Goal: Task Accomplishment & Management: Manage account settings

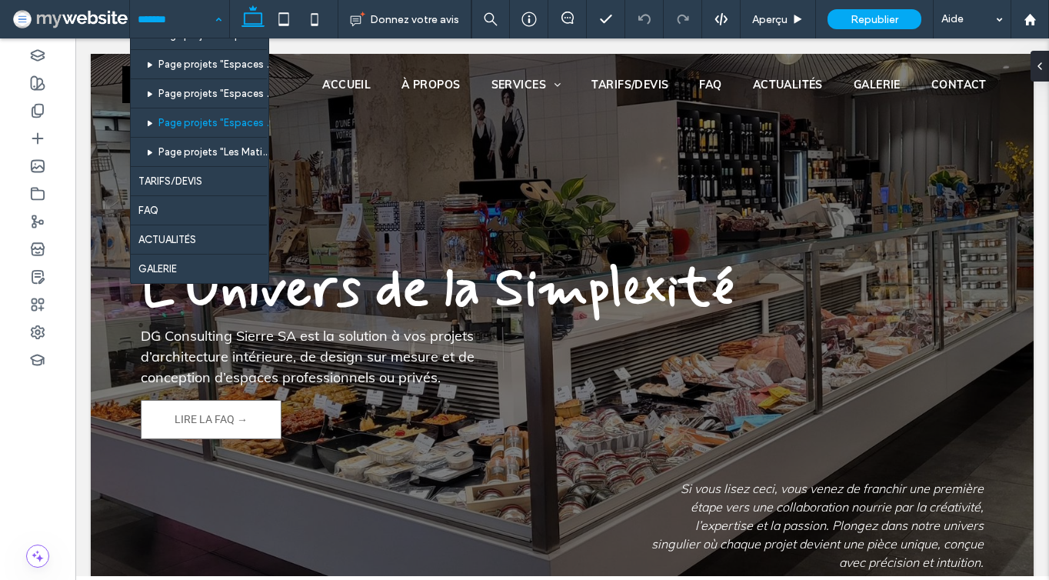
scroll to position [161, 0]
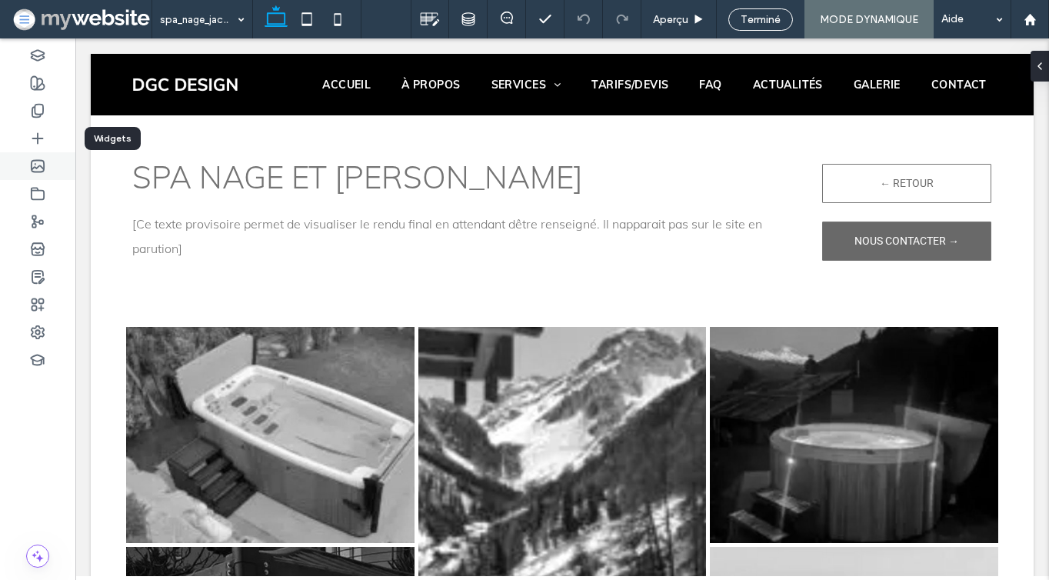
click at [30, 158] on div at bounding box center [37, 166] width 75 height 28
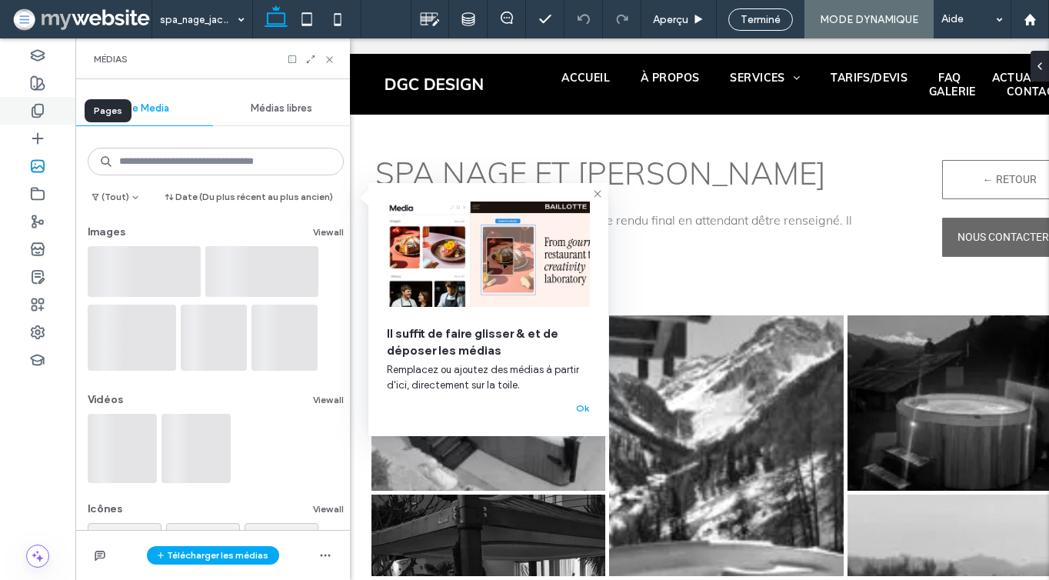
click at [45, 108] on icon at bounding box center [37, 110] width 15 height 15
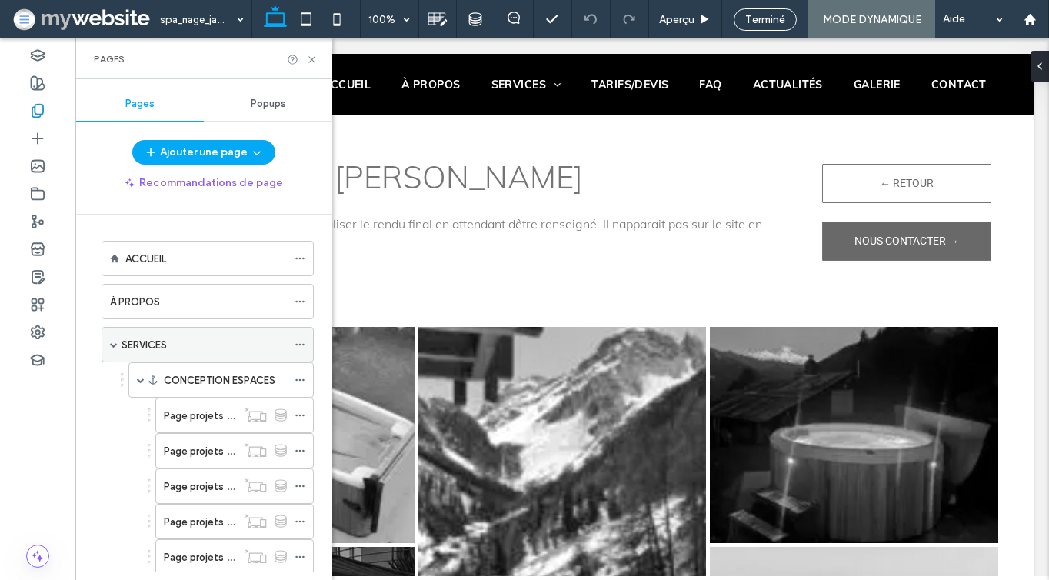
scroll to position [56, 0]
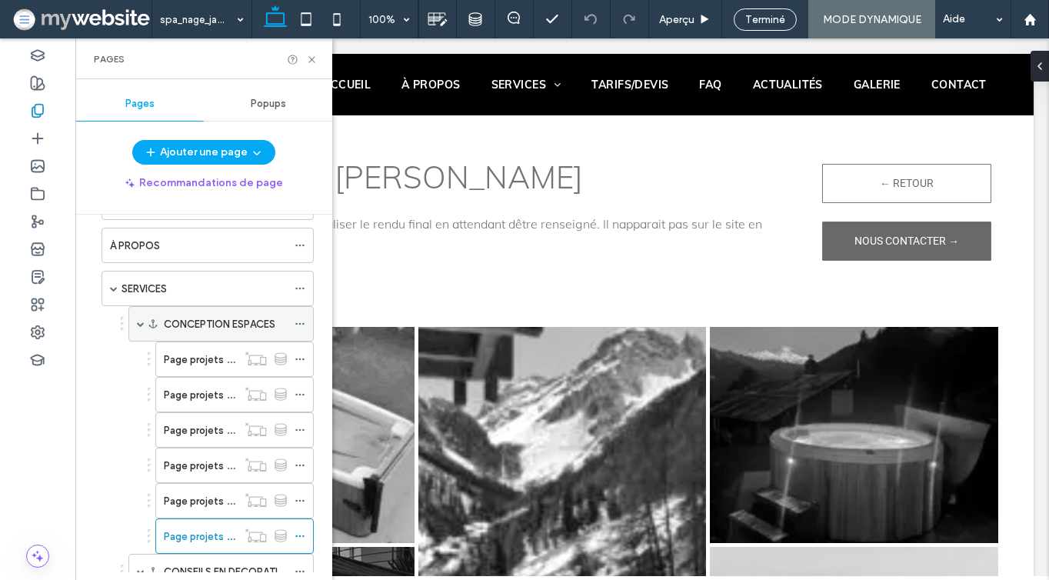
click at [161, 322] on div "CONCEPTION ESPACES" at bounding box center [220, 323] width 185 height 35
click at [155, 272] on div "SERVICES" at bounding box center [203, 288] width 165 height 34
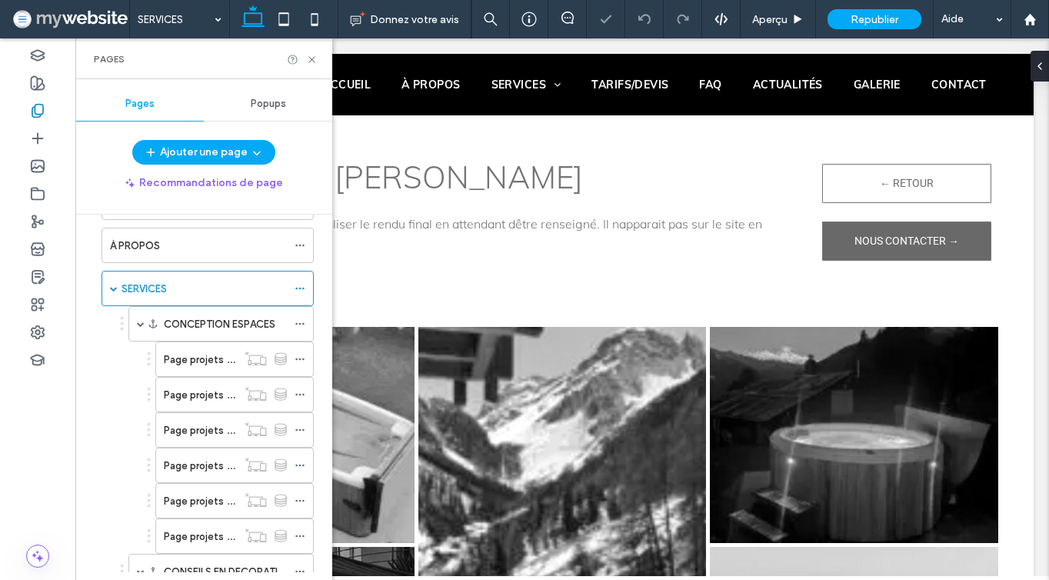
click at [309, 71] on div "Pages" at bounding box center [203, 58] width 257 height 41
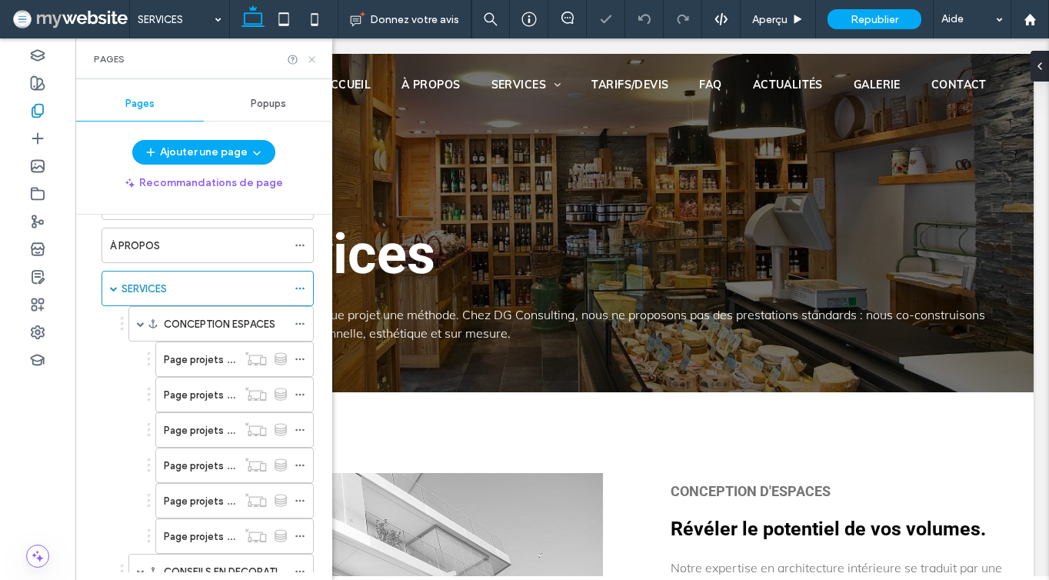
click at [309, 61] on icon at bounding box center [312, 60] width 12 height 12
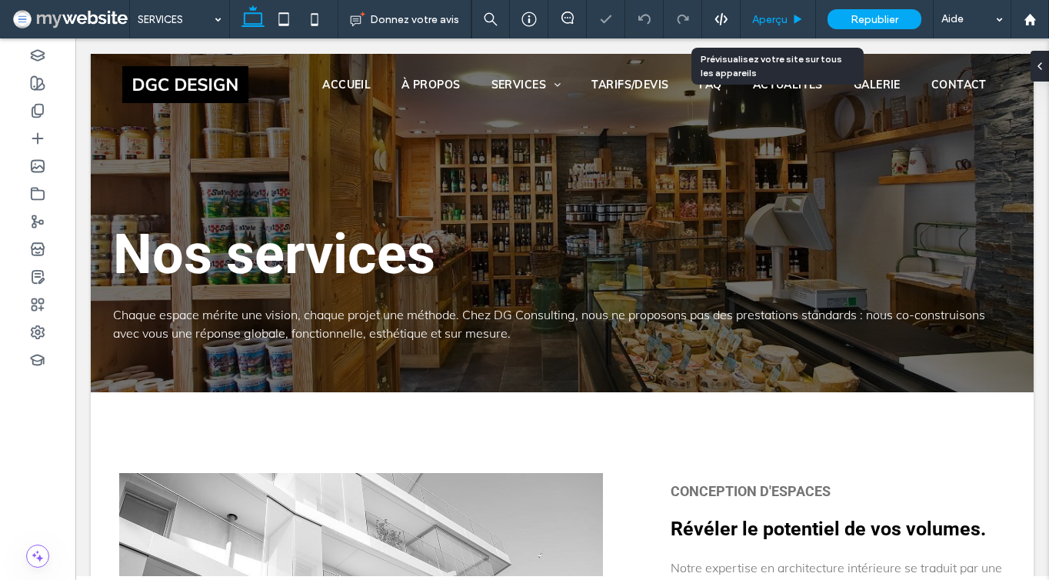
click at [760, 15] on span "Aperçu" at bounding box center [769, 19] width 35 height 13
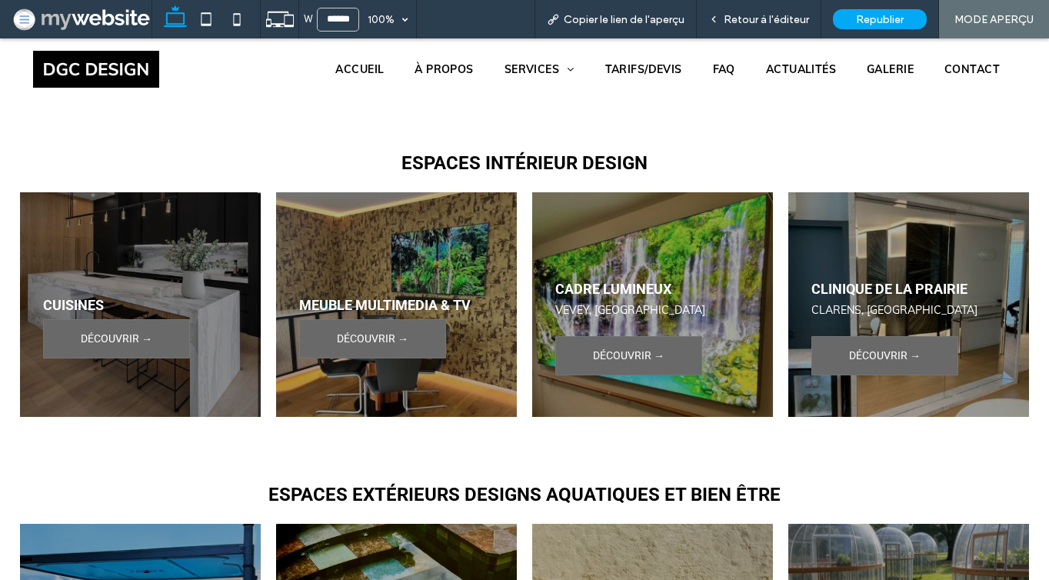
scroll to position [2363, 0]
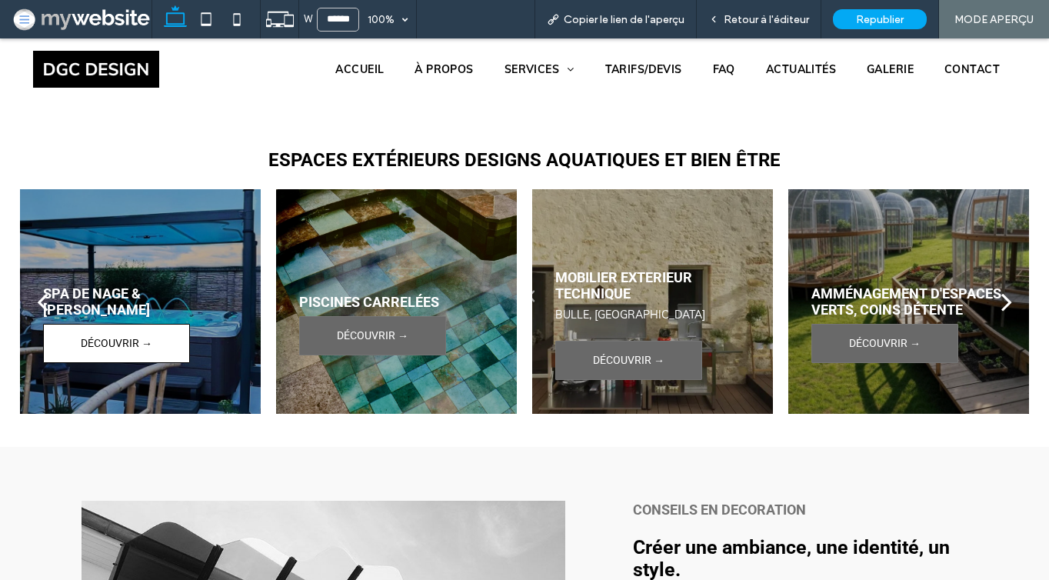
click at [134, 324] on link "DÉCOUVRIR →" at bounding box center [116, 343] width 147 height 39
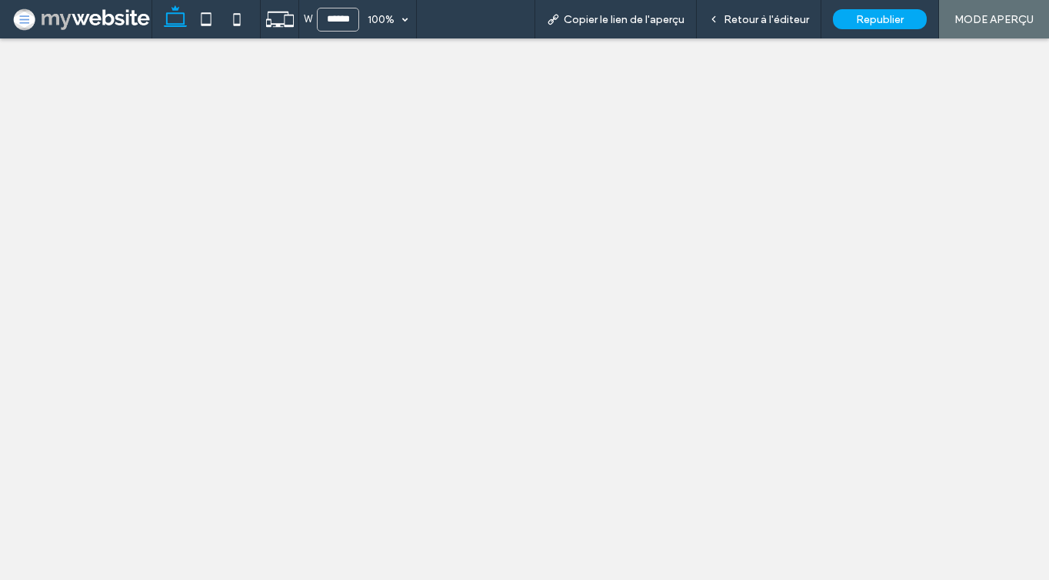
click at [132, 324] on div "W ****** 100% Copier le lien de l'aperçu Retour à l'éditeur Republier MODE APER…" at bounding box center [524, 290] width 1049 height 580
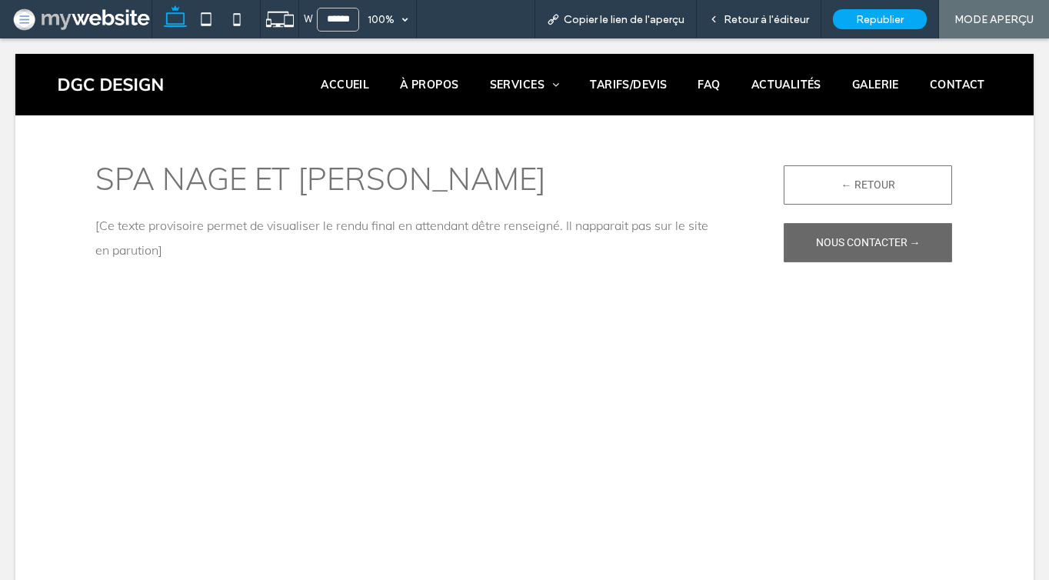
scroll to position [0, 0]
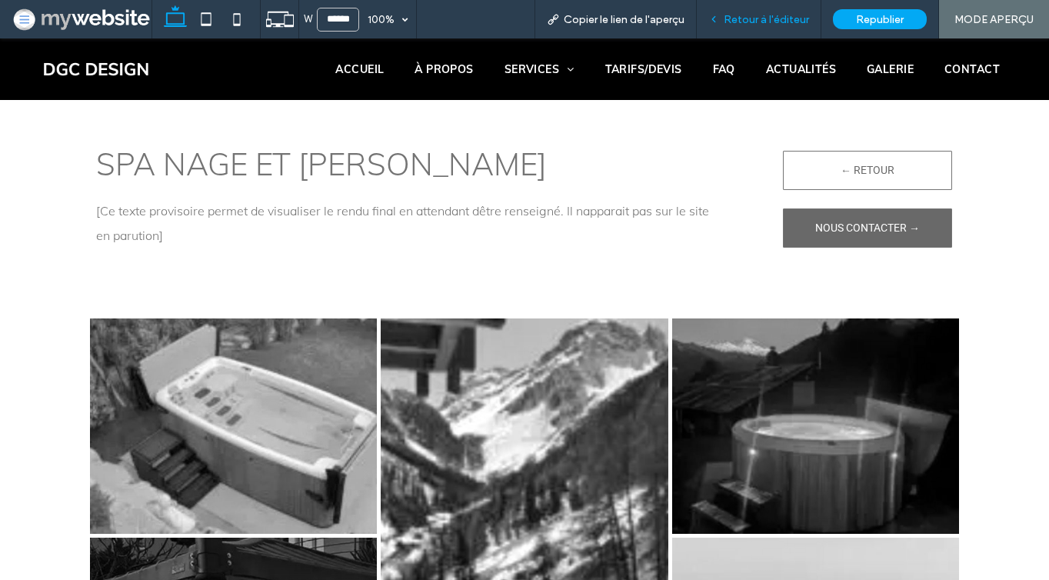
click at [770, 18] on span "Retour à l'éditeur" at bounding box center [765, 19] width 85 height 13
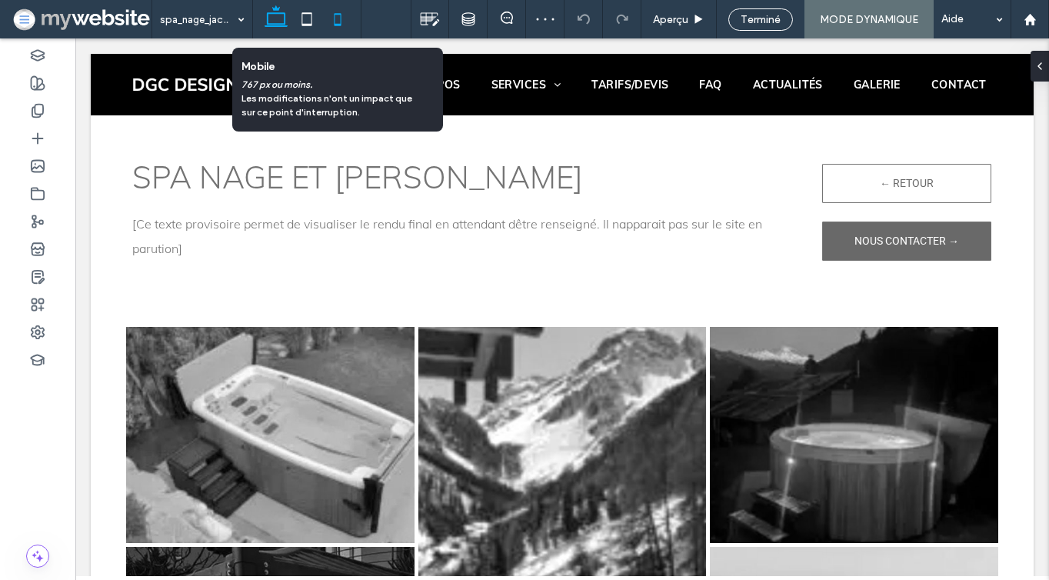
click at [331, 27] on icon at bounding box center [337, 19] width 31 height 31
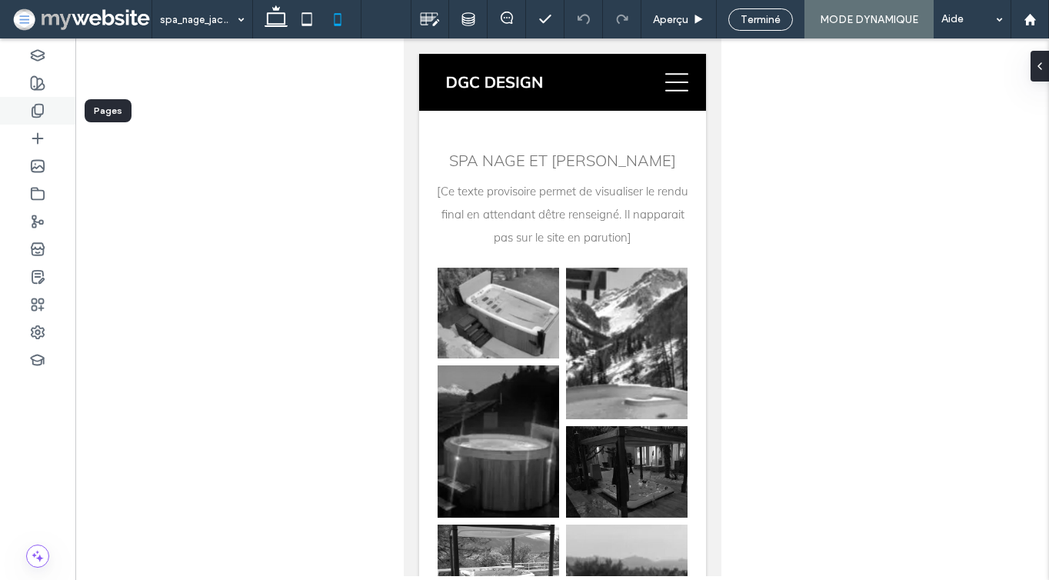
click at [38, 111] on icon at bounding box center [37, 110] width 15 height 15
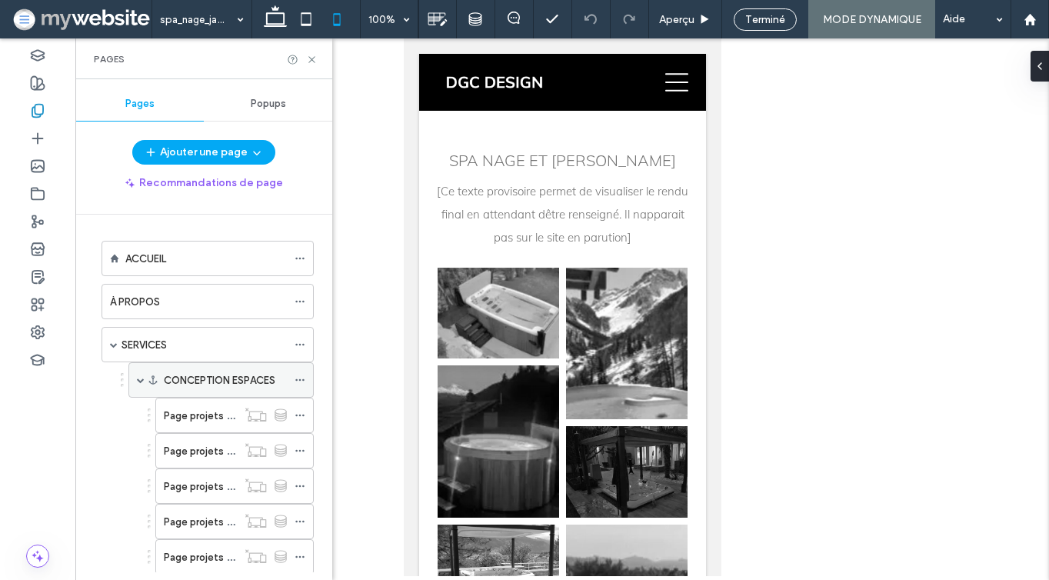
click at [185, 383] on label "CONCEPTION ESPACES" at bounding box center [219, 380] width 111 height 27
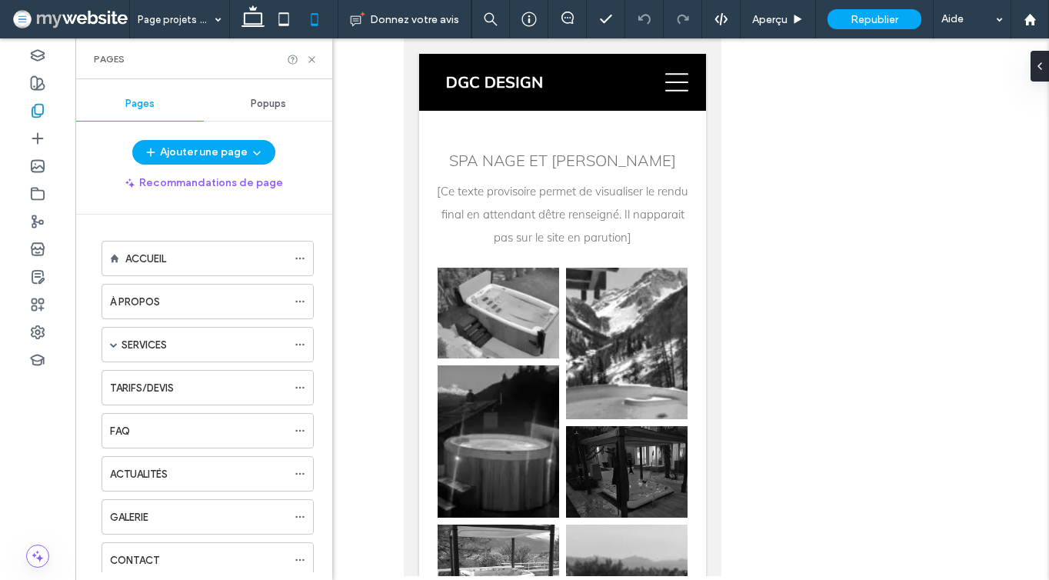
click at [184, 342] on div at bounding box center [524, 290] width 1049 height 580
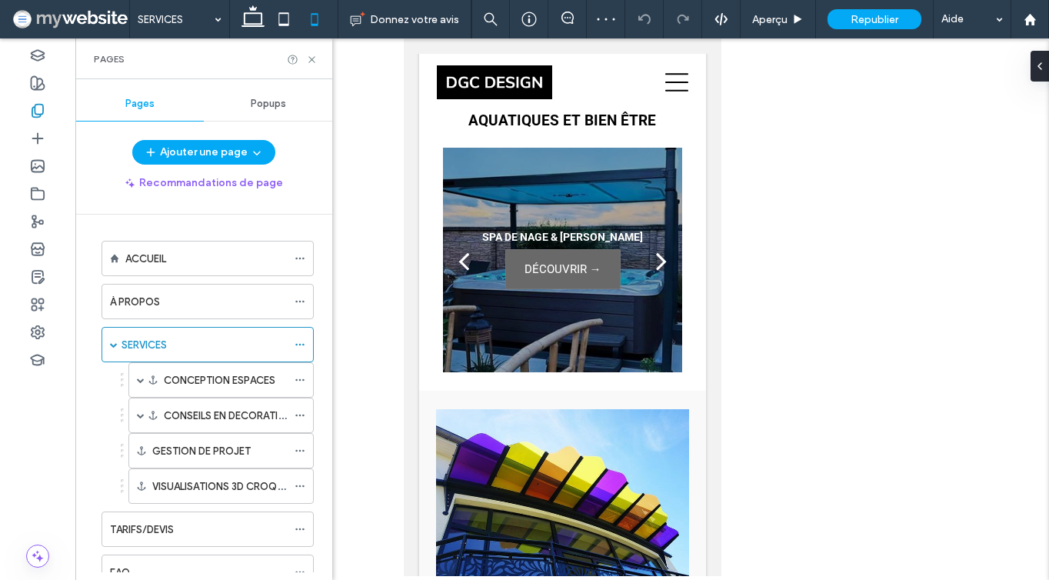
scroll to position [2553, 0]
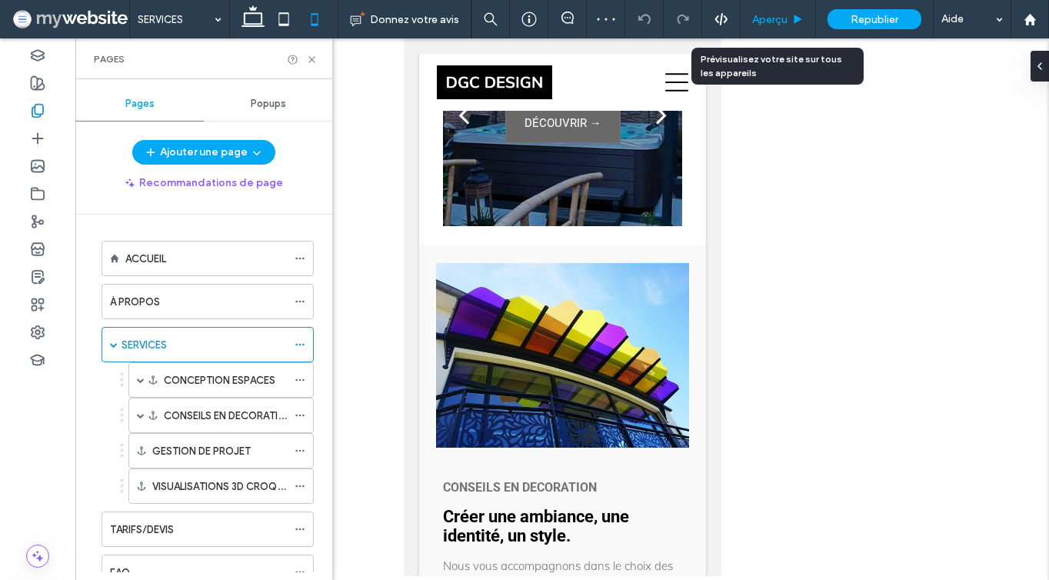
click at [771, 14] on span "Aperçu" at bounding box center [769, 19] width 35 height 13
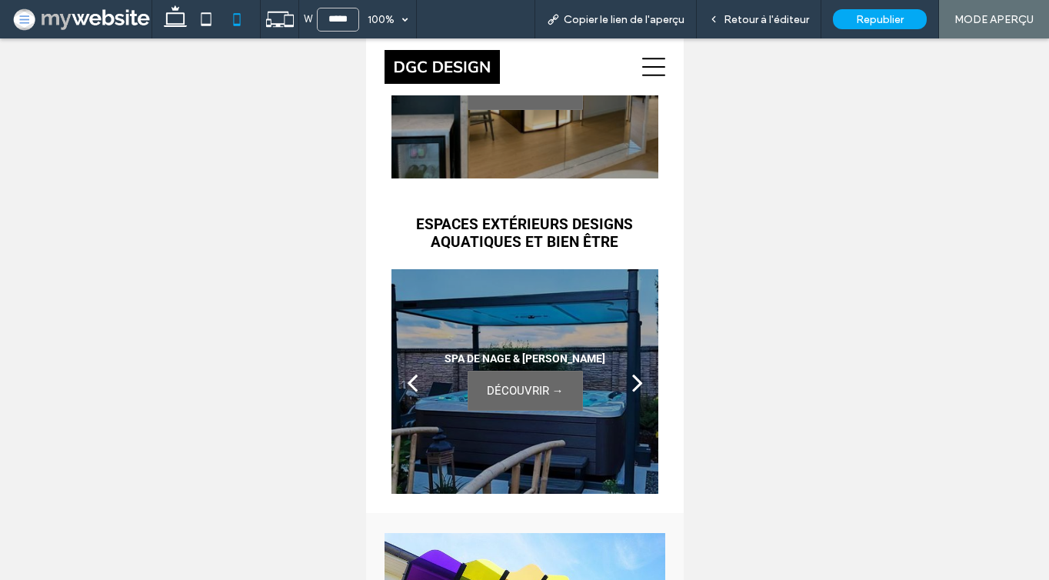
scroll to position [2238, 0]
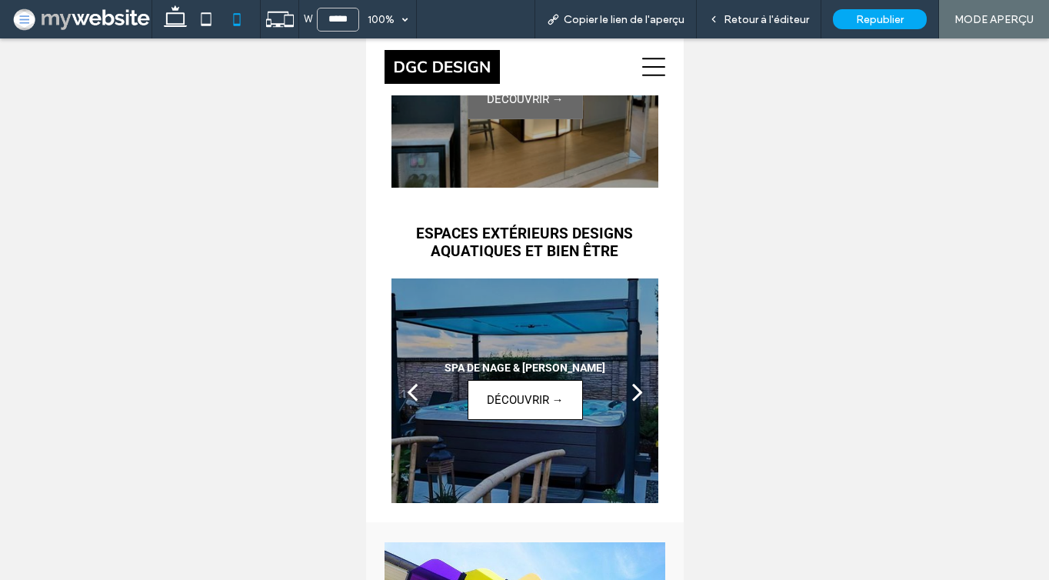
click at [498, 399] on span "DÉCOUVRIR →" at bounding box center [524, 400] width 83 height 38
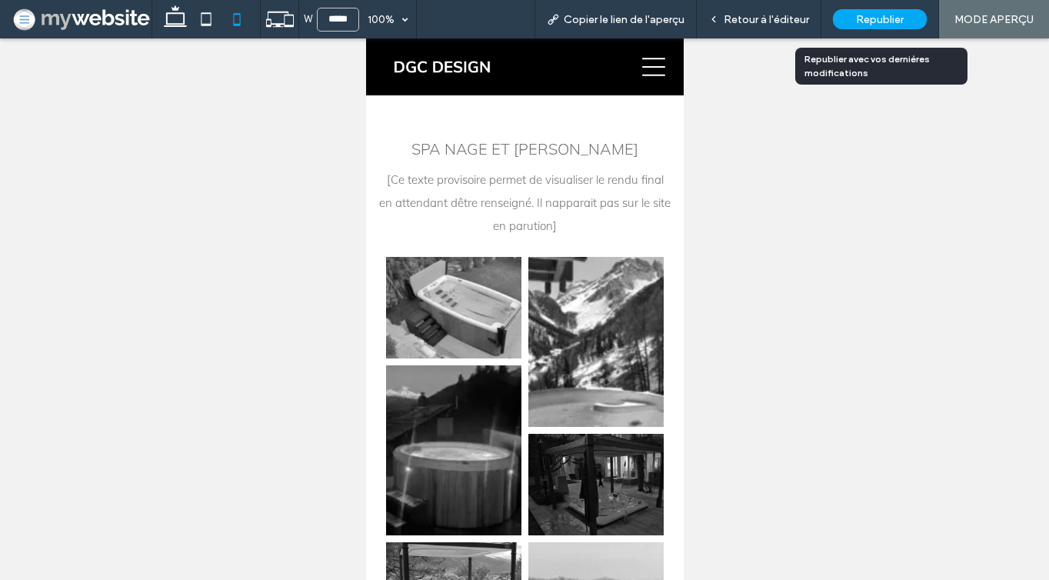
click at [854, 25] on div "Republier" at bounding box center [880, 19] width 94 height 20
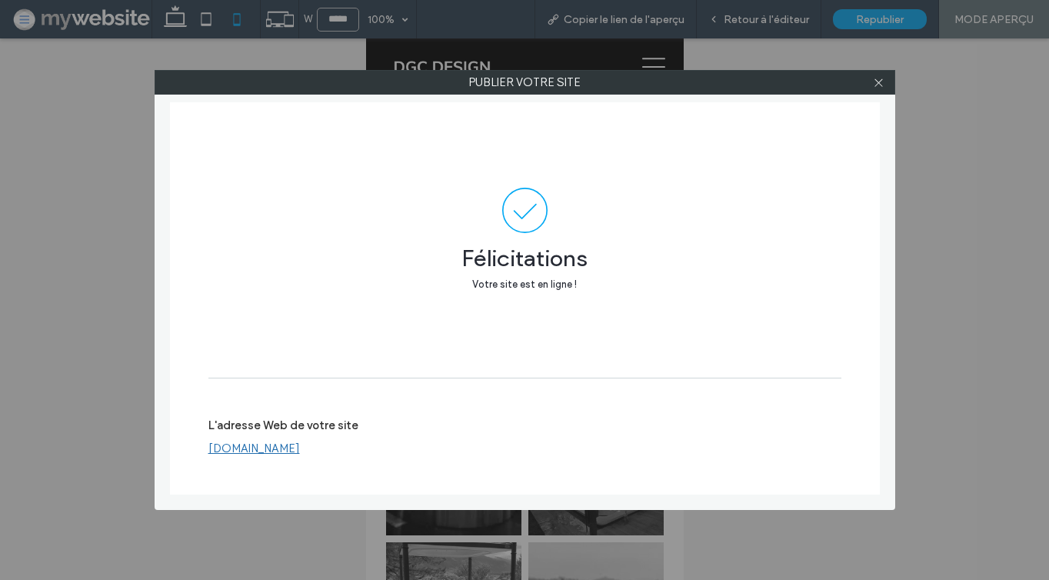
click at [886, 94] on div "Publier votre site" at bounding box center [525, 82] width 740 height 25
click at [880, 87] on icon at bounding box center [879, 83] width 12 height 12
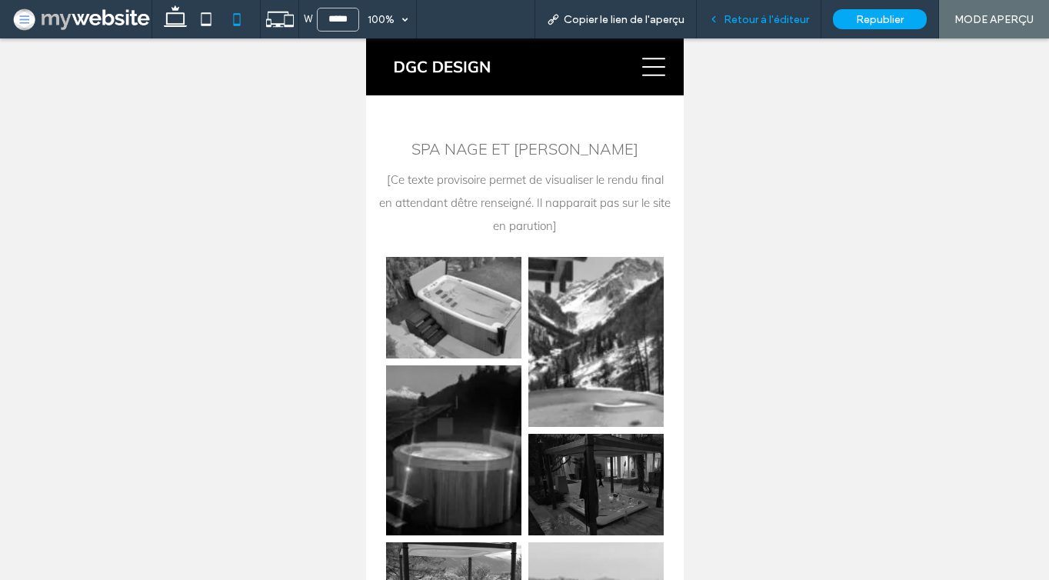
click at [772, 8] on div "Retour à l'éditeur" at bounding box center [758, 19] width 125 height 38
click at [653, 59] on icon at bounding box center [652, 67] width 23 height 18
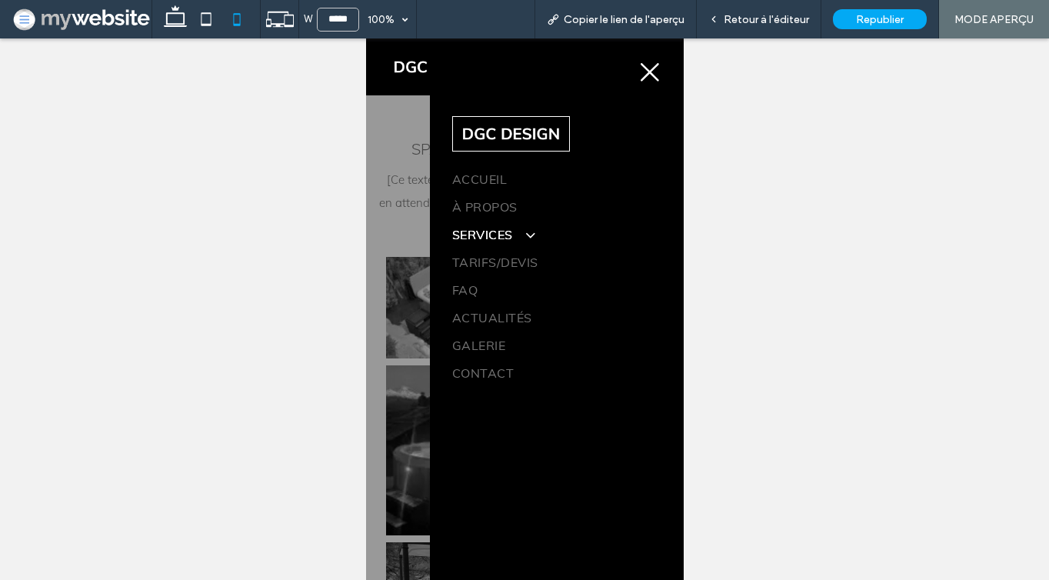
click at [478, 222] on link "SERVICES" at bounding box center [555, 235] width 209 height 28
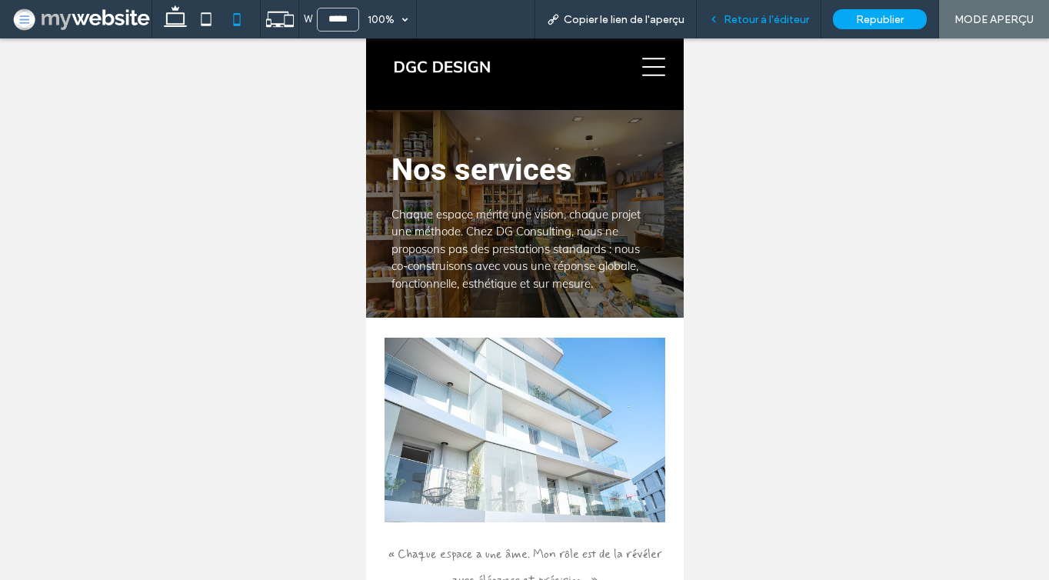
click at [745, 13] on span "Retour à l'éditeur" at bounding box center [765, 19] width 85 height 13
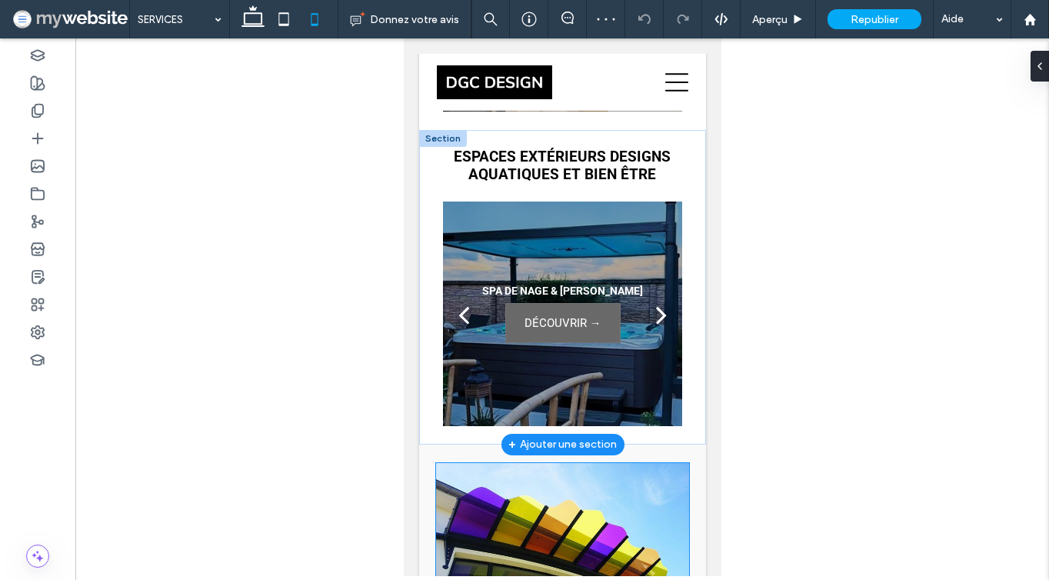
scroll to position [2412, 0]
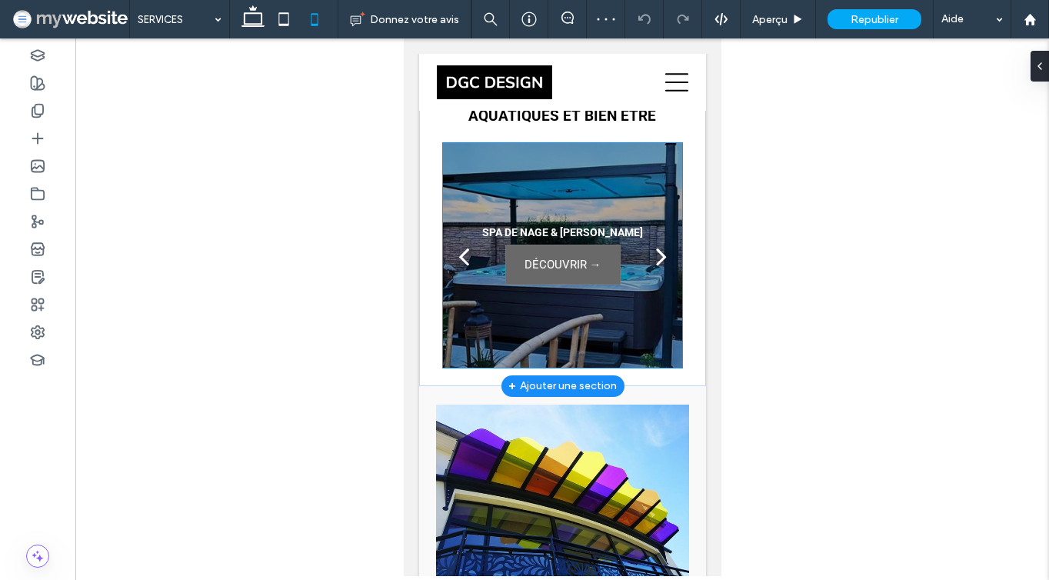
click at [560, 234] on h3 "SPA DE NAGE & [PERSON_NAME]" at bounding box center [561, 232] width 161 height 12
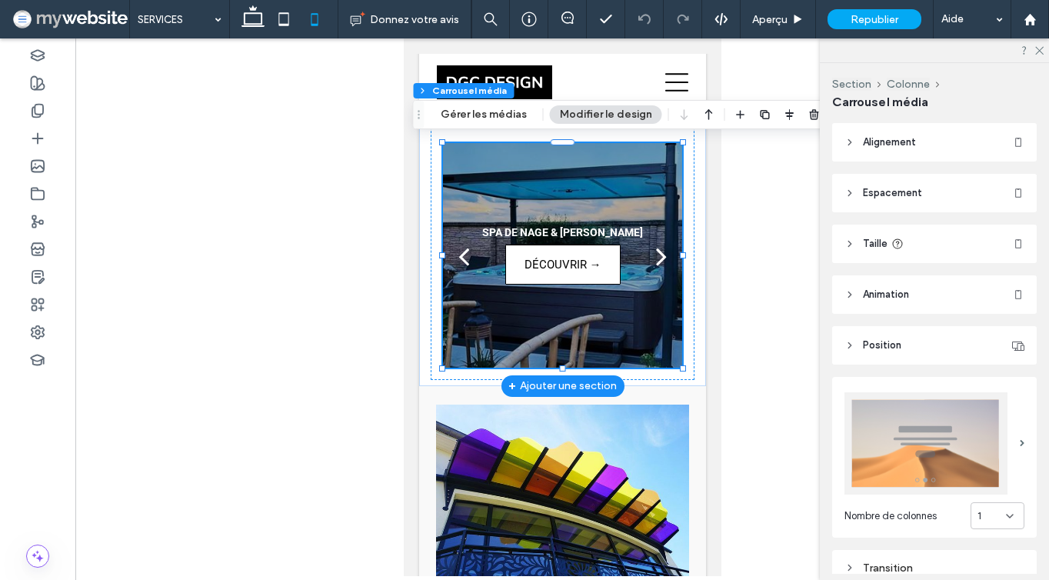
click at [575, 261] on span "DÉCOUVRIR →" at bounding box center [561, 264] width 83 height 38
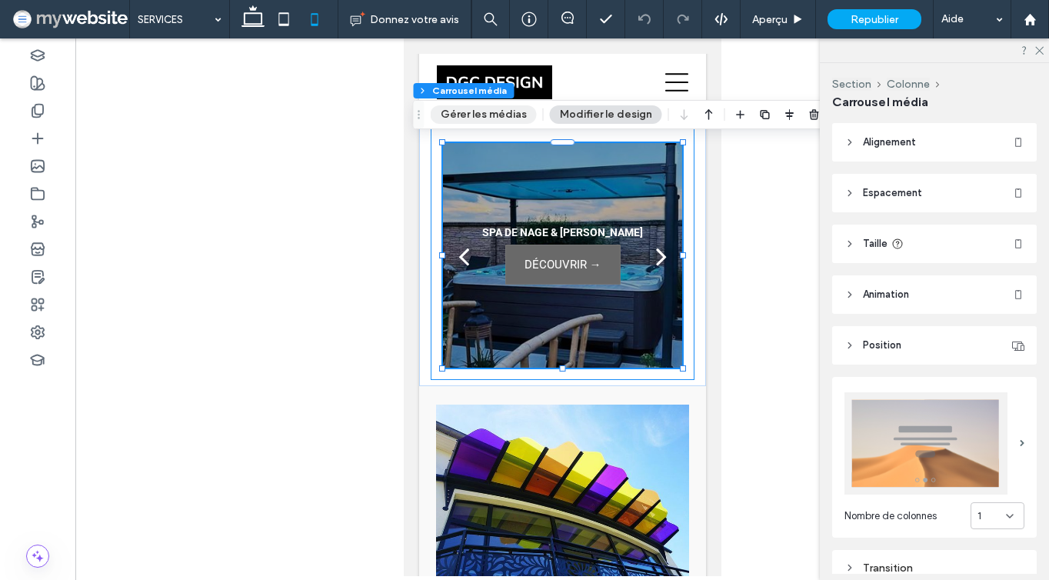
click at [470, 115] on button "Gérer les médias" at bounding box center [483, 114] width 106 height 18
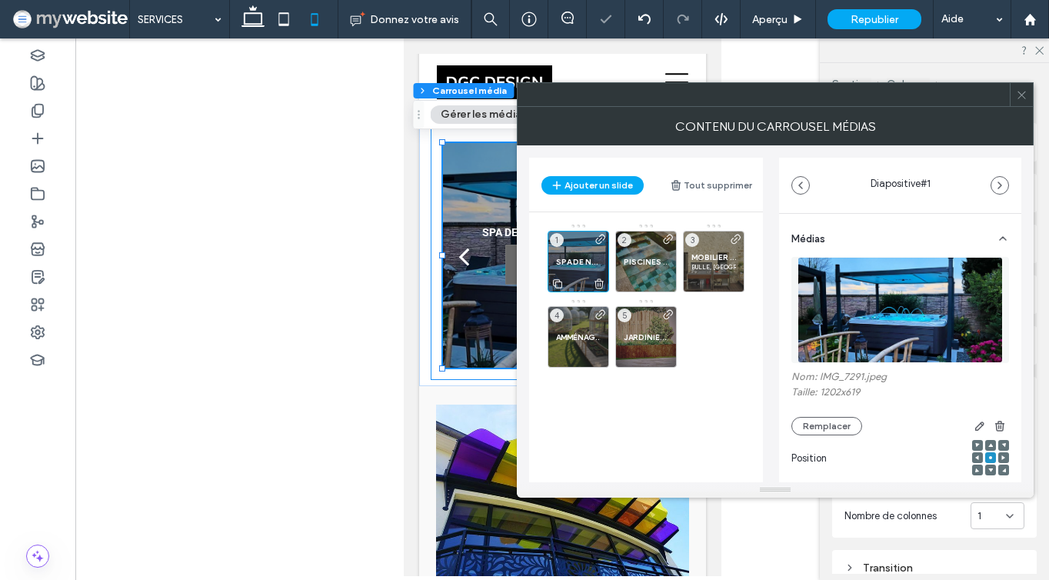
click at [577, 248] on div "SPA DE NAGE & JACUZZI 1" at bounding box center [577, 261] width 61 height 61
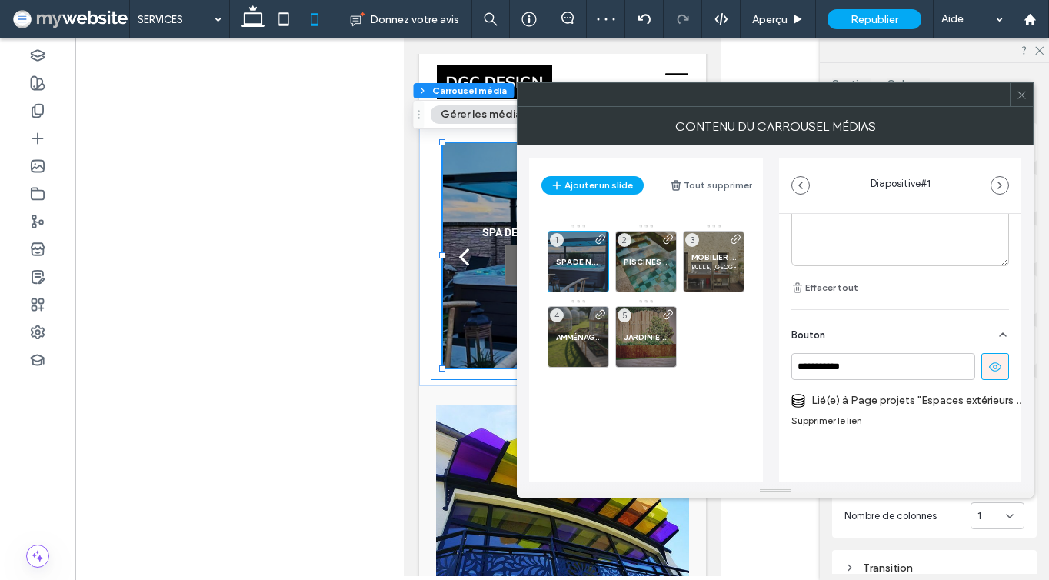
click at [847, 414] on div "Supprimer le lien" at bounding box center [826, 420] width 71 height 12
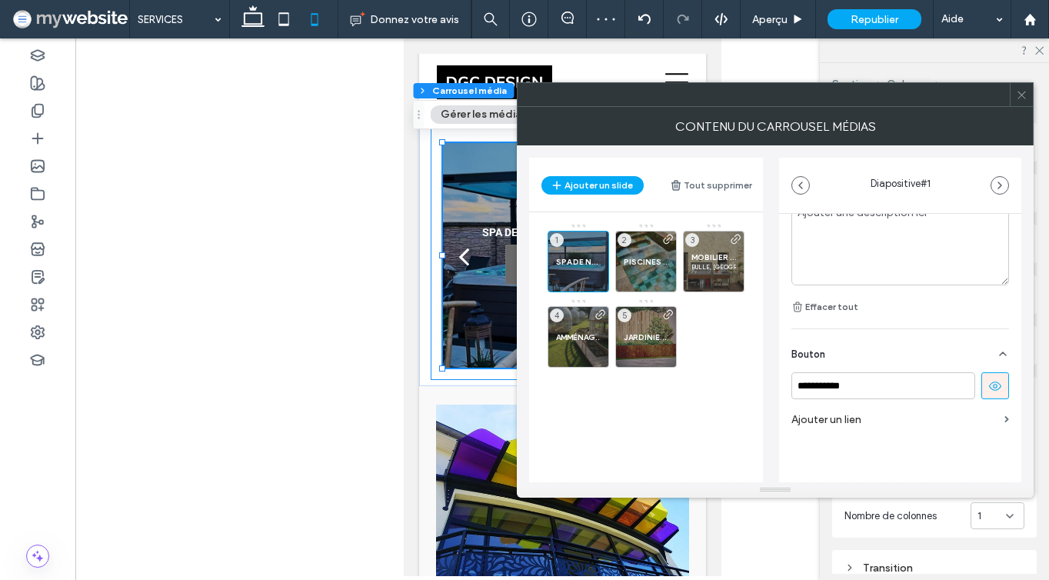
click at [850, 408] on label "Ajouter un lien" at bounding box center [894, 419] width 207 height 28
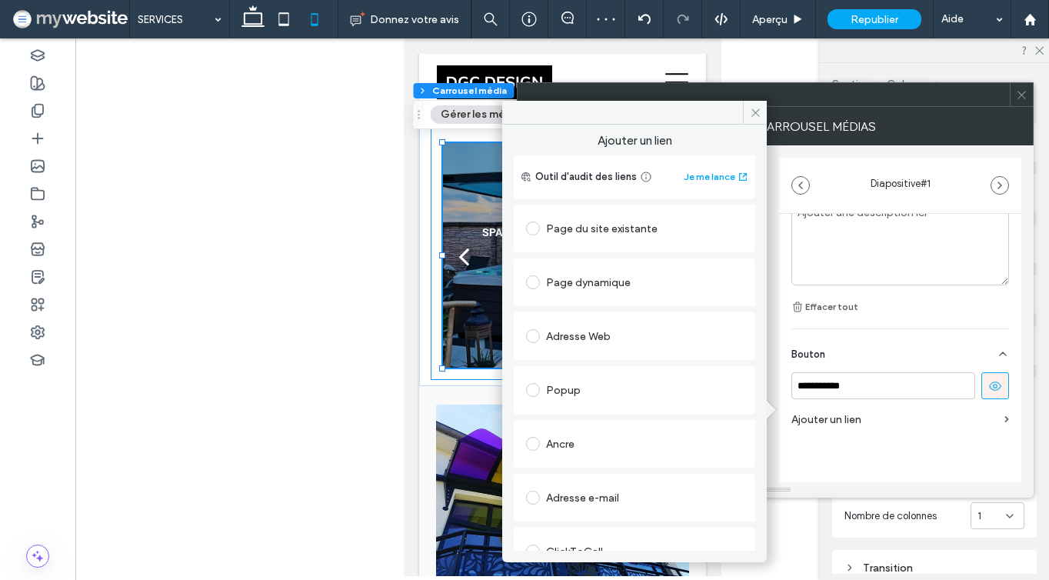
click at [609, 274] on div "Page dynamique" at bounding box center [634, 282] width 217 height 25
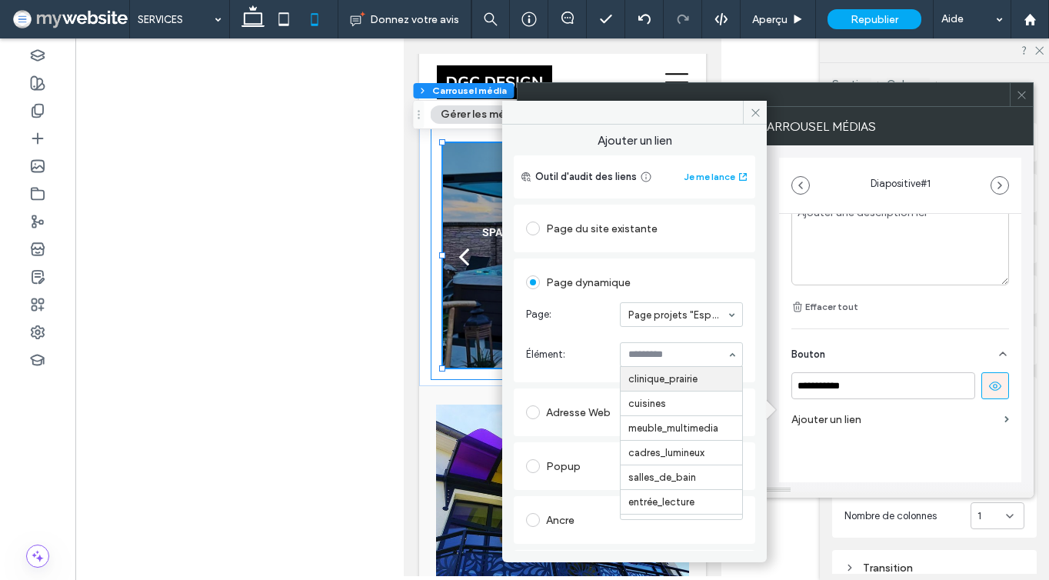
scroll to position [0, 0]
click at [646, 352] on input at bounding box center [677, 354] width 98 height 11
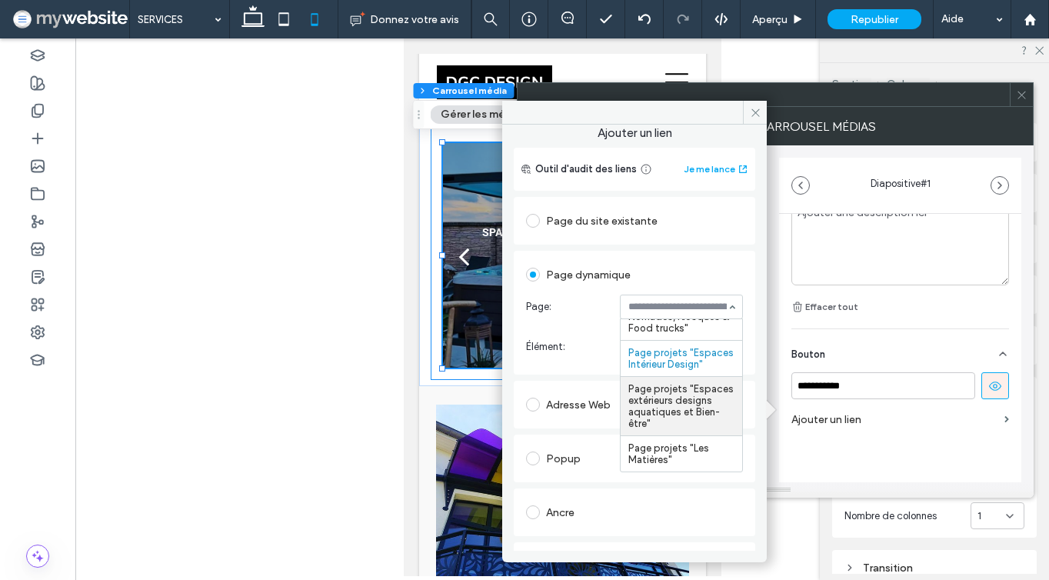
scroll to position [8, 0]
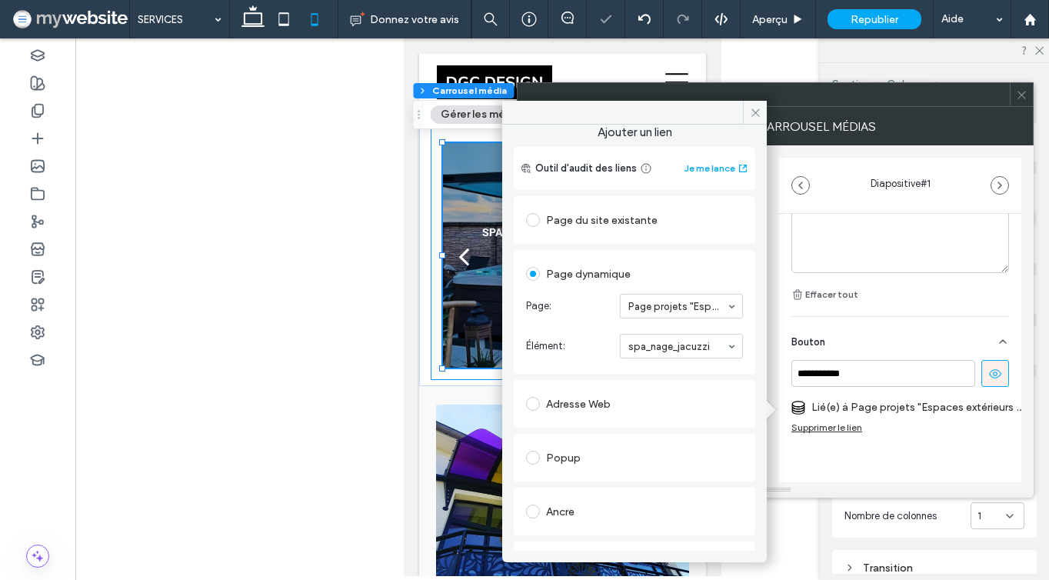
click at [587, 334] on section "Élément: spa_nage_jacuzzi" at bounding box center [634, 346] width 217 height 40
click at [753, 105] on span at bounding box center [755, 112] width 24 height 23
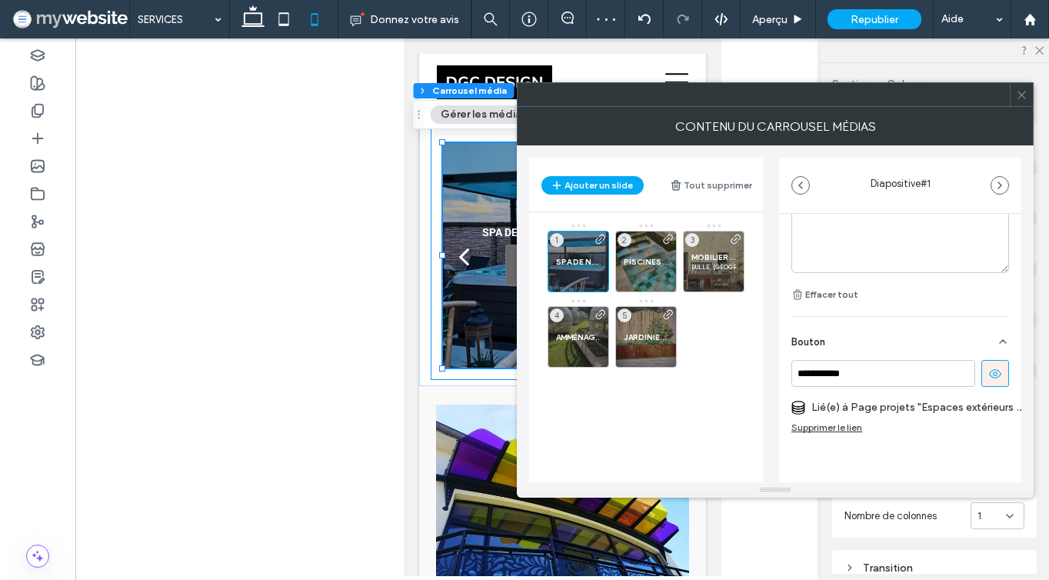
click at [1022, 93] on icon at bounding box center [1022, 95] width 12 height 12
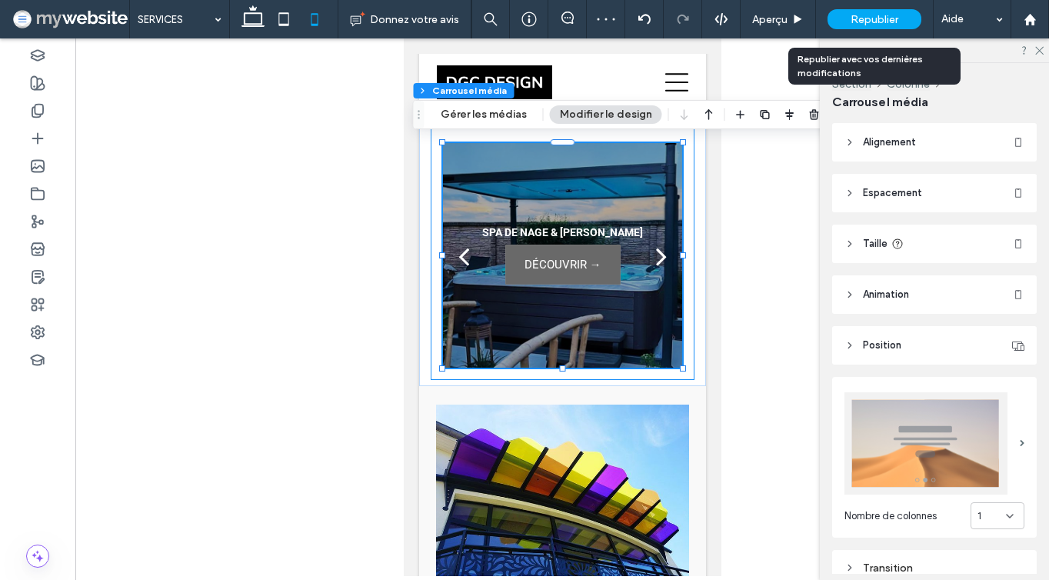
click at [893, 25] on span "Republier" at bounding box center [874, 19] width 48 height 13
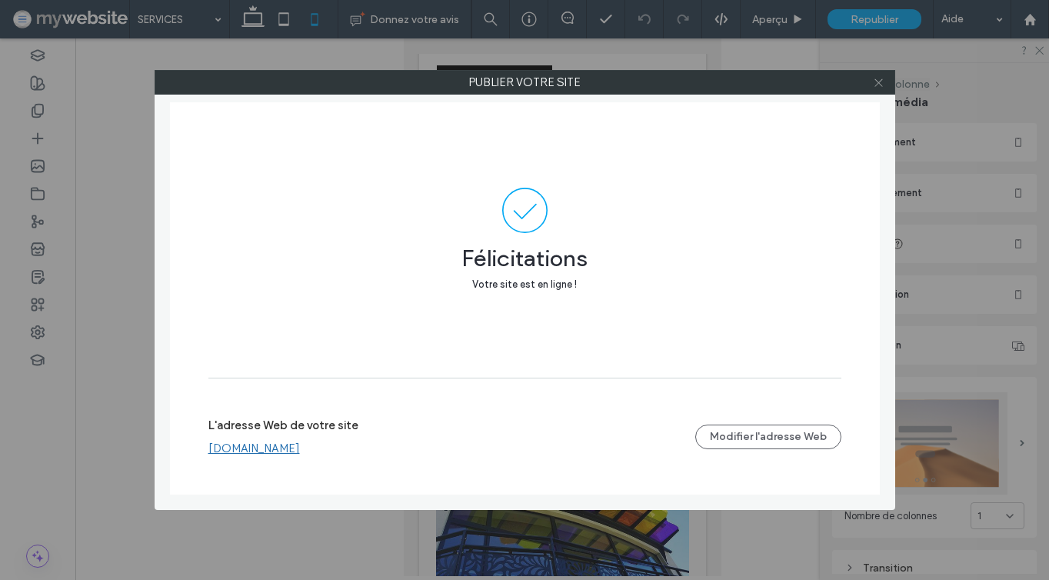
click at [876, 79] on icon at bounding box center [879, 83] width 12 height 12
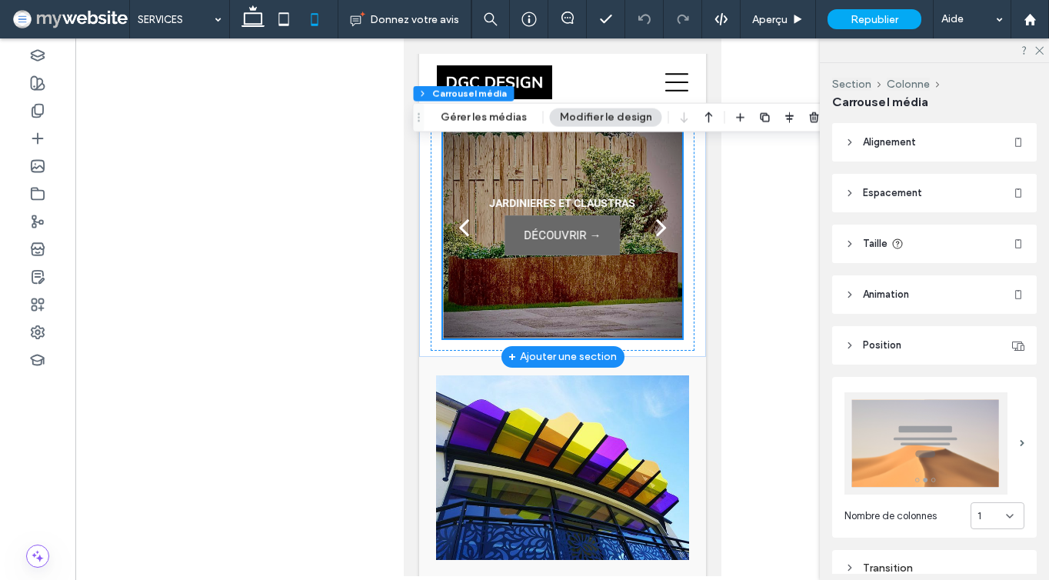
scroll to position [2523, 0]
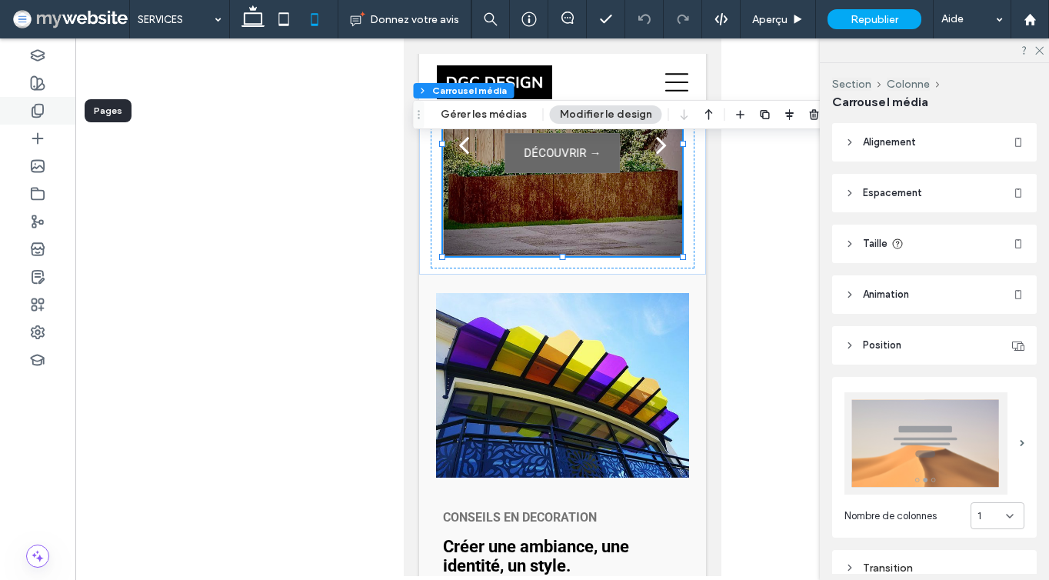
click at [26, 112] on div at bounding box center [37, 111] width 75 height 28
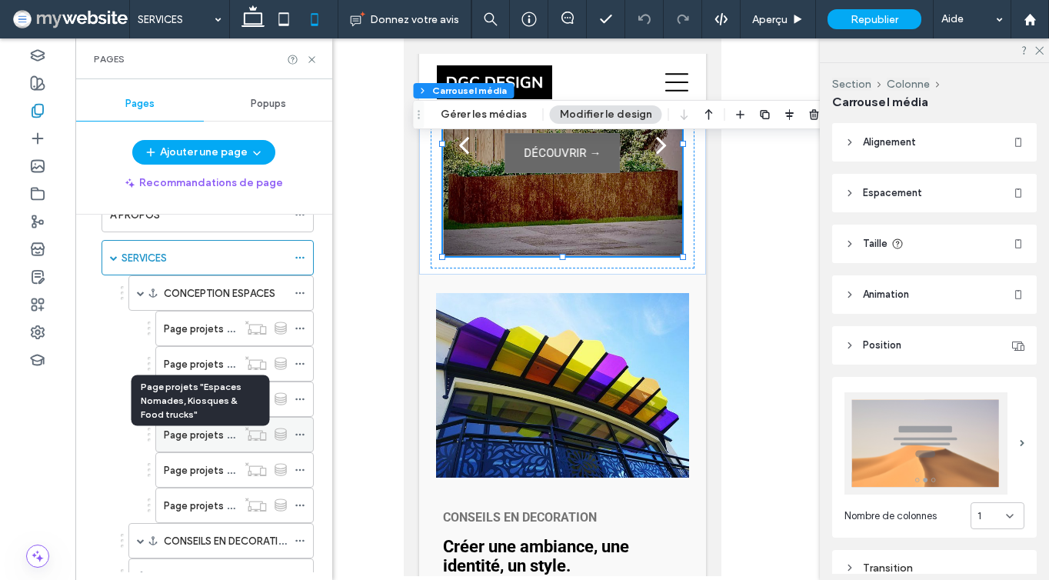
scroll to position [88, 0]
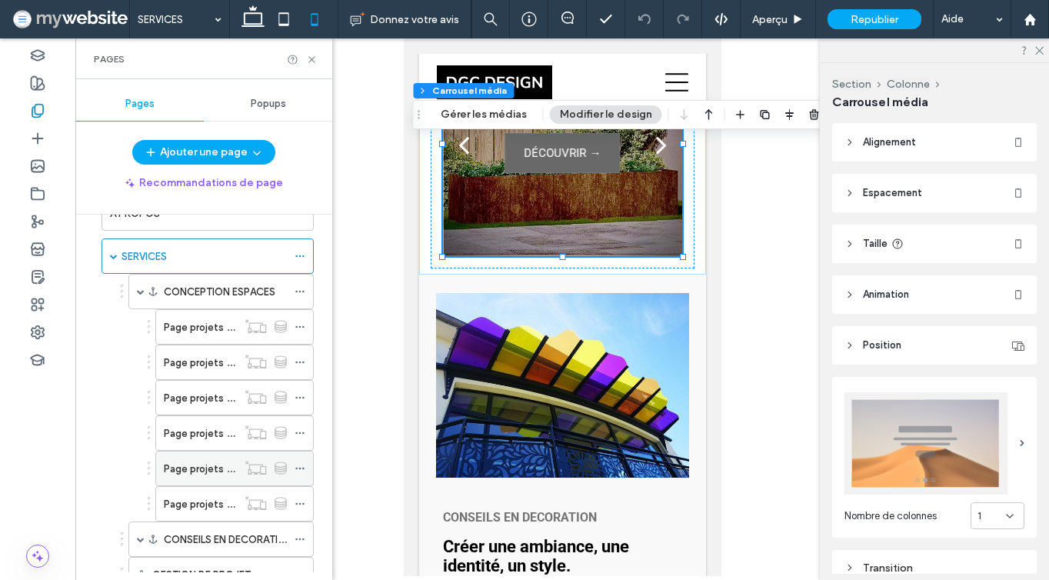
click at [178, 480] on div "Page projets "Espaces Intérieur Design"" at bounding box center [200, 468] width 73 height 34
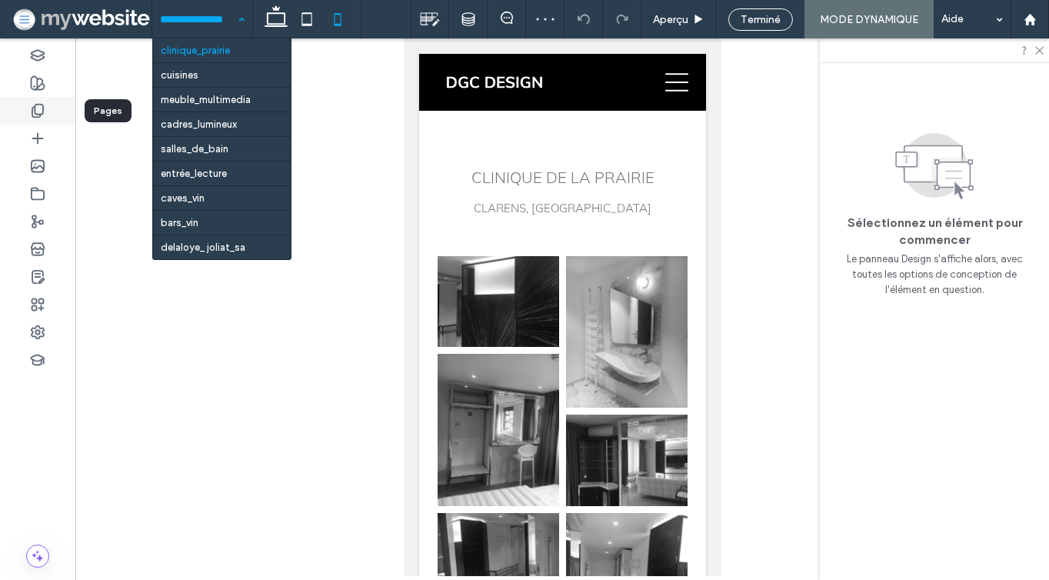
click at [31, 103] on icon at bounding box center [37, 110] width 15 height 15
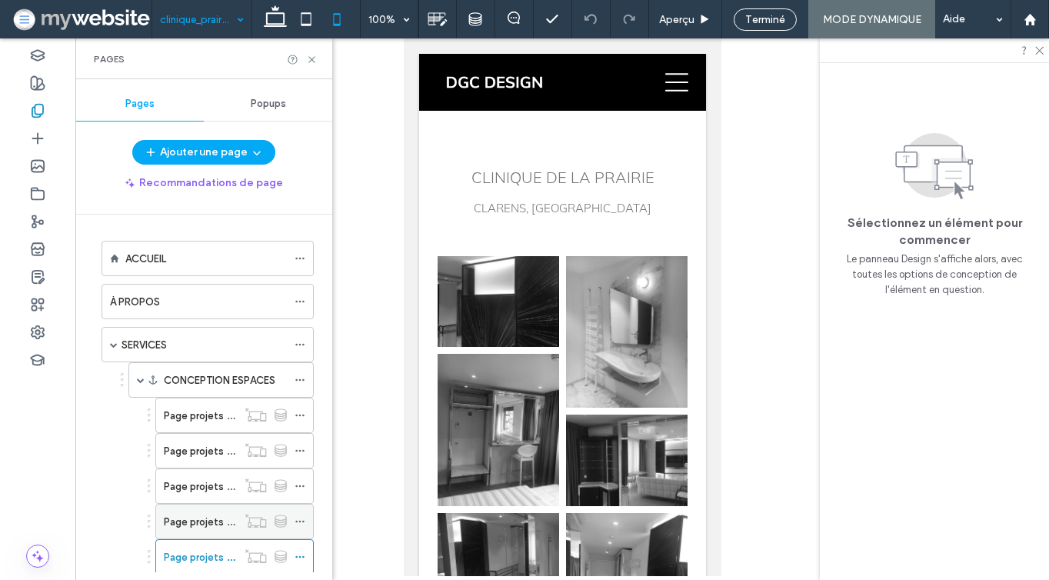
scroll to position [219, 0]
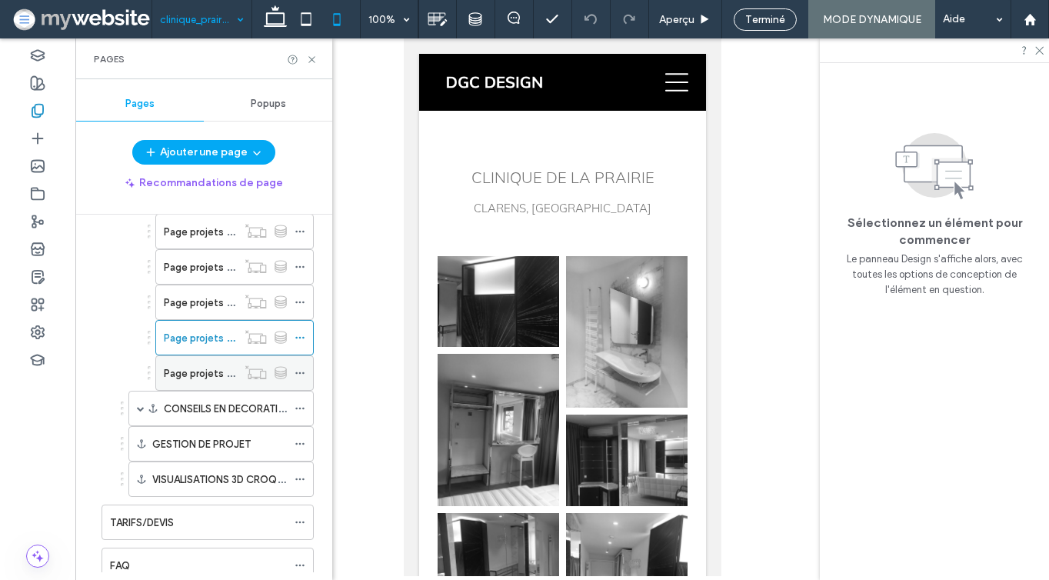
click at [191, 390] on div "Page projets "Espaces extérieurs designs aquatiques et Bien-être"" at bounding box center [234, 372] width 158 height 35
click at [191, 375] on label "Page projets "Espaces extérieurs designs aquatiques et Bien-être"" at bounding box center [320, 373] width 313 height 27
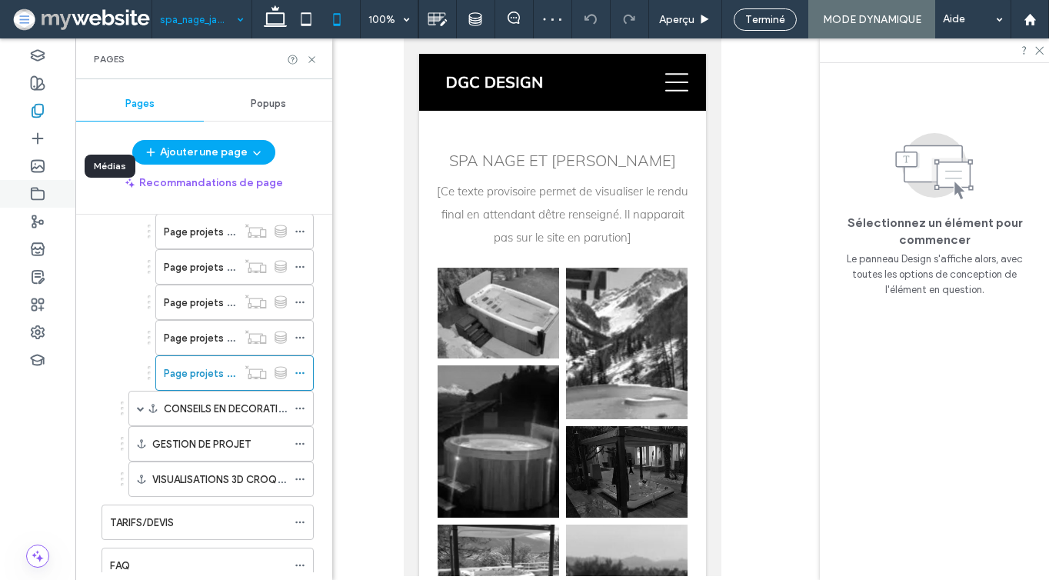
click at [28, 193] on div at bounding box center [37, 194] width 75 height 28
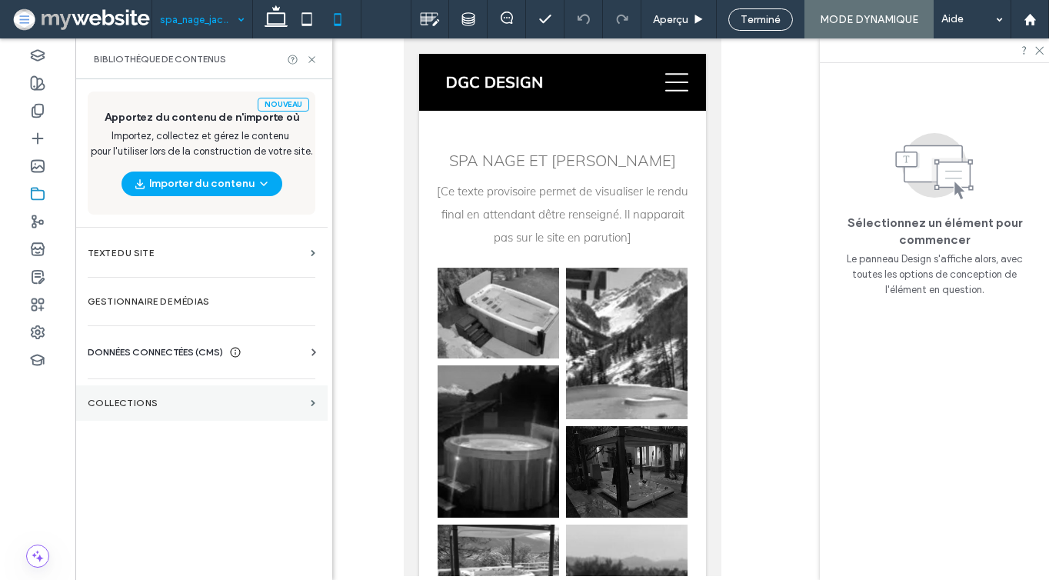
click at [152, 403] on label "COLLECTIONS" at bounding box center [196, 402] width 217 height 11
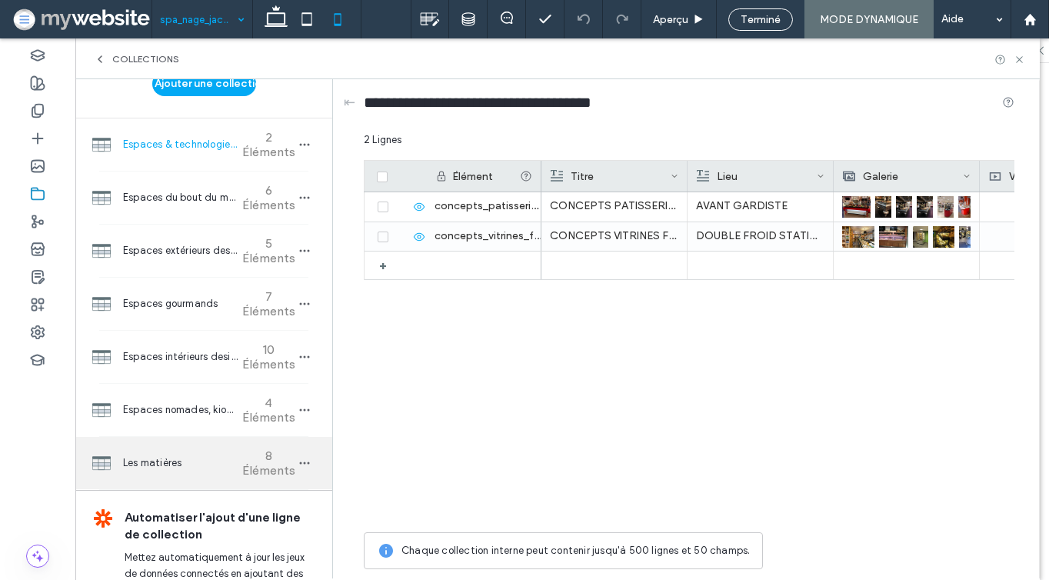
scroll to position [35, 0]
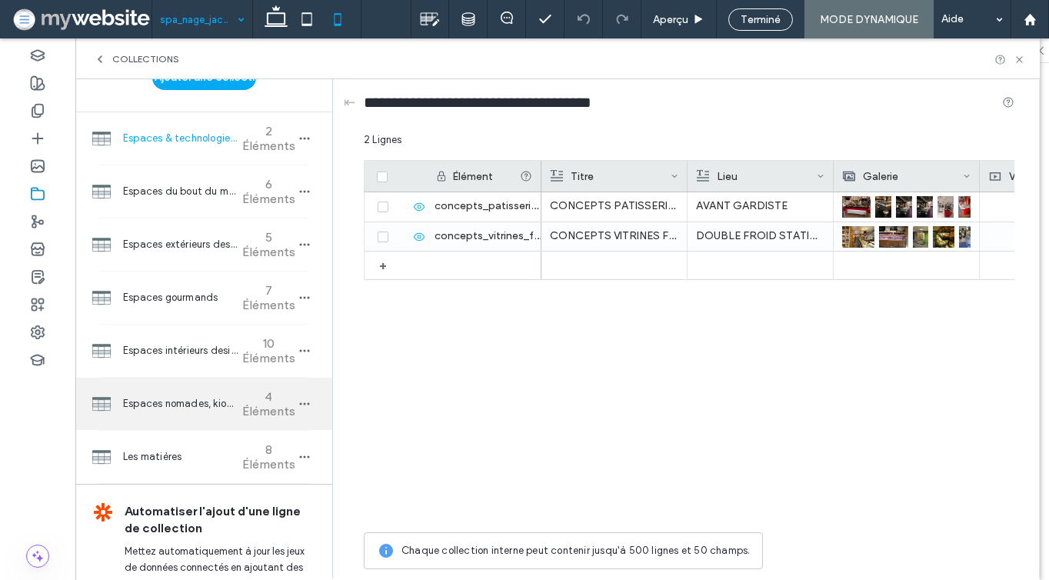
click at [196, 414] on div "Espaces nomades, kiosques & food trucks 4 Éléments" at bounding box center [203, 403] width 257 height 52
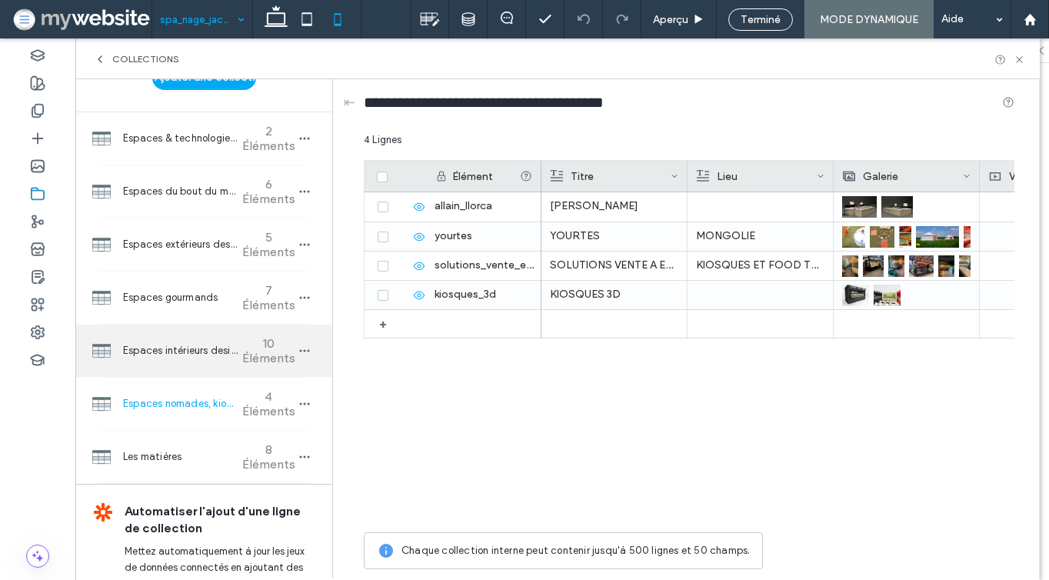
click at [174, 357] on span "Espaces intérieurs design" at bounding box center [180, 350] width 115 height 15
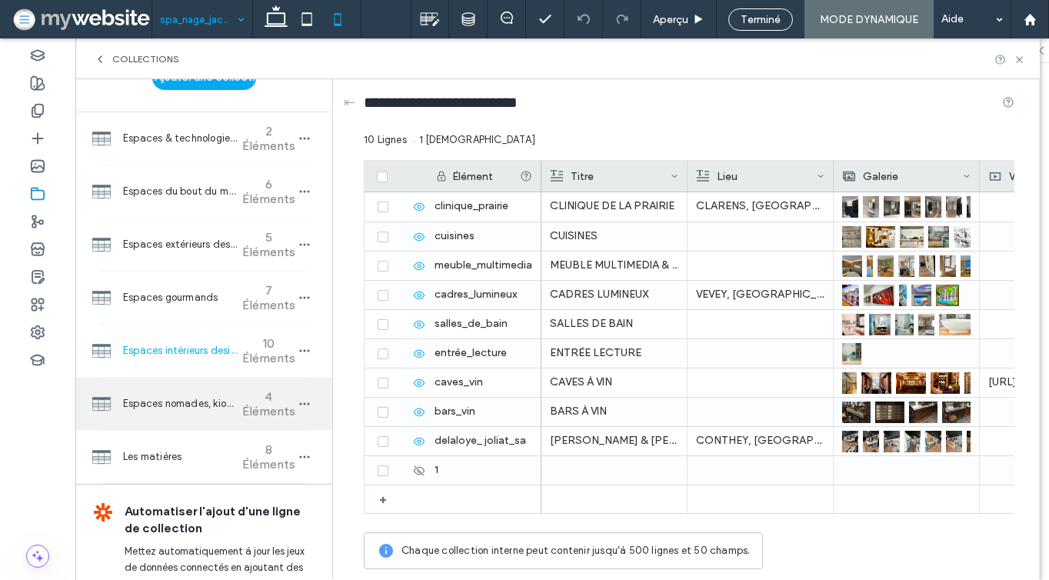
click at [176, 411] on div "Espaces nomades, kiosques & food trucks 4 Éléments" at bounding box center [203, 403] width 257 height 52
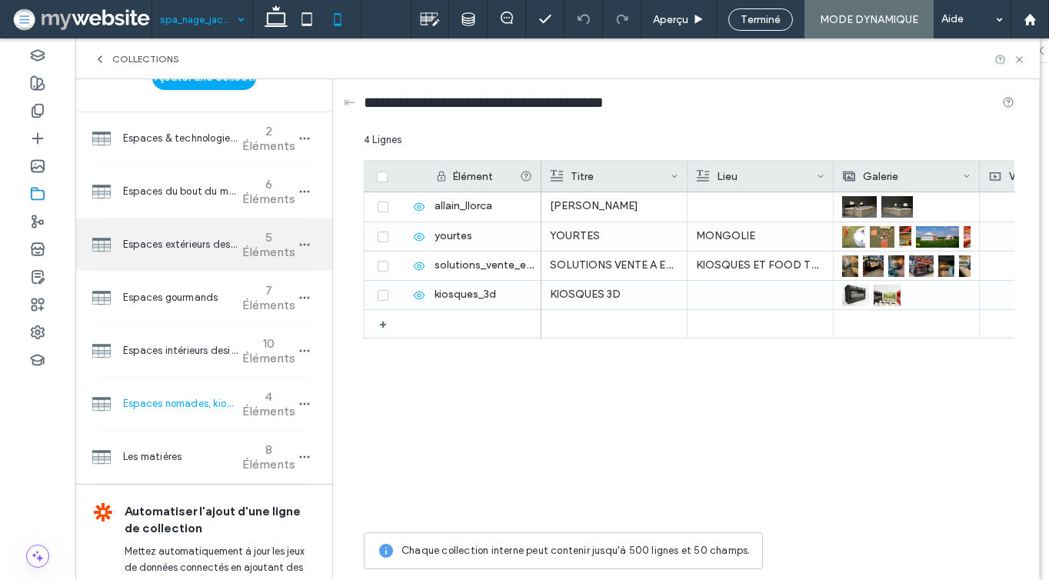
click at [171, 246] on span "Espaces extérieurs designs aquatiques et Bien-être" at bounding box center [180, 244] width 115 height 15
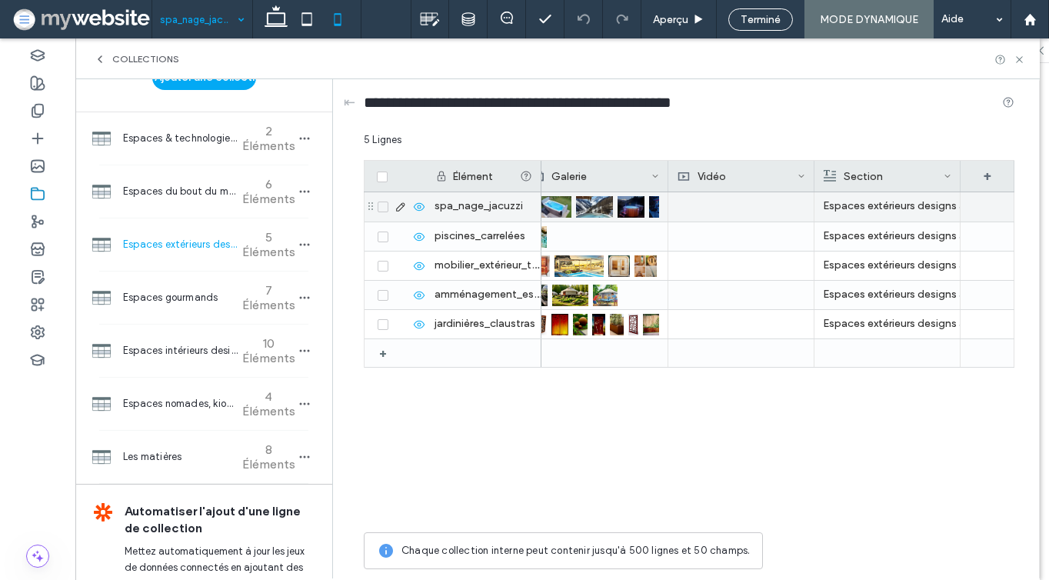
scroll to position [0, 311]
click at [478, 203] on div "spa_nage_jacuzzi" at bounding box center [483, 206] width 115 height 29
click at [866, 212] on div "Espaces extérieurs designs aquatiques et Bien-être" at bounding box center [887, 206] width 128 height 28
click at [615, 211] on div at bounding box center [598, 207] width 42 height 28
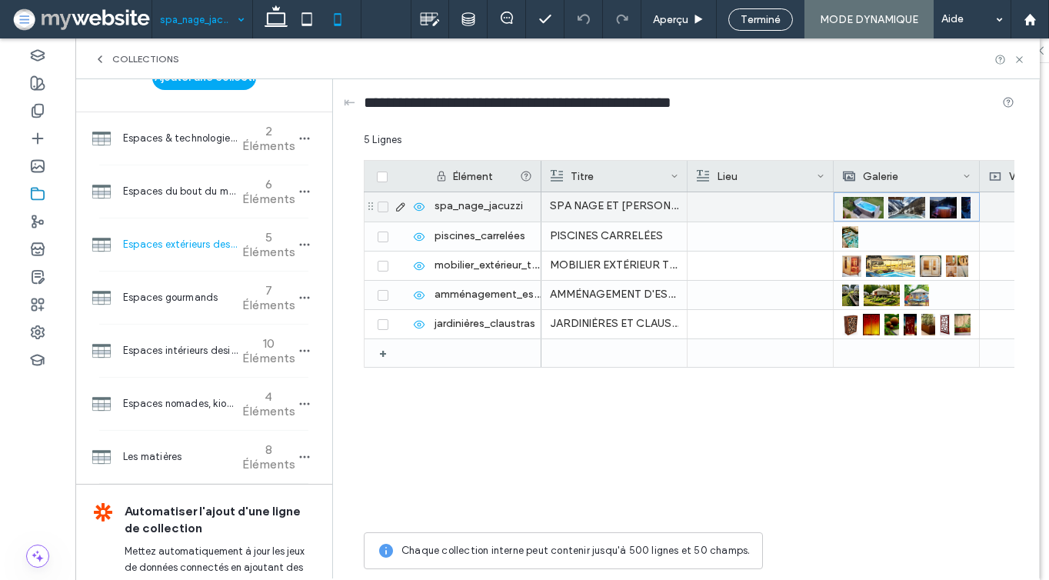
scroll to position [0, 0]
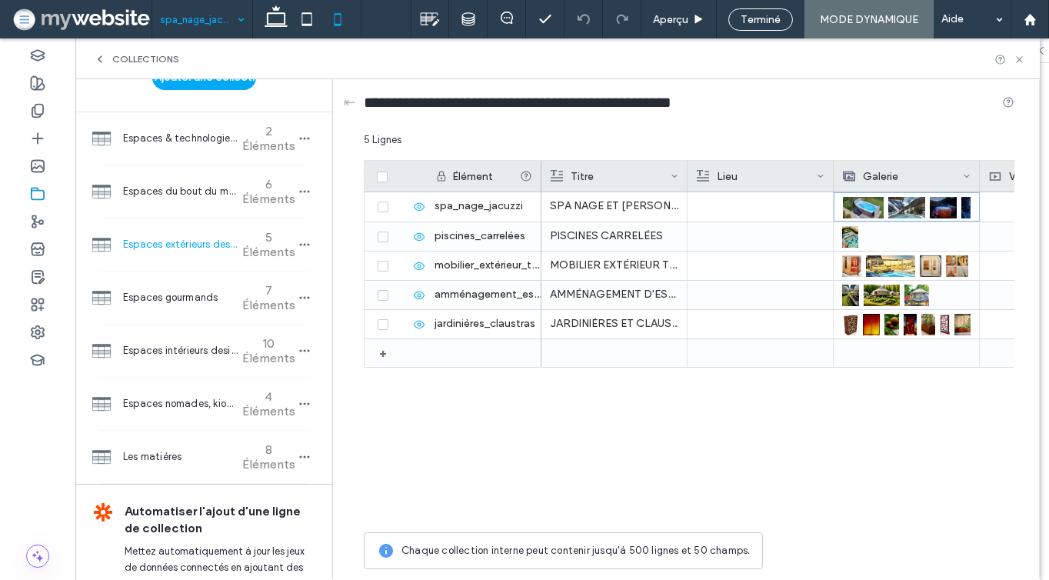
click at [450, 190] on div "Élément" at bounding box center [483, 176] width 97 height 31
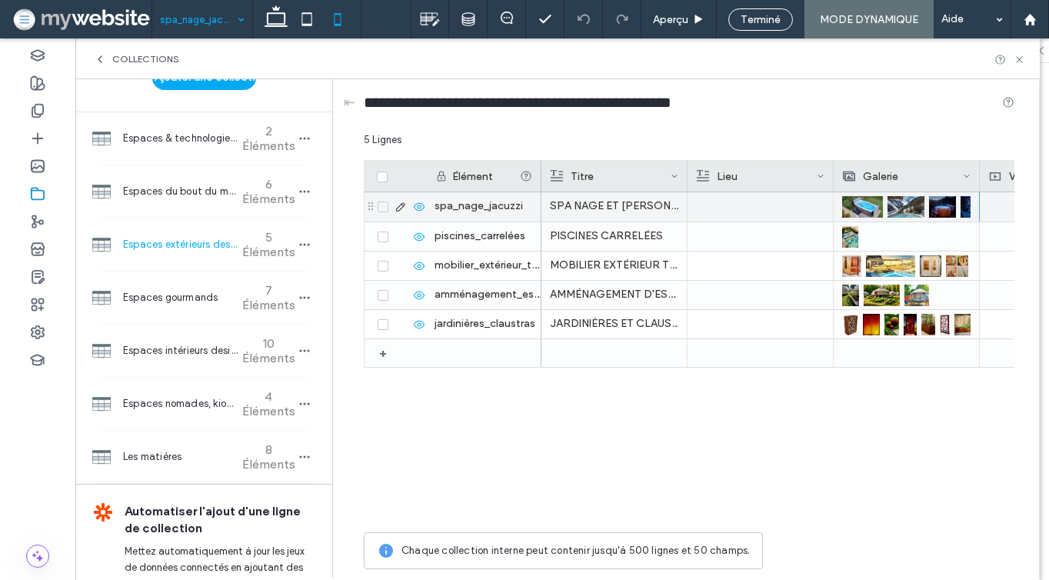
click at [455, 204] on div "spa_nage_jacuzzi" at bounding box center [483, 206] width 115 height 29
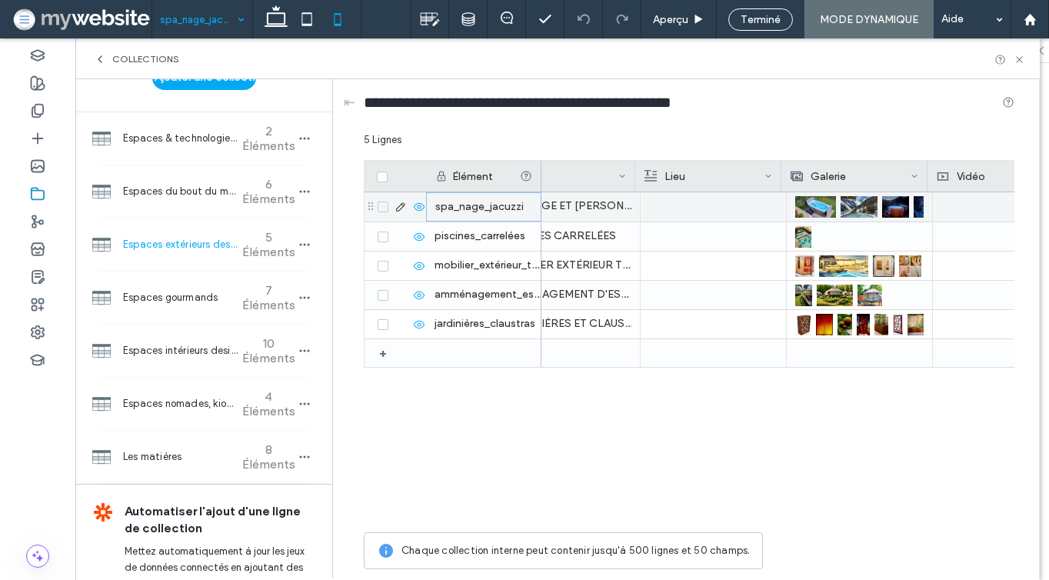
scroll to position [0, 61]
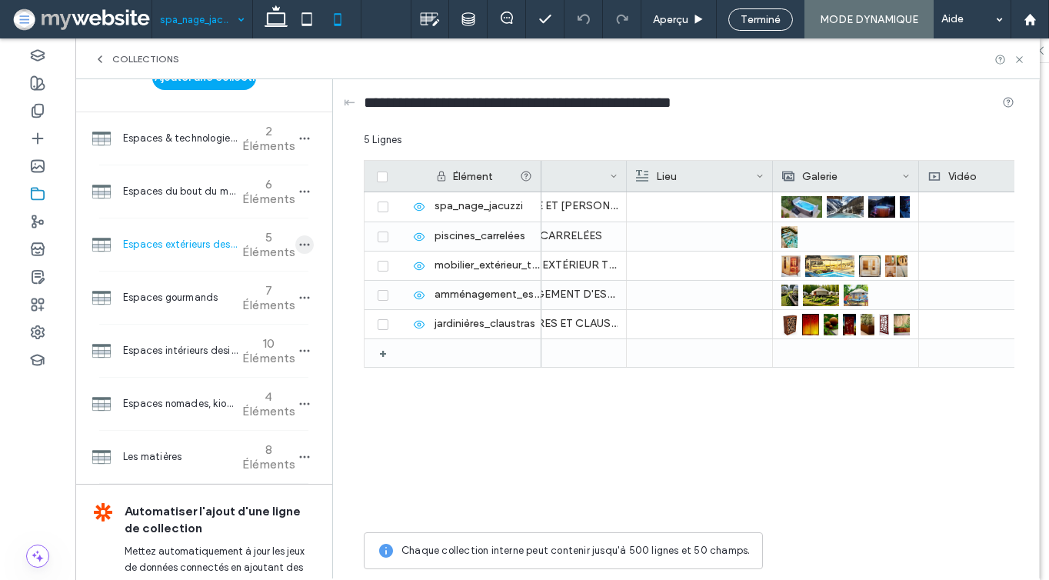
click at [298, 247] on icon "button" at bounding box center [304, 244] width 12 height 12
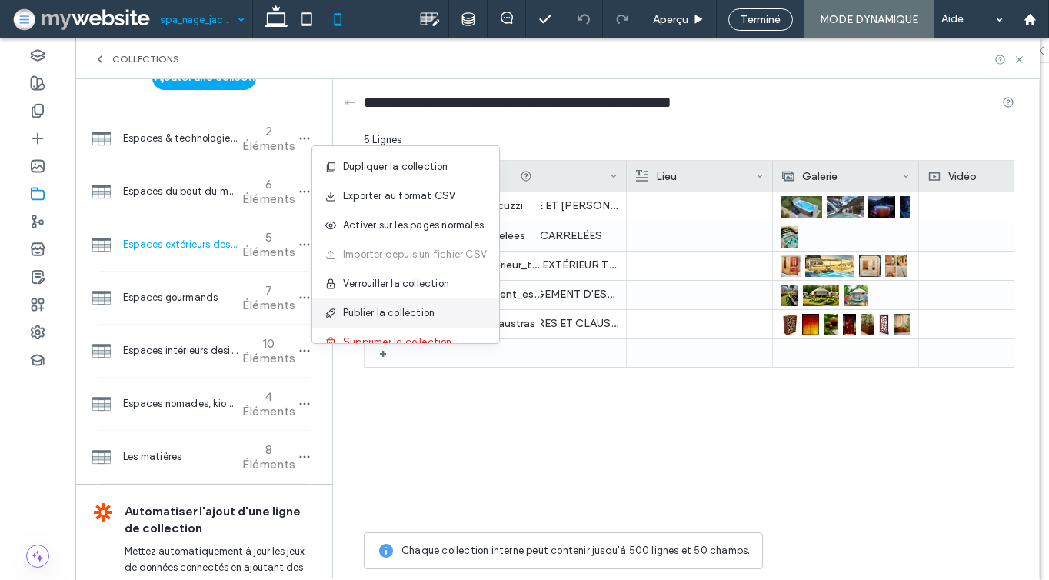
click at [356, 312] on span "Publier la collection" at bounding box center [388, 312] width 91 height 15
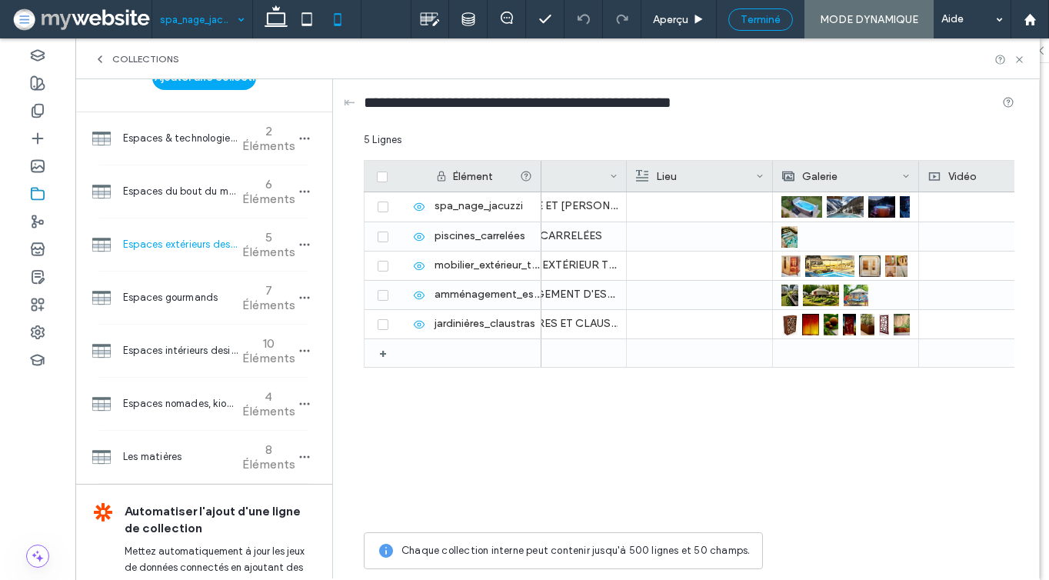
click at [762, 22] on span "Terminé" at bounding box center [760, 19] width 40 height 13
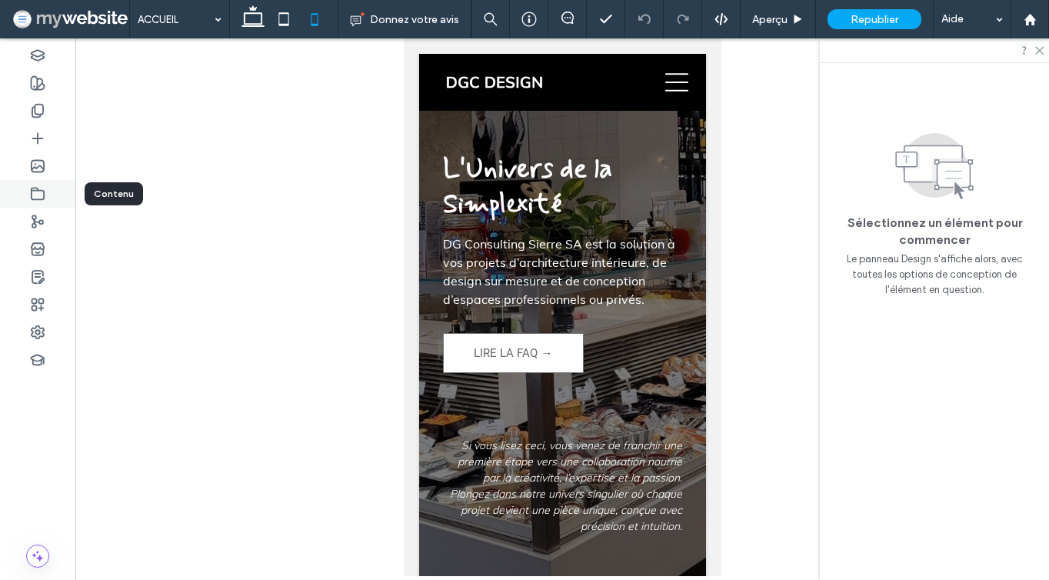
click at [44, 193] on use at bounding box center [38, 194] width 12 height 12
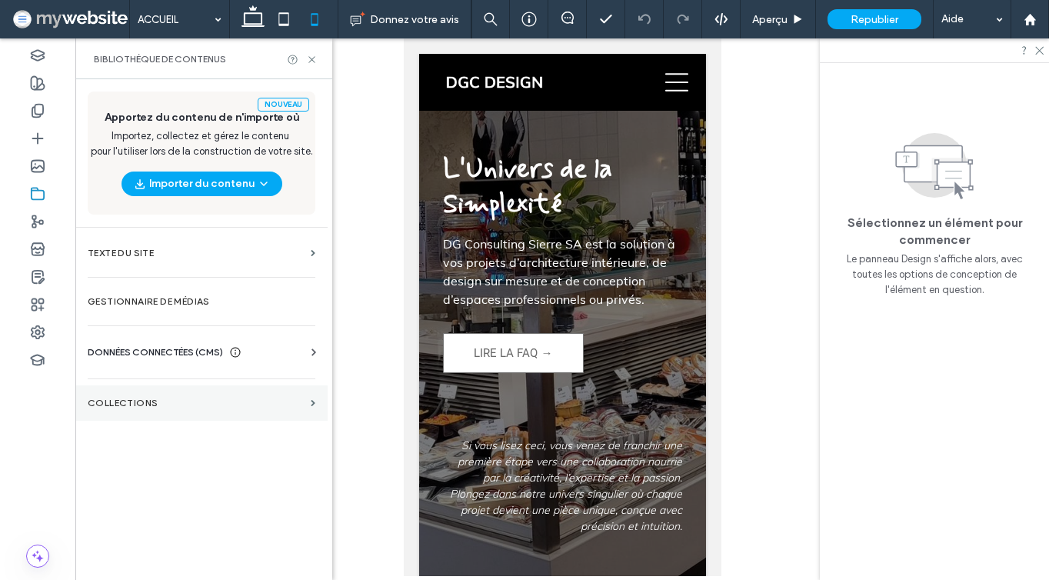
click at [168, 414] on section "COLLECTIONS" at bounding box center [201, 402] width 252 height 35
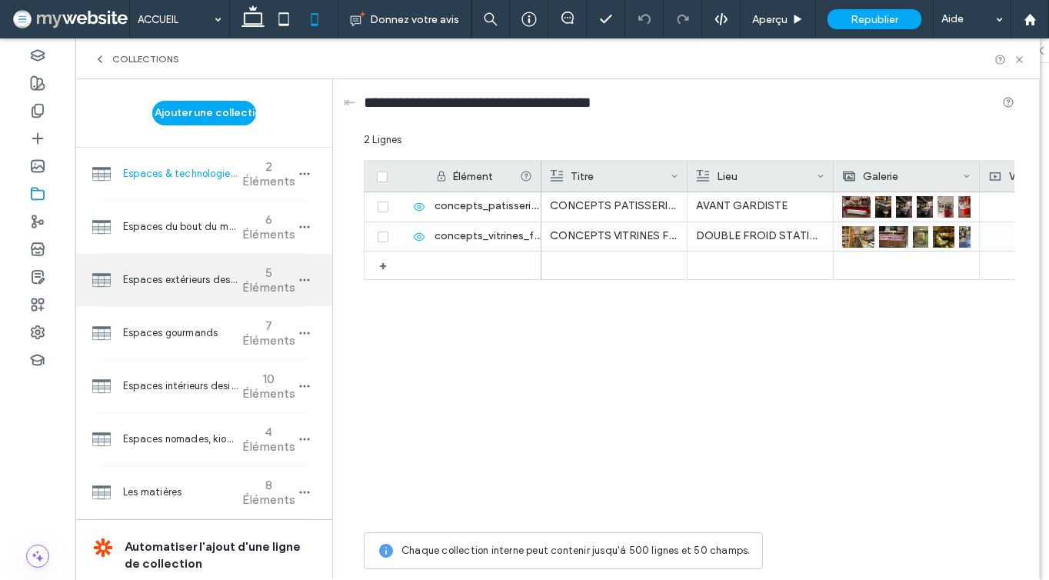
click at [169, 272] on span "Espaces extérieurs designs aquatiques et Bien-être" at bounding box center [180, 279] width 115 height 15
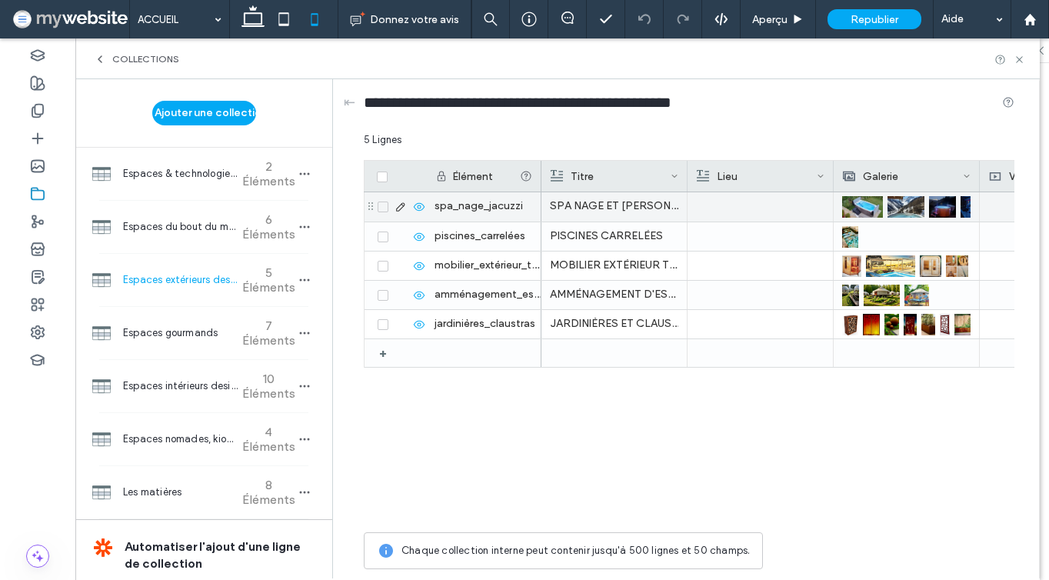
click at [473, 206] on div "spa_nage_jacuzzi" at bounding box center [483, 206] width 115 height 29
click at [573, 208] on p "SPA NAGE ET JACUZZI" at bounding box center [614, 207] width 128 height 28
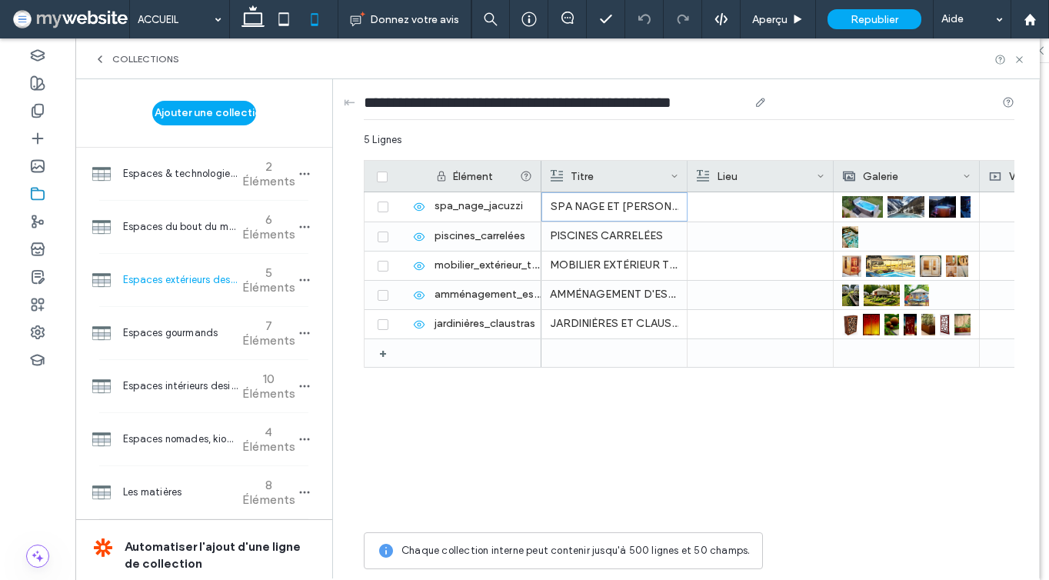
click at [696, 106] on input "**********" at bounding box center [556, 102] width 384 height 22
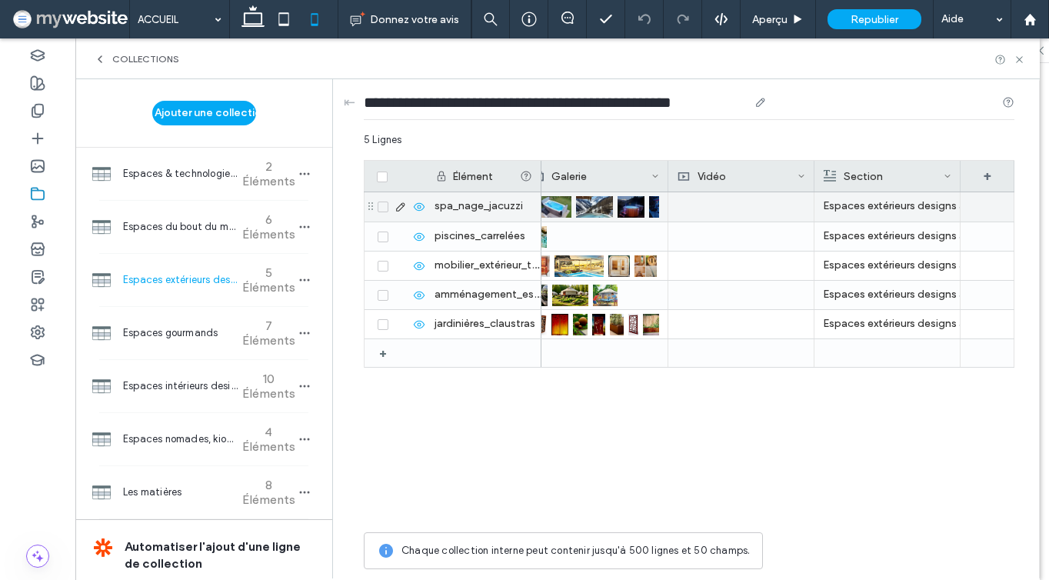
scroll to position [0, 311]
click at [854, 214] on div "Espaces extérieurs designs aquatiques et Bien-être" at bounding box center [887, 206] width 128 height 28
click at [854, 214] on div "Espaces extérieurs designs aquatiques et Bien-être" at bounding box center [887, 207] width 128 height 28
click at [847, 201] on div "**********" at bounding box center [912, 208] width 192 height 38
drag, startPoint x: 853, startPoint y: 197, endPoint x: 1007, endPoint y: 205, distance: 154.0
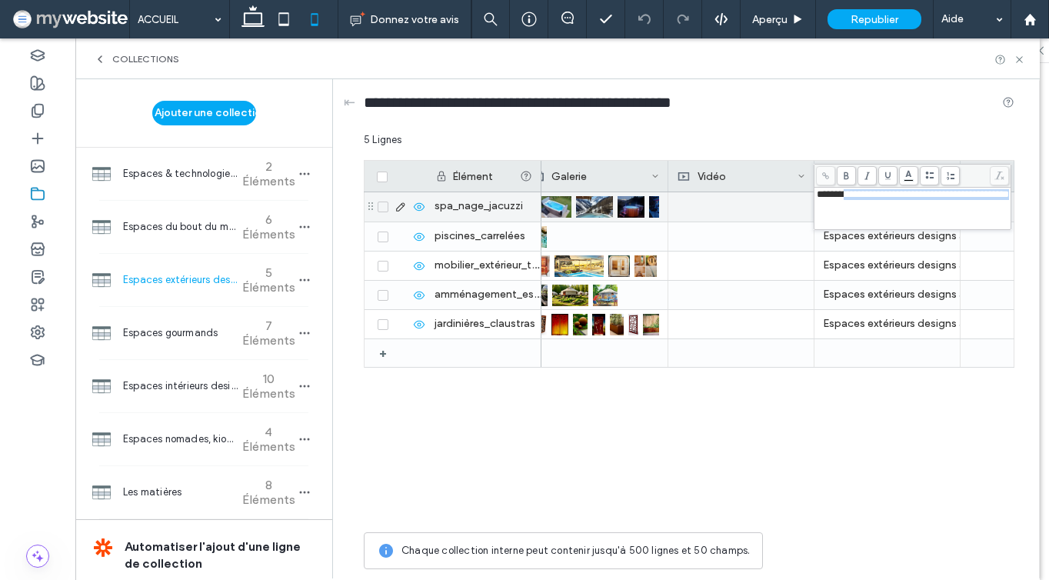
click at [1009, 205] on div "**********" at bounding box center [912, 208] width 192 height 38
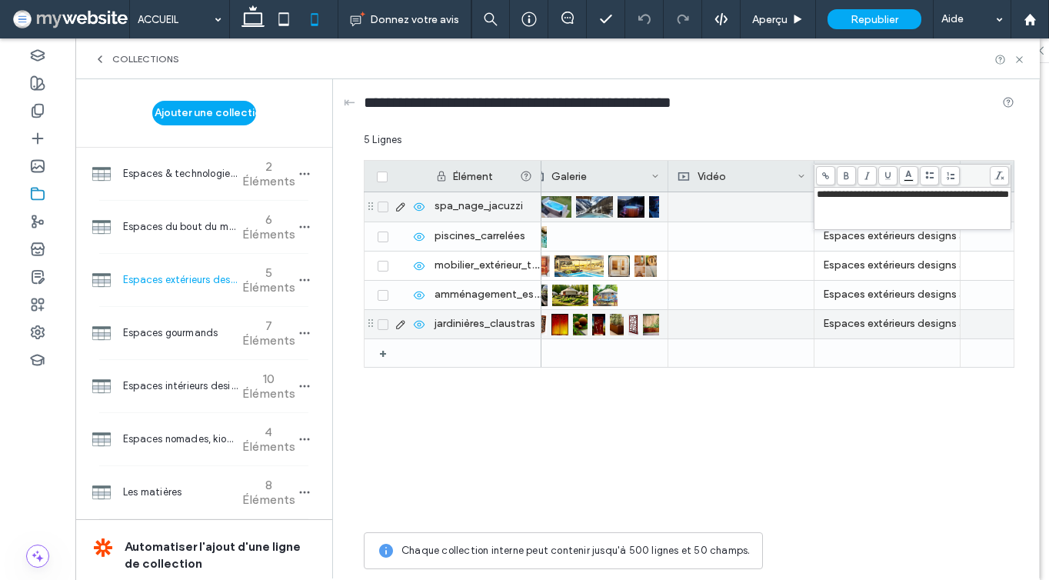
click at [861, 332] on div "Espaces extérieurs designs aquatiques et Bien-être" at bounding box center [887, 324] width 128 height 28
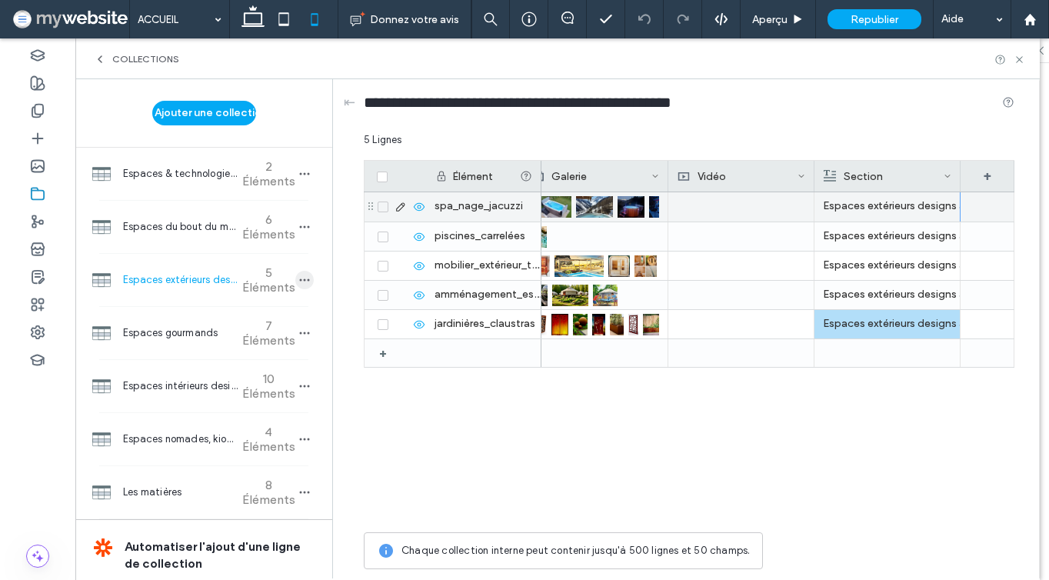
click at [298, 277] on icon "button" at bounding box center [304, 280] width 12 height 12
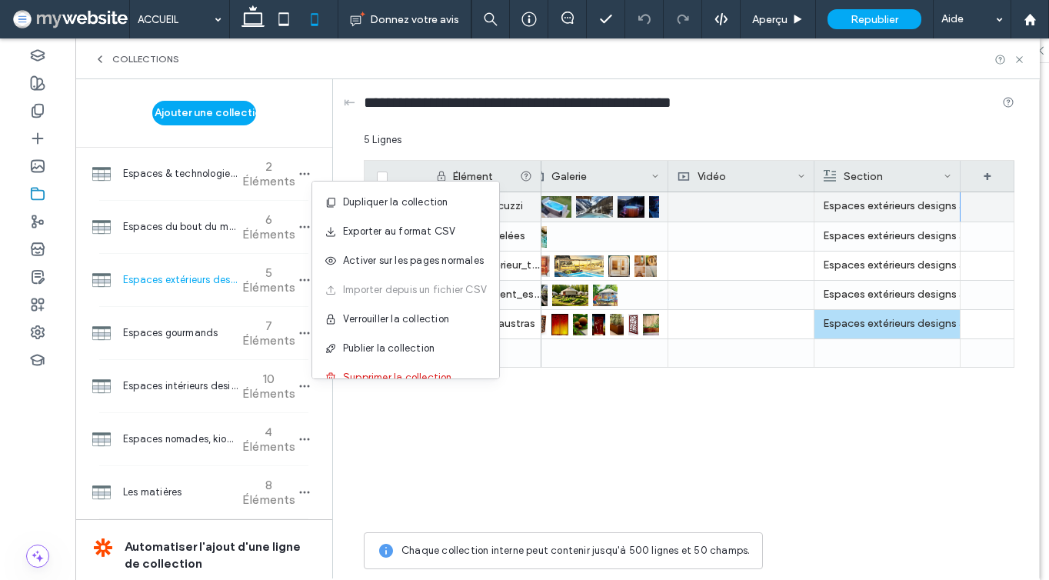
click at [423, 407] on div "+ spa_nage_jacuzzi piscines_carrelées mobilier_extérieur_technique amménagement…" at bounding box center [689, 358] width 650 height 332
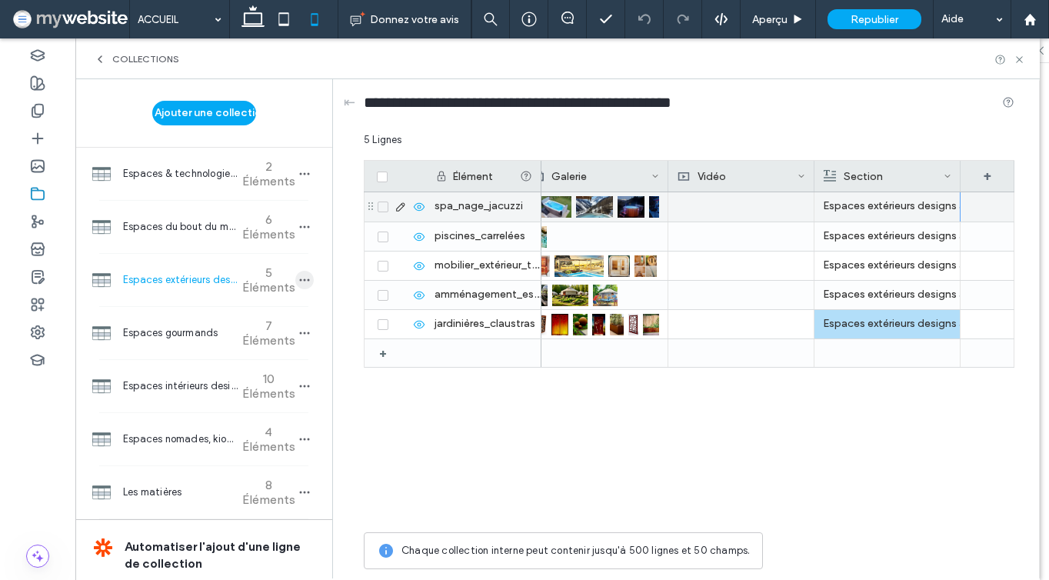
click at [298, 274] on icon "button" at bounding box center [304, 280] width 12 height 12
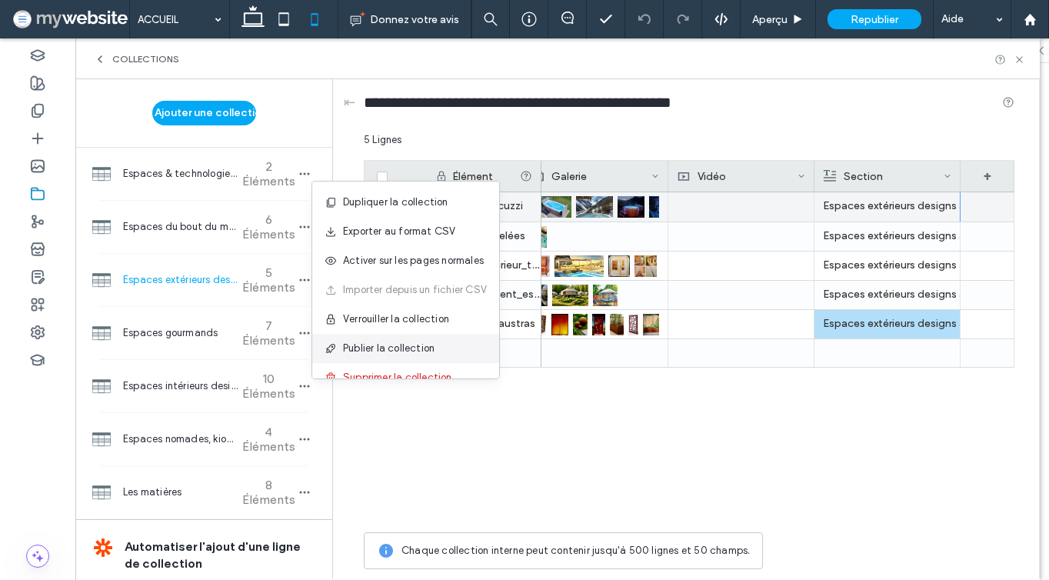
click at [339, 352] on span at bounding box center [333, 348] width 18 height 17
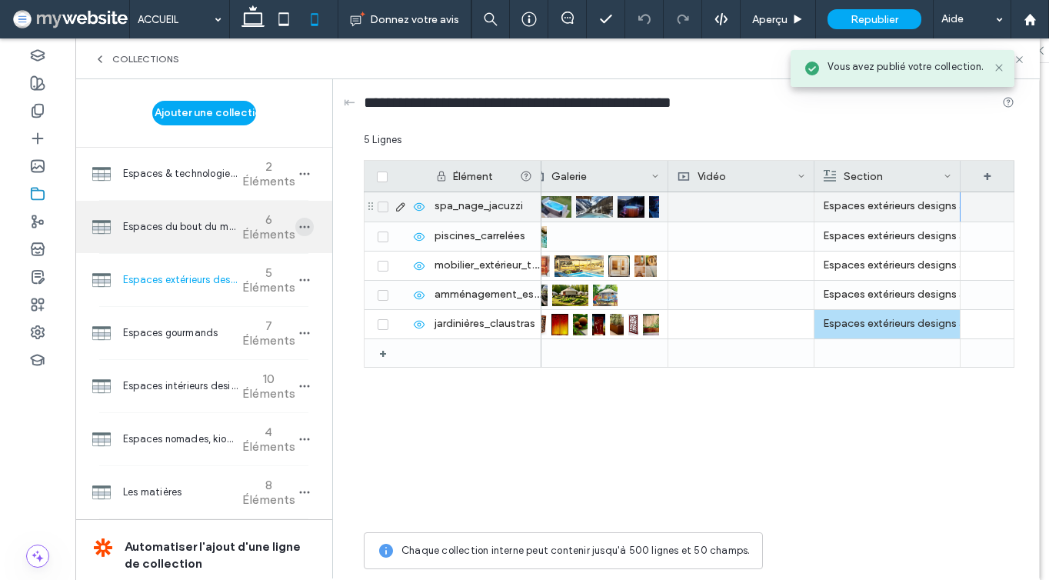
click at [298, 223] on icon "button" at bounding box center [304, 227] width 12 height 12
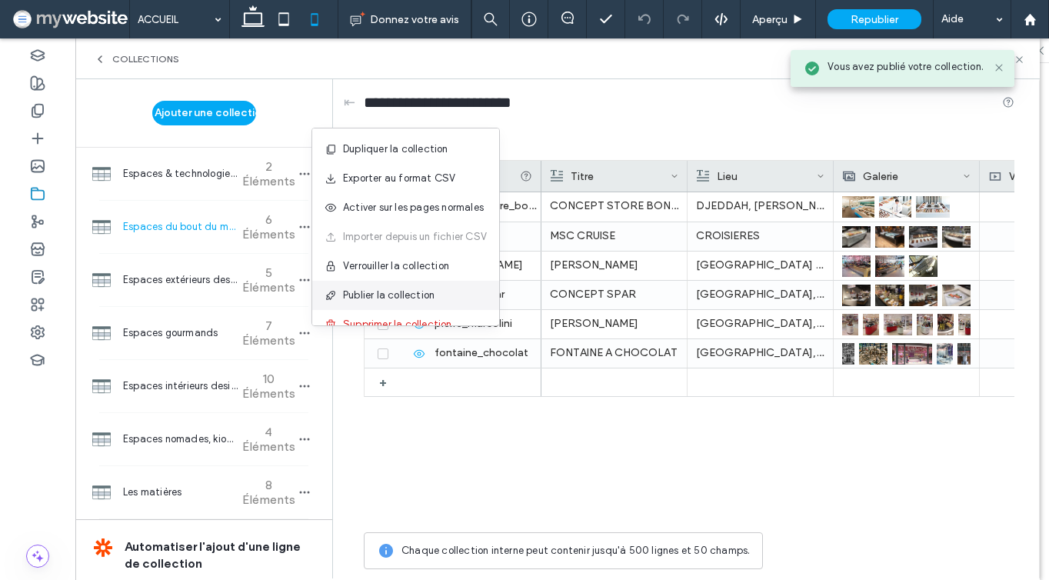
click at [348, 287] on div "Publier la collection" at bounding box center [405, 295] width 187 height 29
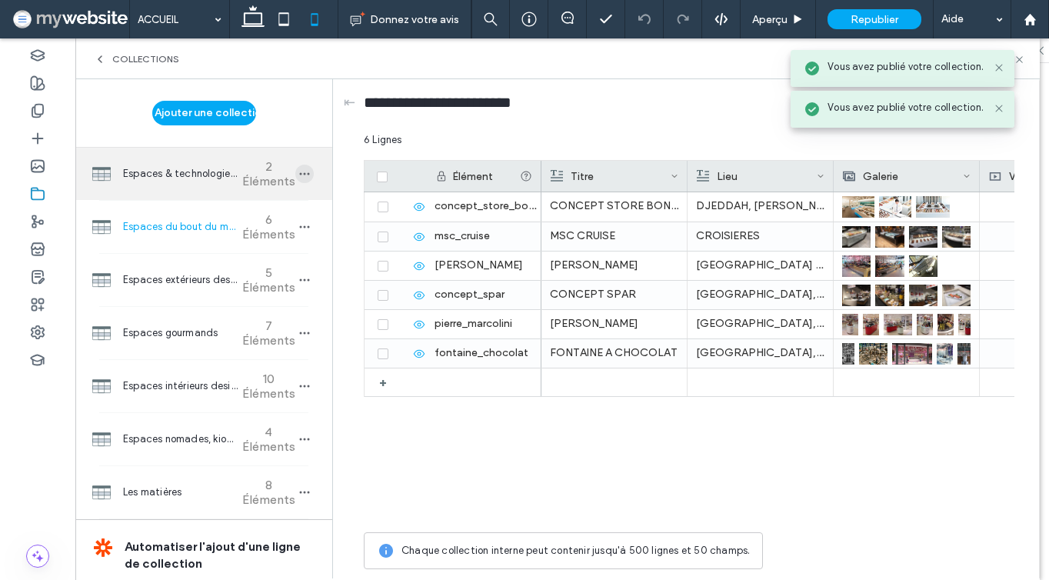
click at [298, 171] on icon "button" at bounding box center [304, 174] width 12 height 12
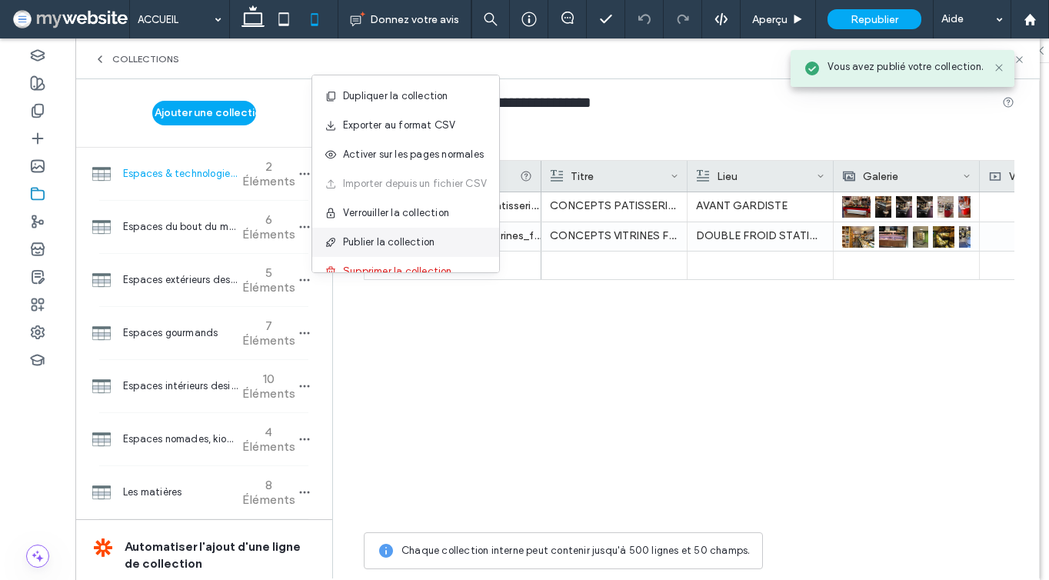
click at [331, 238] on icon at bounding box center [330, 242] width 12 height 12
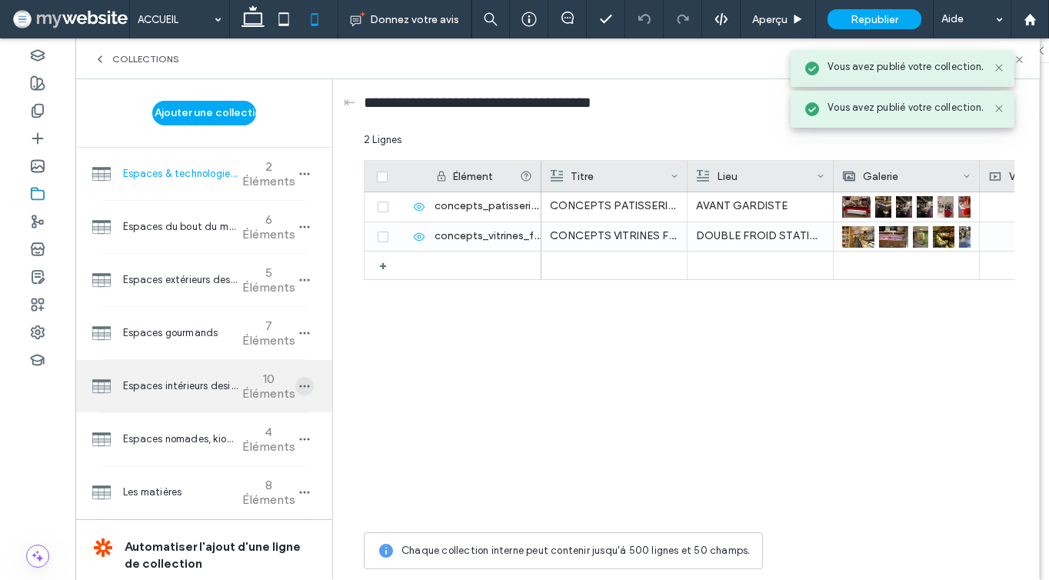
click at [298, 384] on icon "button" at bounding box center [304, 386] width 12 height 12
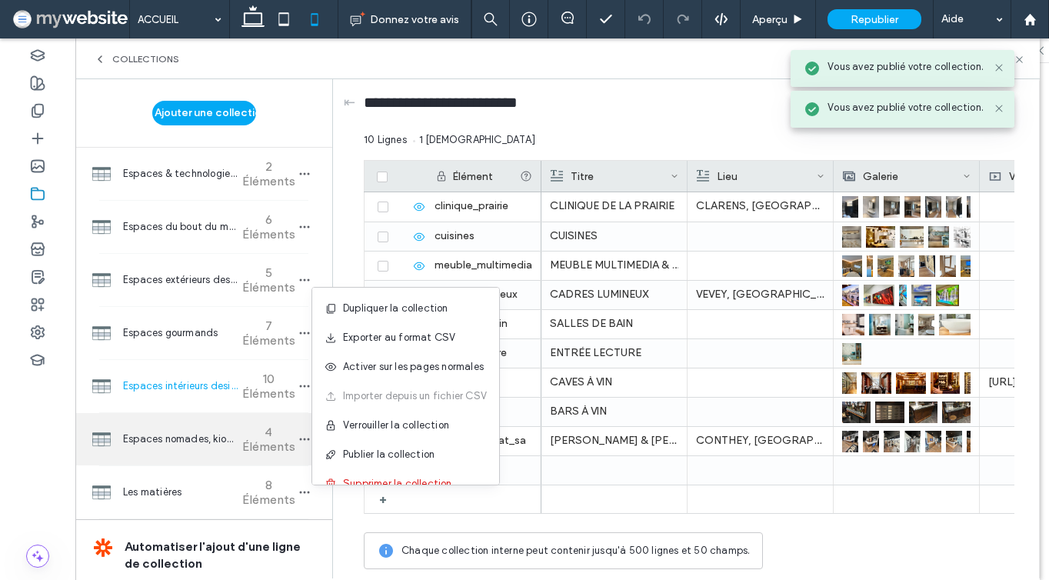
drag, startPoint x: 350, startPoint y: 449, endPoint x: 320, endPoint y: 446, distance: 30.1
click at [350, 449] on span "Publier la collection" at bounding box center [388, 454] width 91 height 15
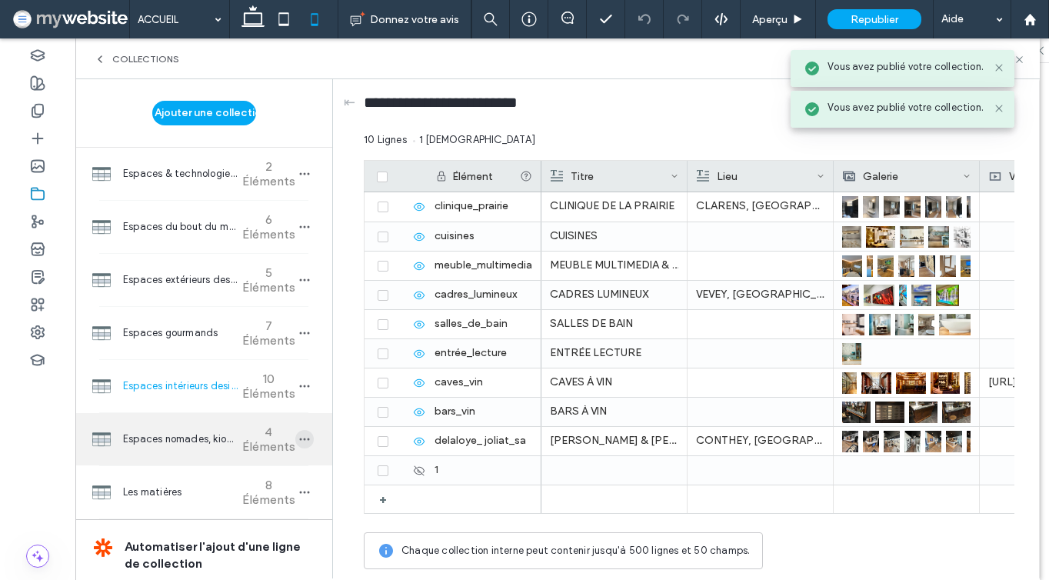
click at [298, 434] on icon "button" at bounding box center [304, 439] width 12 height 12
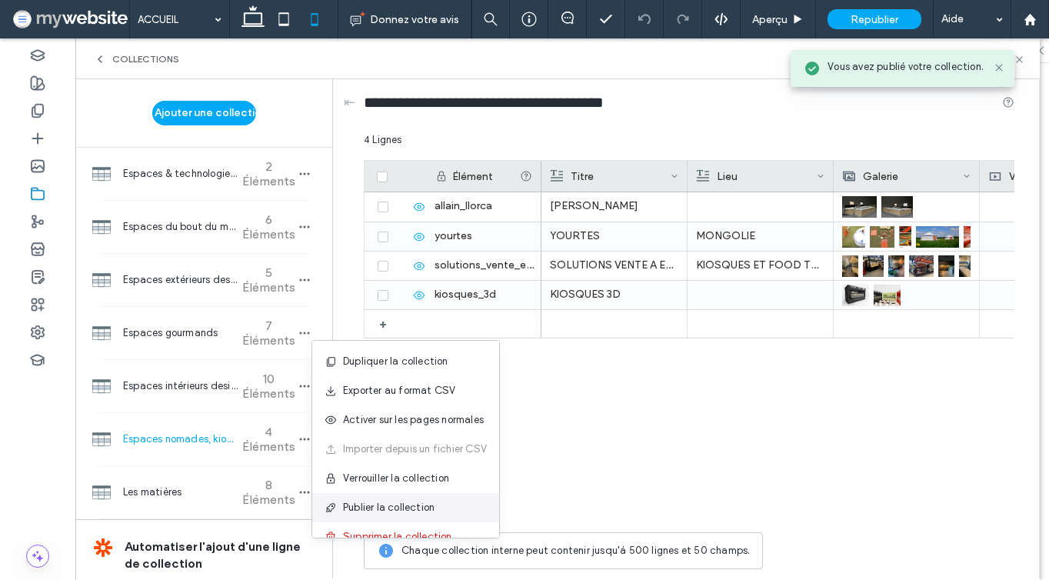
click at [371, 502] on span "Publier la collection" at bounding box center [388, 507] width 91 height 15
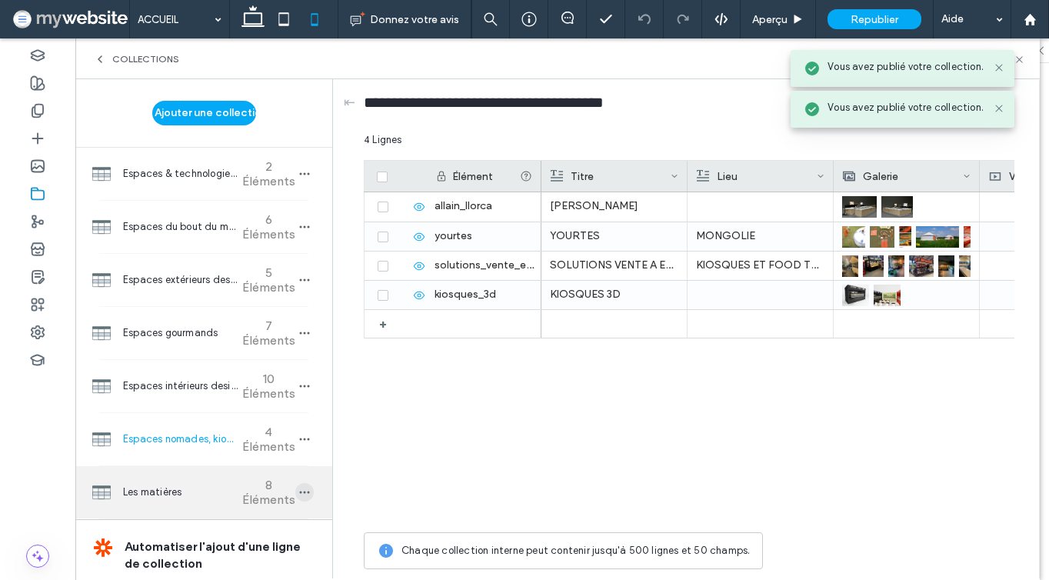
click at [298, 493] on icon "button" at bounding box center [304, 492] width 12 height 12
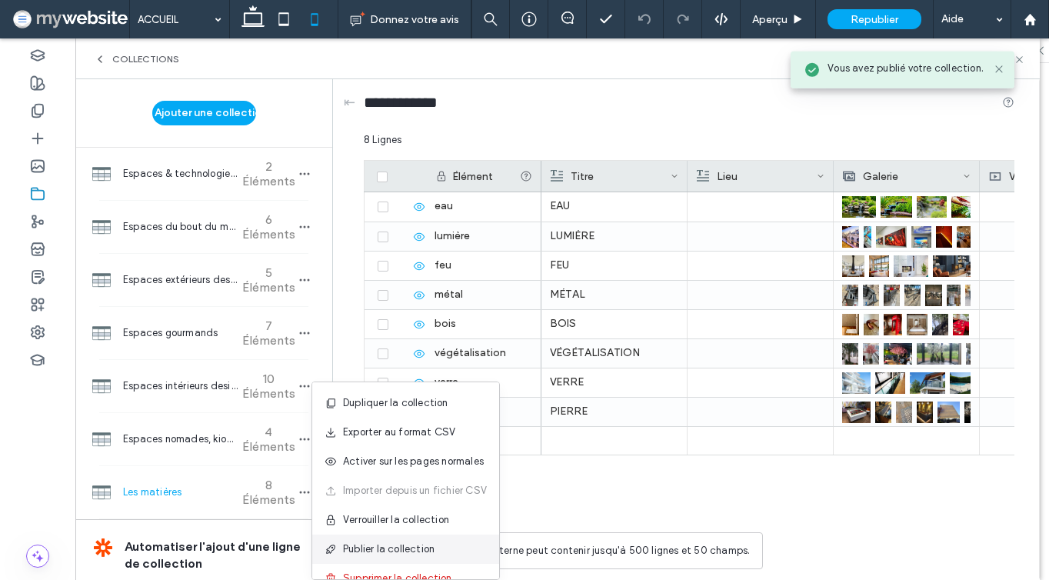
click at [347, 541] on span "Publier la collection" at bounding box center [388, 548] width 91 height 15
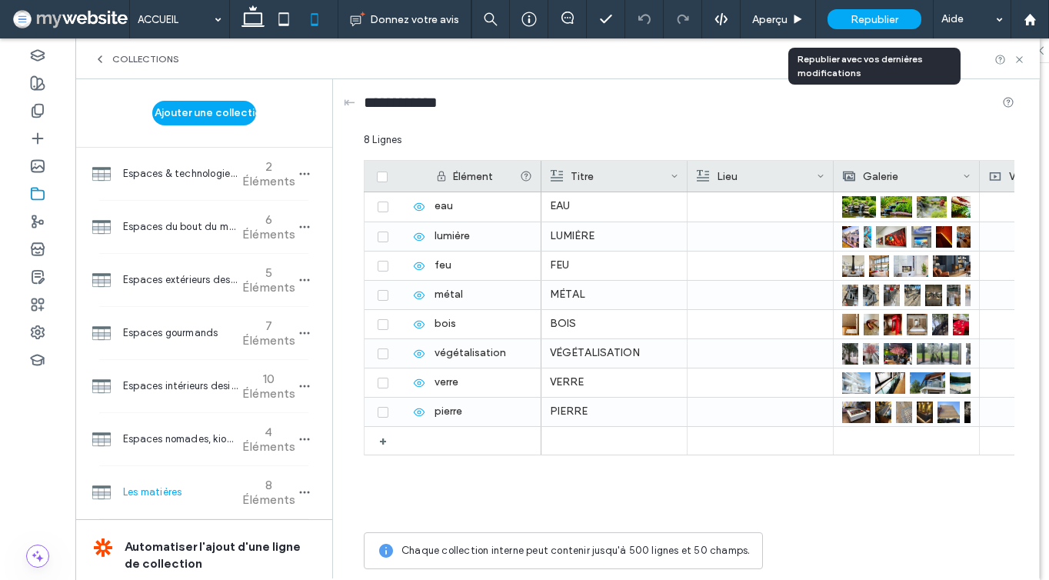
click at [876, 18] on span "Republier" at bounding box center [874, 19] width 48 height 13
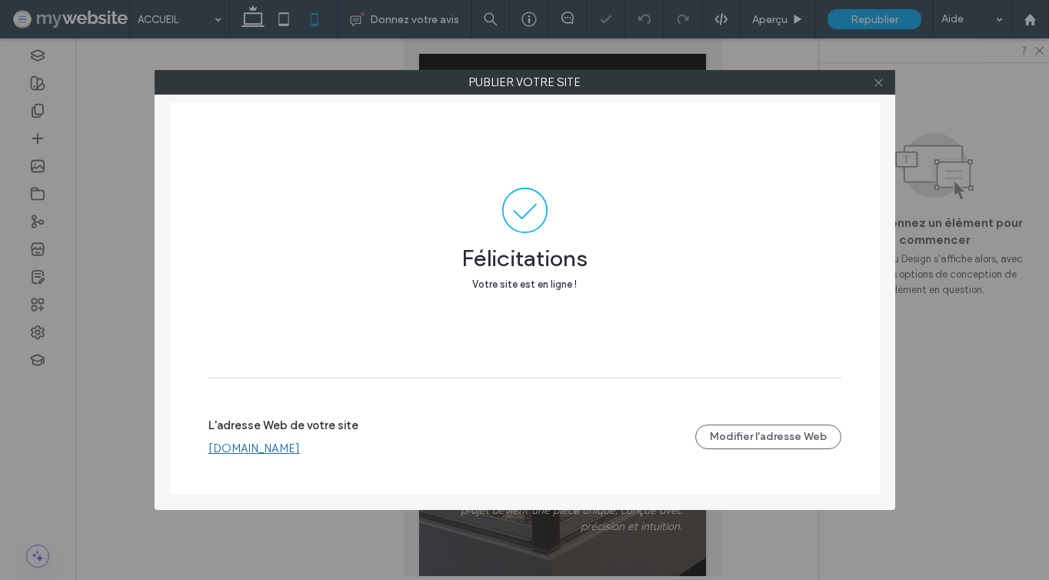
click at [878, 81] on icon at bounding box center [879, 83] width 12 height 12
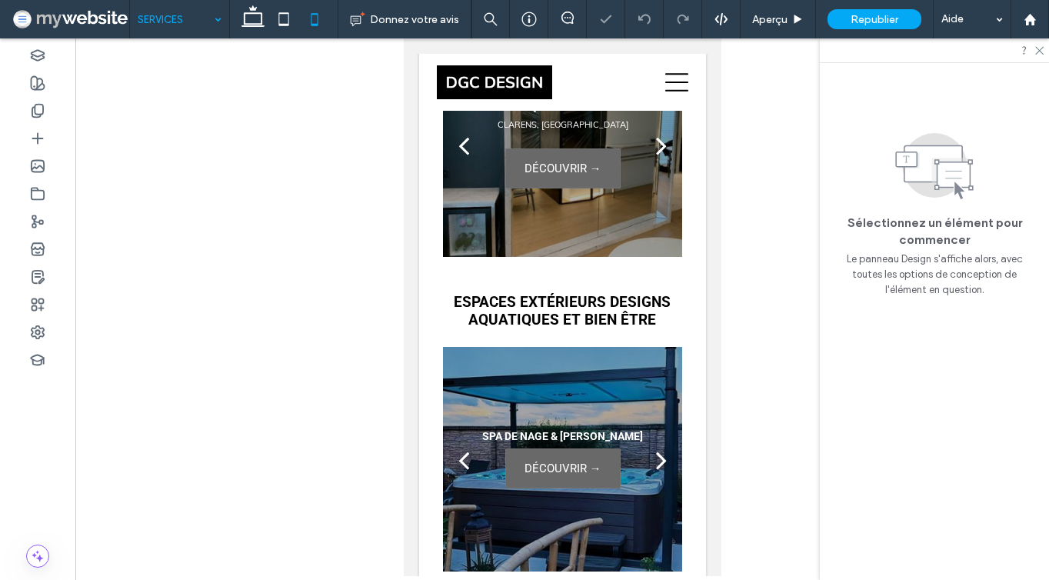
scroll to position [2342, 0]
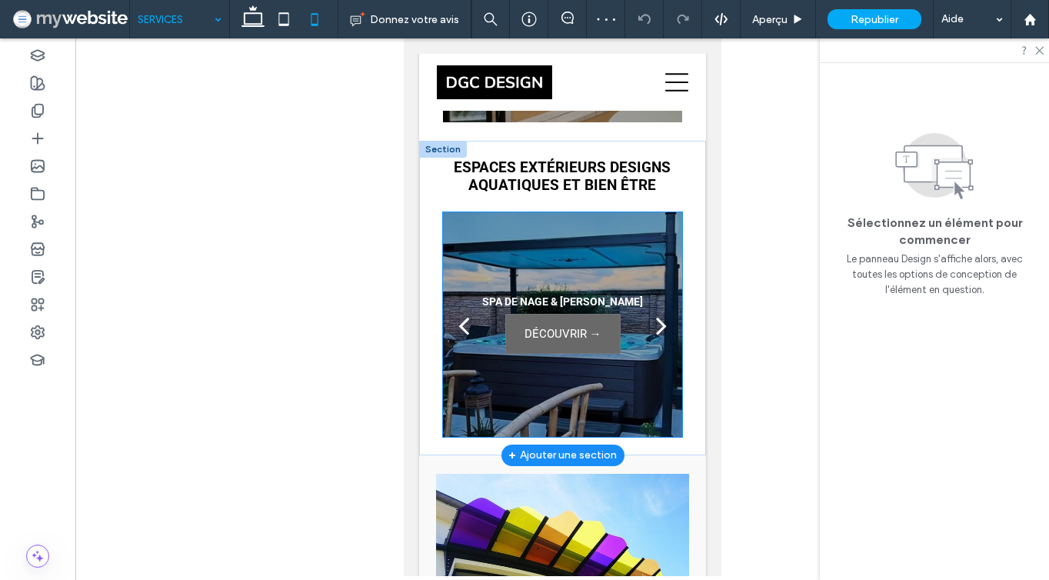
click at [531, 268] on div "SPA DE NAGE & JACUZZI DÉCOUVRIR → DÉCOUVRIR →" at bounding box center [561, 311] width 239 height 198
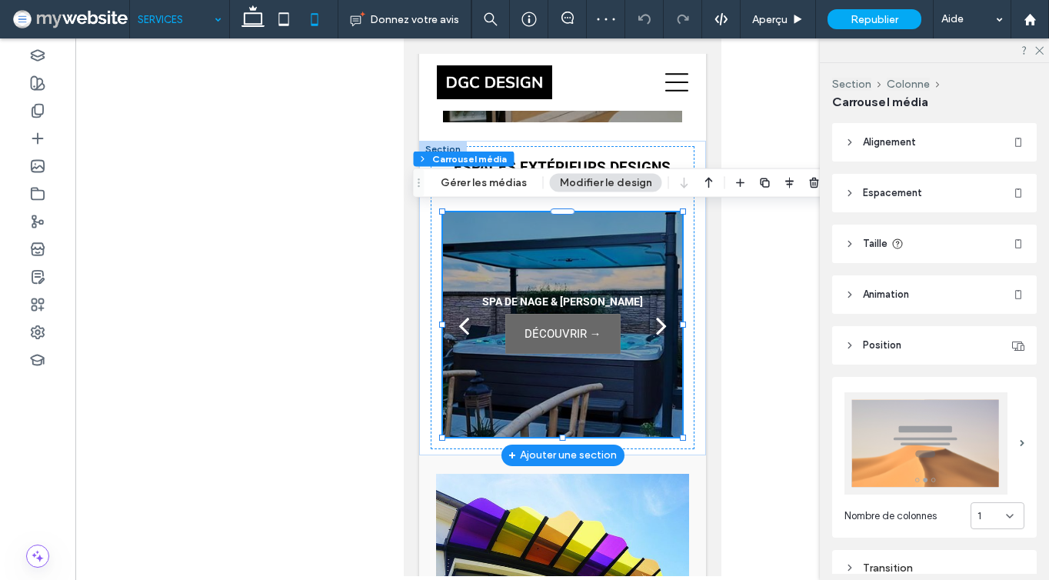
click at [531, 268] on div at bounding box center [561, 324] width 239 height 224
click at [488, 175] on button "Gérer les médias" at bounding box center [483, 183] width 106 height 18
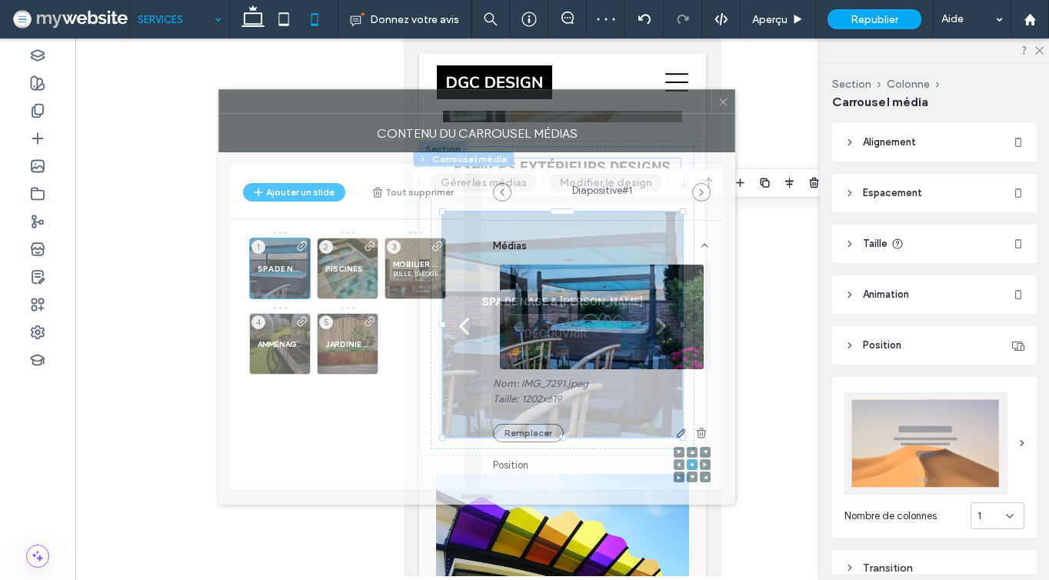
drag, startPoint x: 720, startPoint y: 98, endPoint x: 421, endPoint y: 104, distance: 299.1
click at [421, 104] on div at bounding box center [465, 101] width 492 height 23
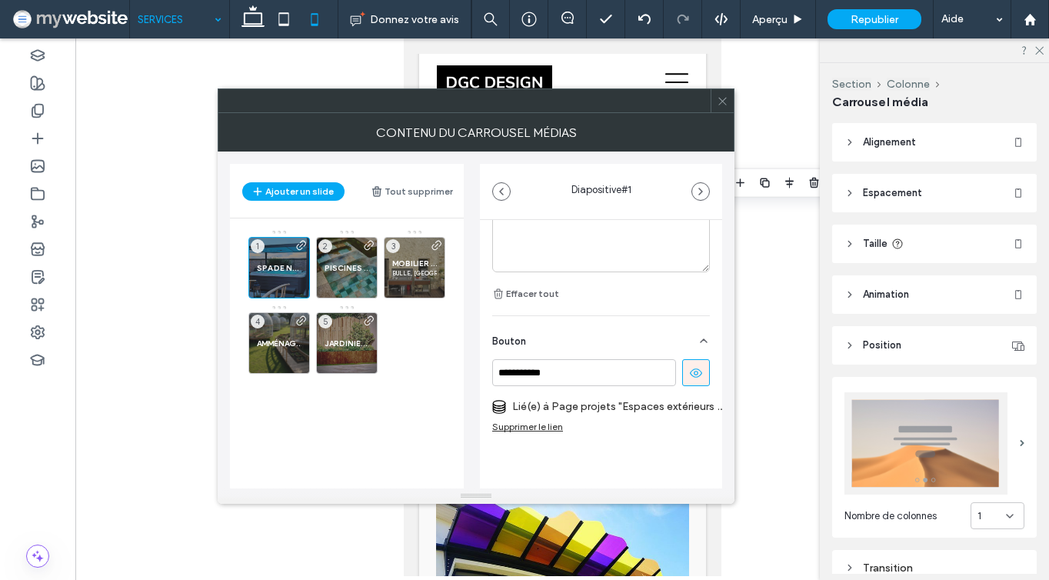
scroll to position [555, 0]
click at [545, 421] on div "Supprimer le lien" at bounding box center [527, 427] width 71 height 12
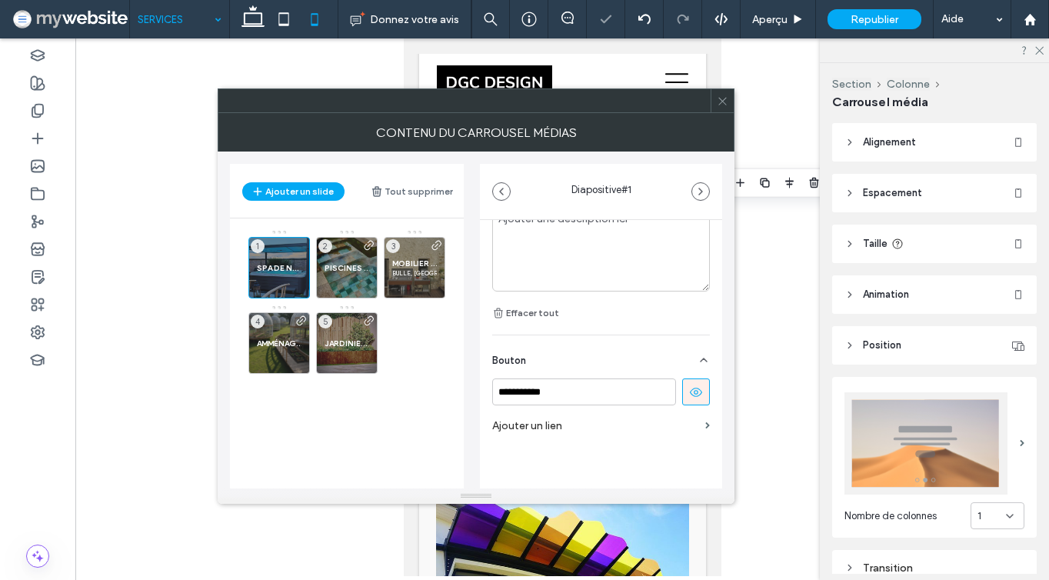
click at [548, 411] on label "Ajouter un lien" at bounding box center [595, 425] width 207 height 28
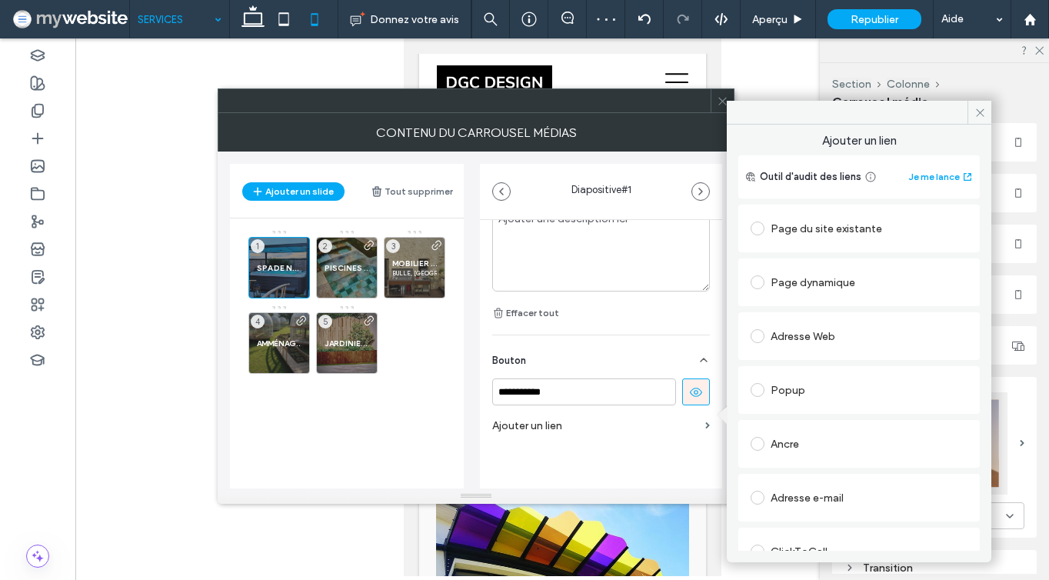
click at [782, 282] on div "Page dynamique" at bounding box center [858, 282] width 217 height 25
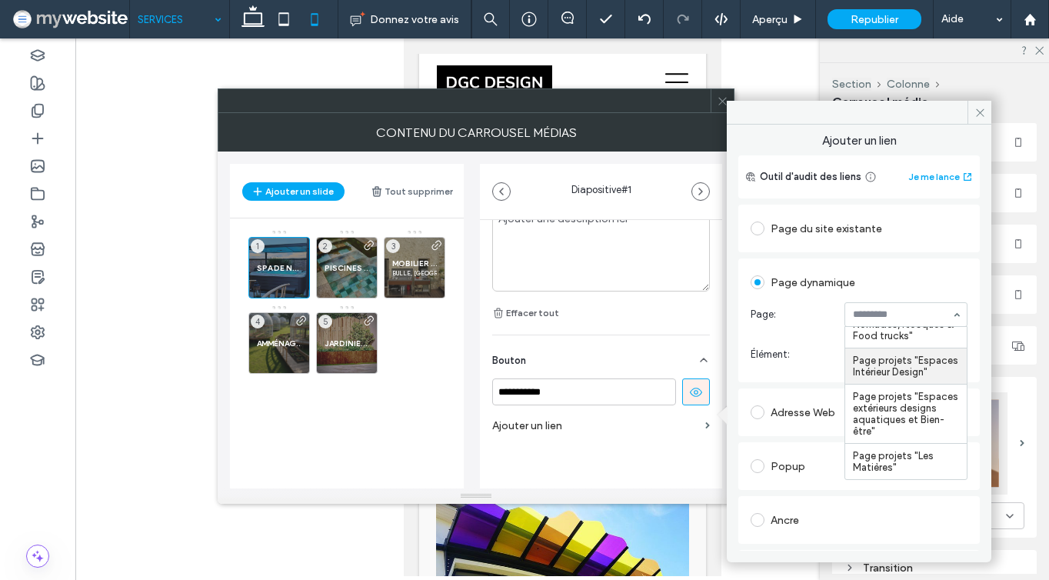
scroll to position [0, 0]
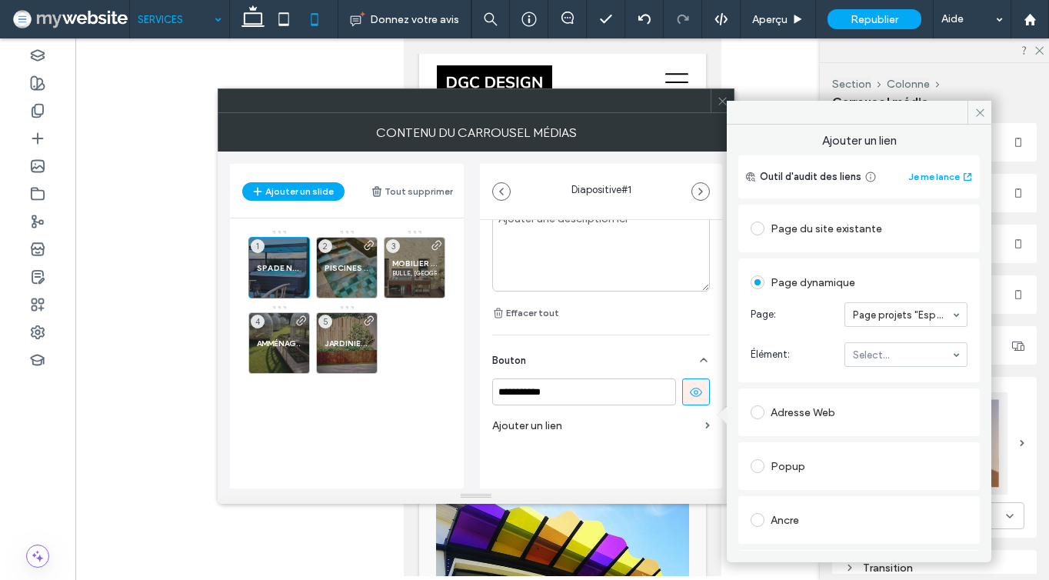
click at [853, 310] on input at bounding box center [902, 314] width 98 height 11
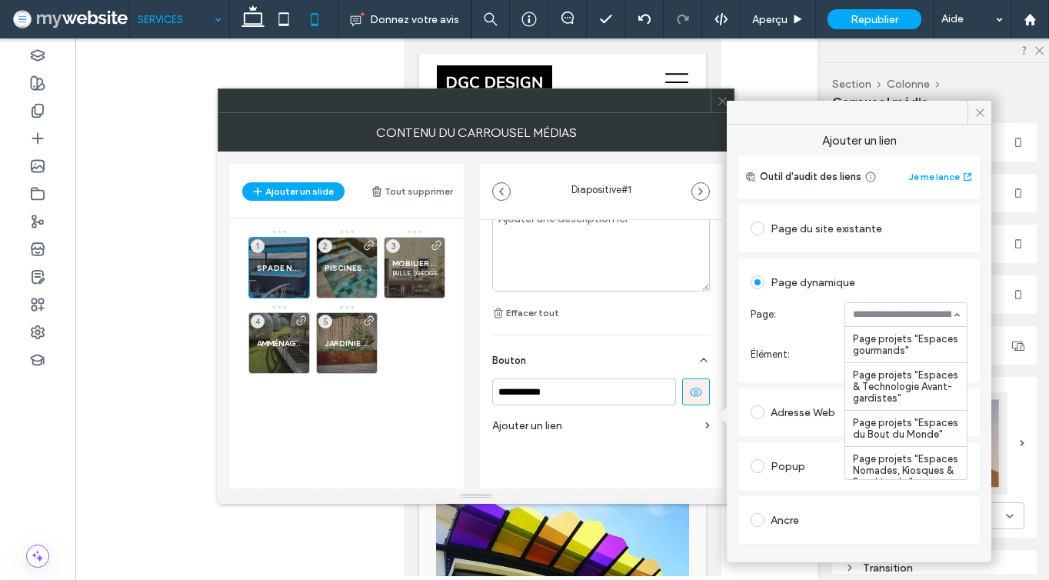
scroll to position [204, 0]
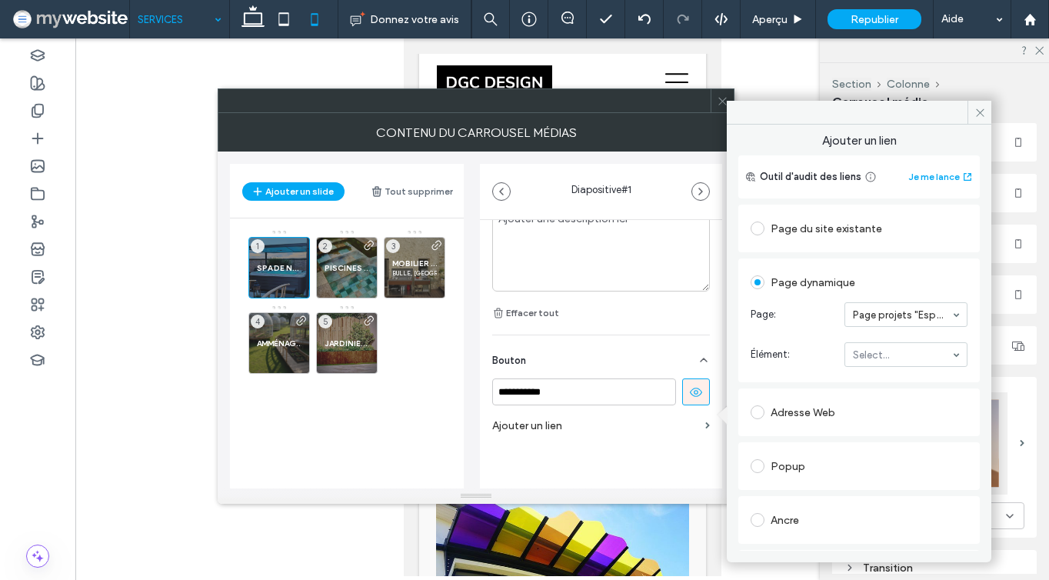
click at [787, 361] on span "Élément:" at bounding box center [794, 354] width 88 height 15
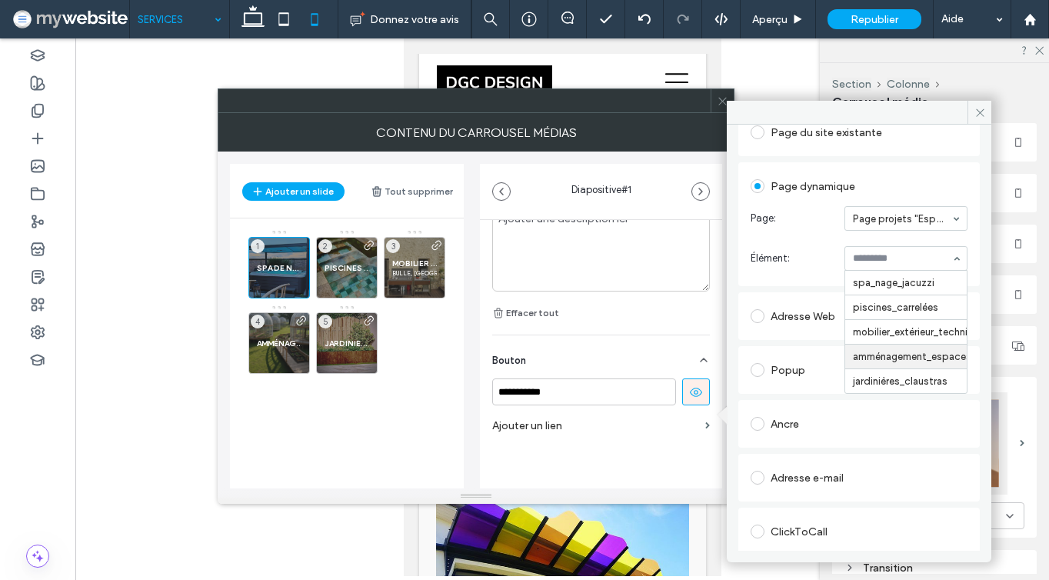
scroll to position [94, 0]
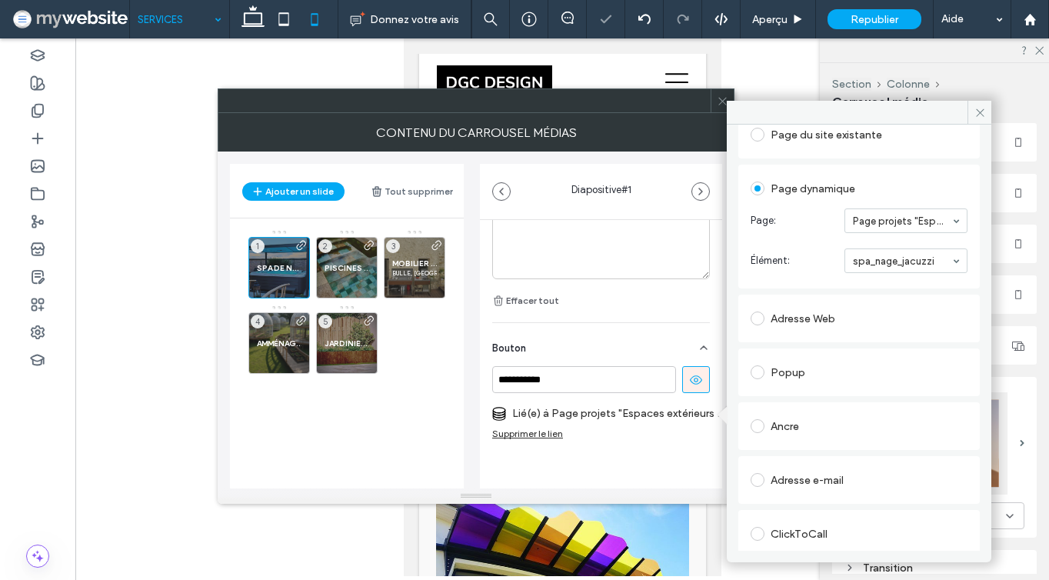
click at [793, 252] on section "Élément: spa_nage_jacuzzi" at bounding box center [858, 261] width 217 height 40
click at [972, 112] on span at bounding box center [979, 112] width 24 height 23
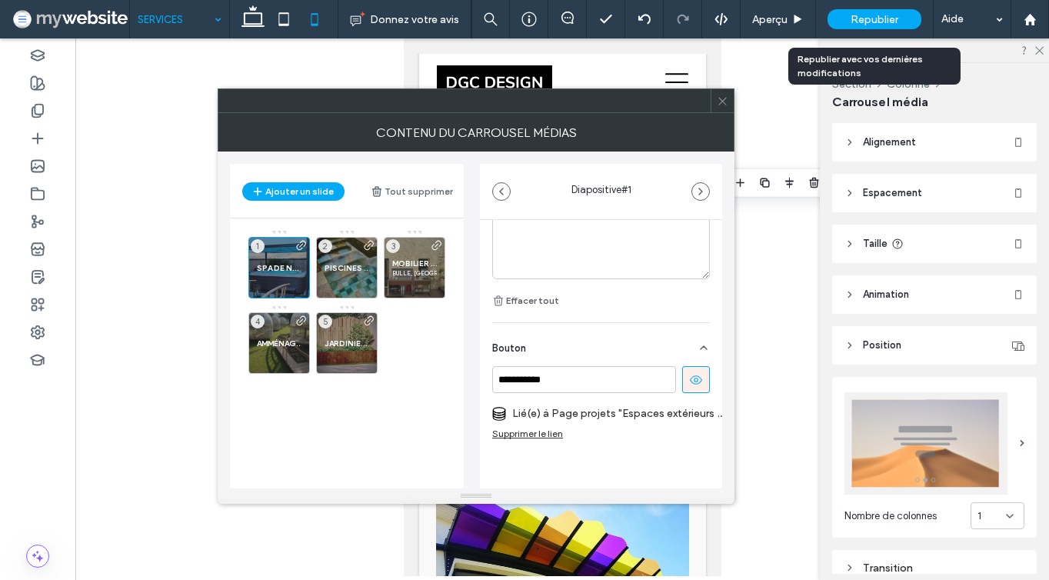
click at [868, 16] on span "Republier" at bounding box center [874, 19] width 48 height 13
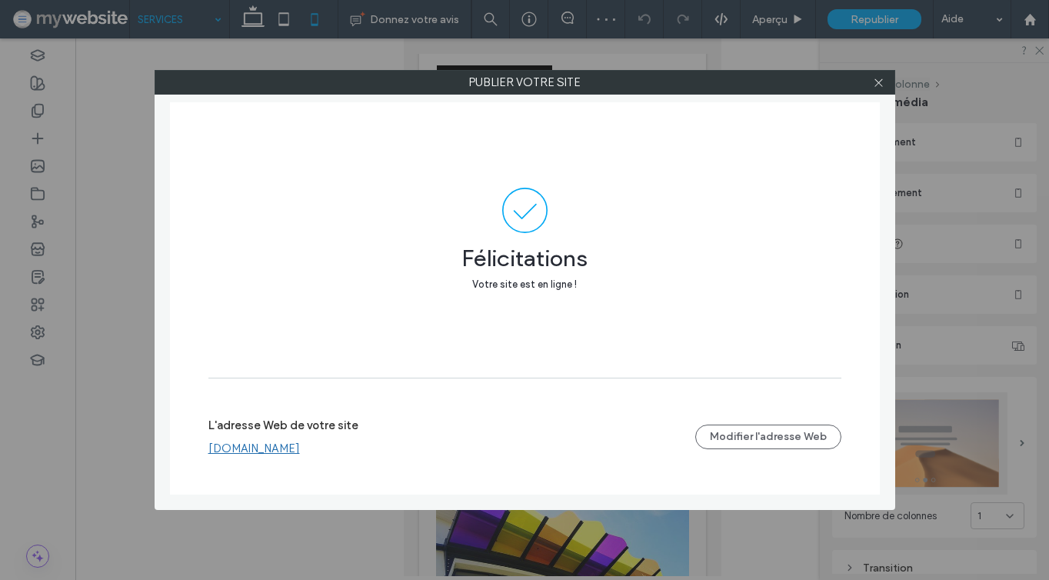
click at [300, 454] on link "www.dgc-design.com" at bounding box center [253, 448] width 91 height 14
click at [869, 85] on div at bounding box center [878, 82] width 23 height 23
click at [879, 85] on icon at bounding box center [879, 83] width 12 height 12
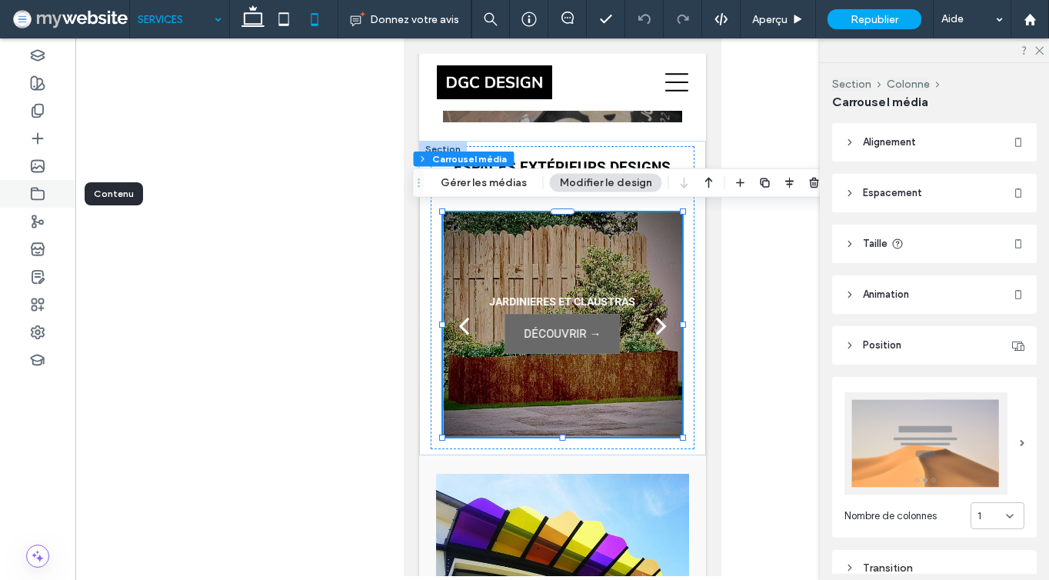
click at [35, 194] on icon at bounding box center [37, 193] width 15 height 15
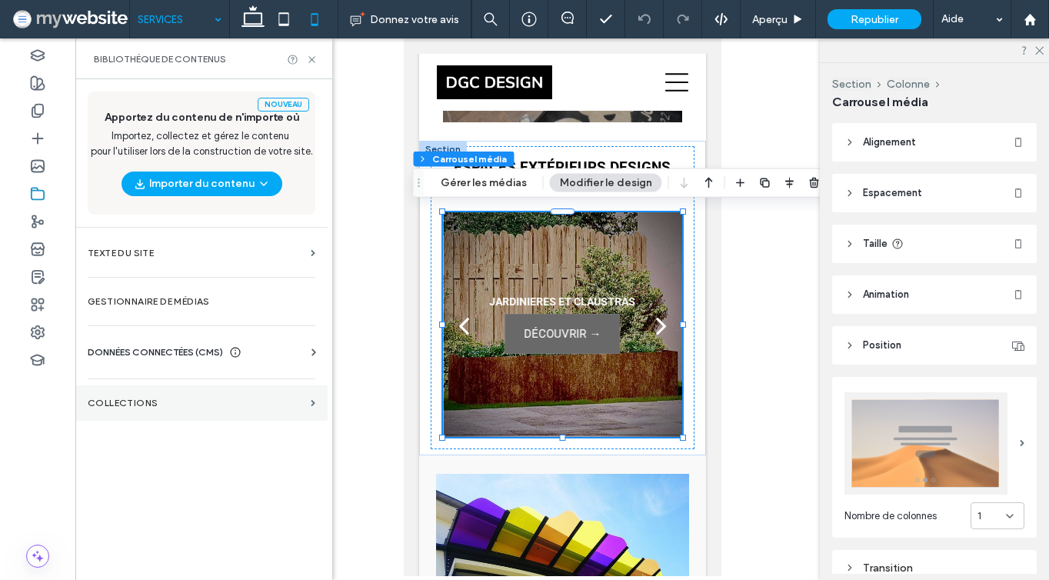
click at [136, 414] on section "COLLECTIONS" at bounding box center [201, 402] width 252 height 35
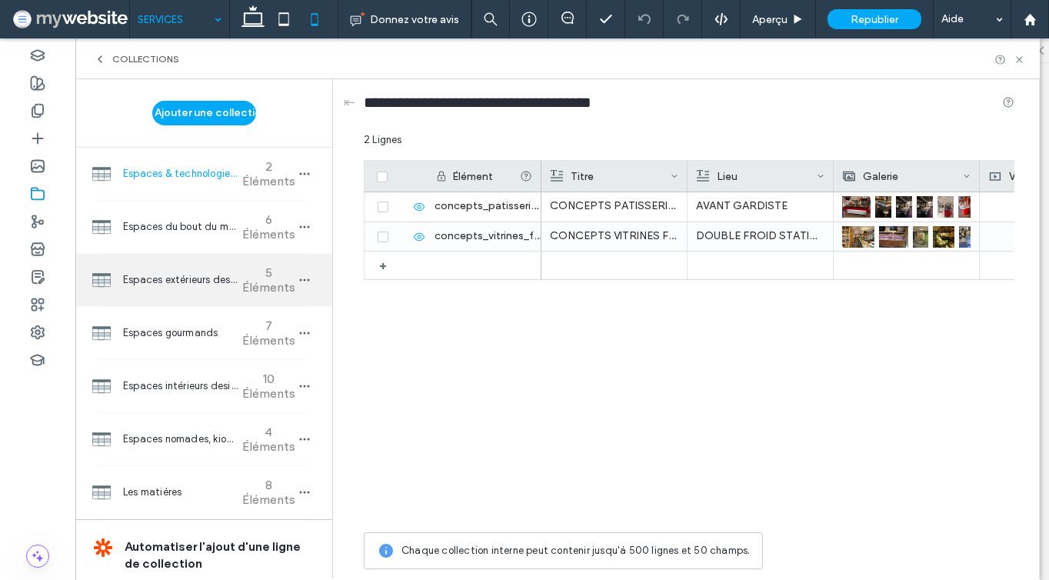
click at [160, 301] on div "Espaces extérieurs designs aquatiques et Bien-être 5 Éléments" at bounding box center [203, 280] width 257 height 52
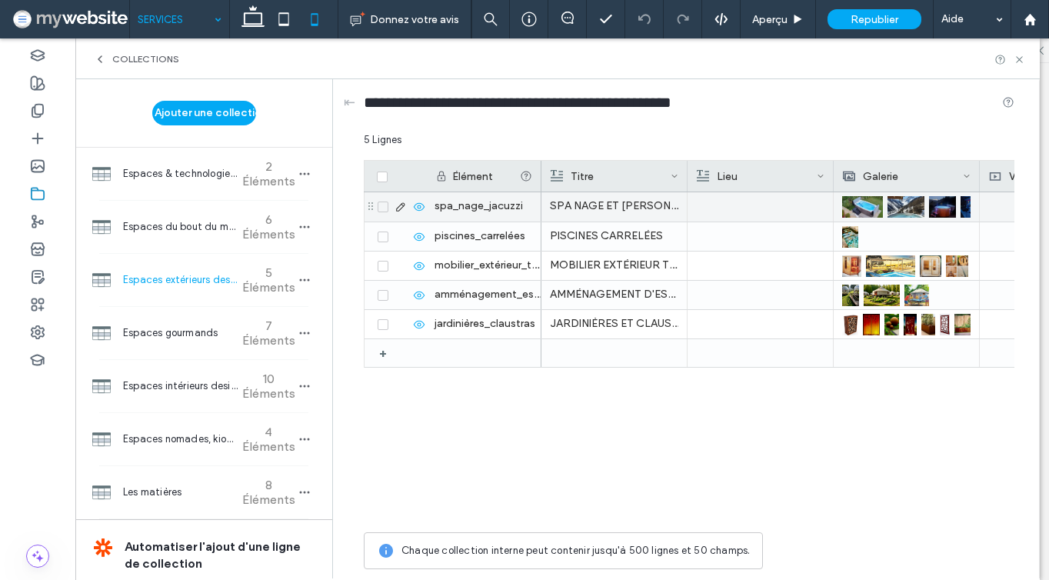
click at [445, 203] on div "spa_nage_jacuzzi" at bounding box center [483, 206] width 115 height 29
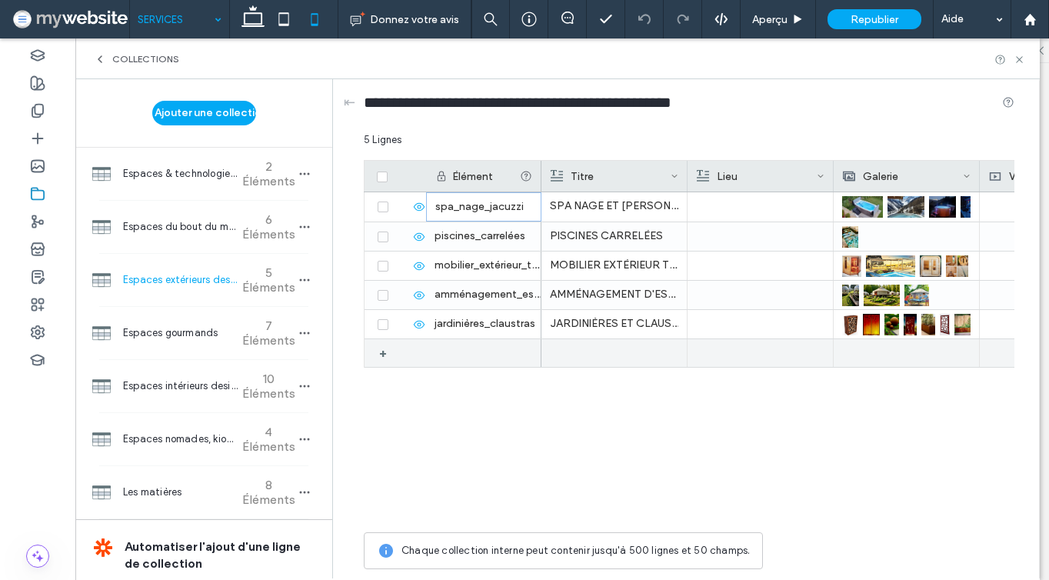
click at [452, 341] on div at bounding box center [483, 353] width 115 height 28
click at [495, 351] on input "*" at bounding box center [484, 354] width 114 height 28
type input "**********"
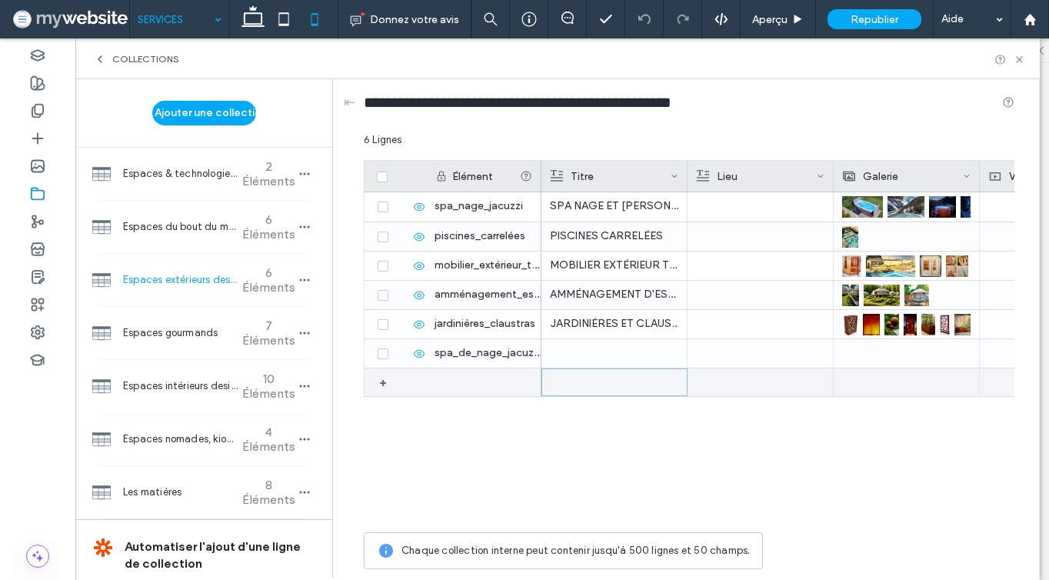
click at [554, 375] on div at bounding box center [614, 382] width 128 height 26
click at [555, 340] on div at bounding box center [614, 353] width 128 height 28
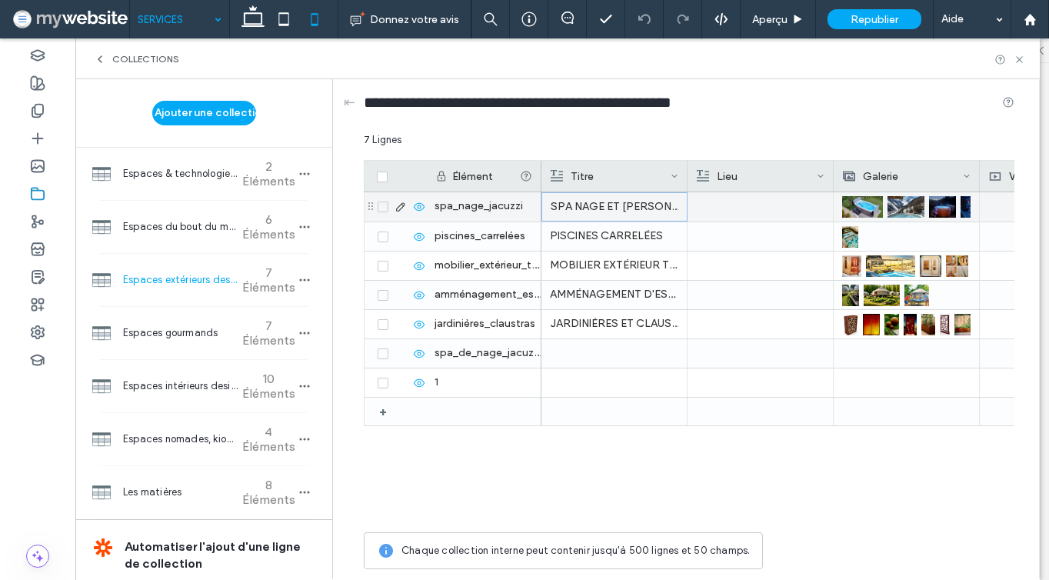
click at [557, 211] on p "SPA NAGE ET JACUZZI" at bounding box center [614, 207] width 128 height 28
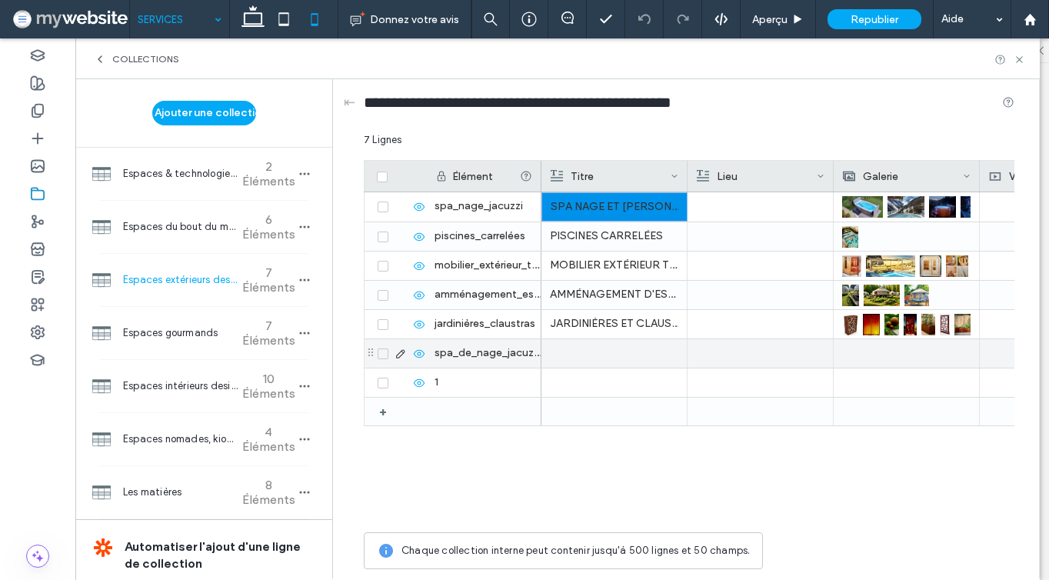
click at [570, 360] on div at bounding box center [614, 353] width 128 height 28
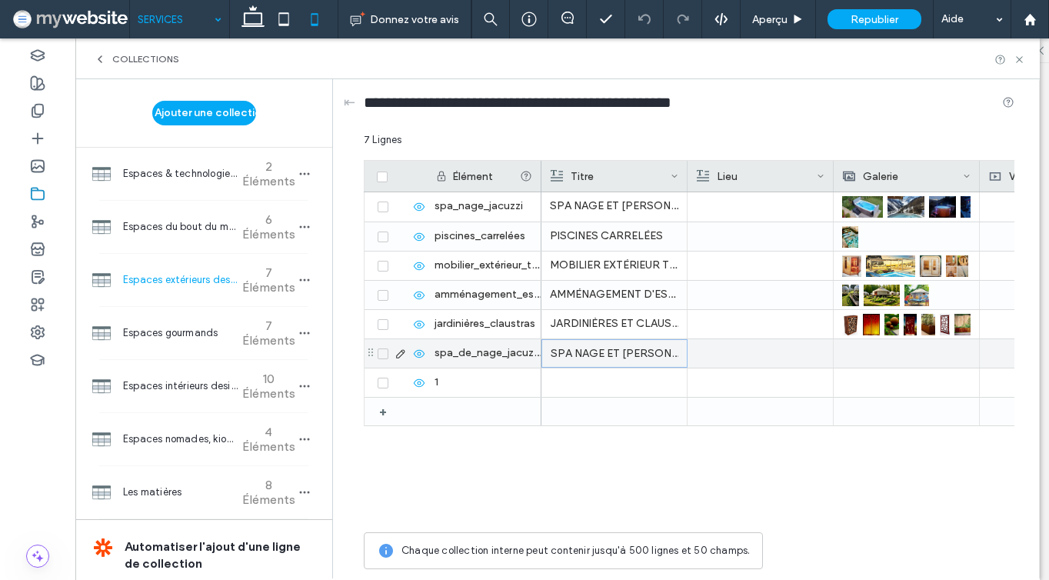
click at [578, 351] on p "SPA NAGE ET JACUZZI" at bounding box center [614, 354] width 128 height 28
click at [567, 340] on span "**********" at bounding box center [582, 341] width 77 height 10
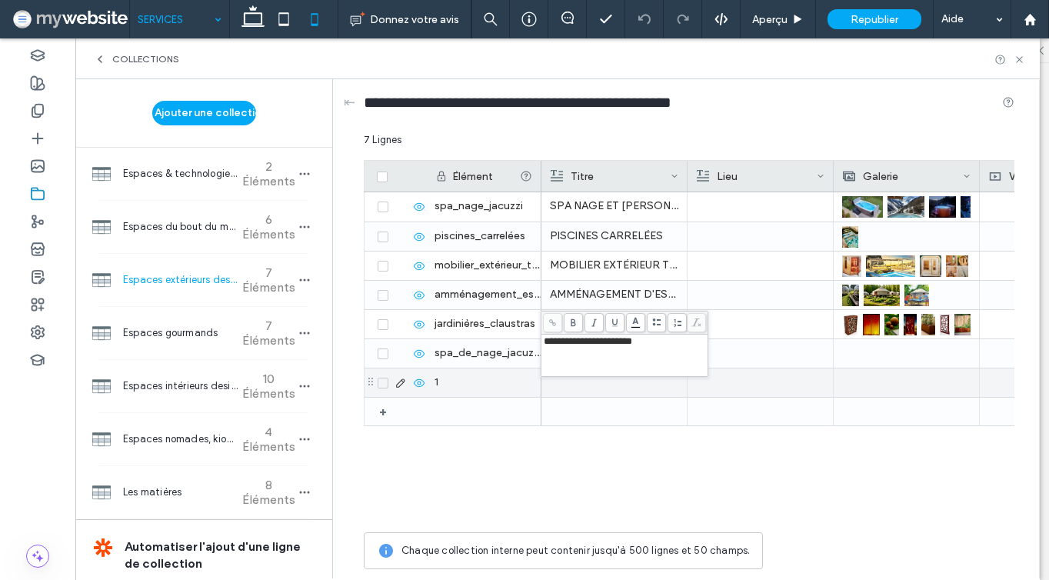
click at [380, 382] on icon at bounding box center [383, 383] width 6 height 5
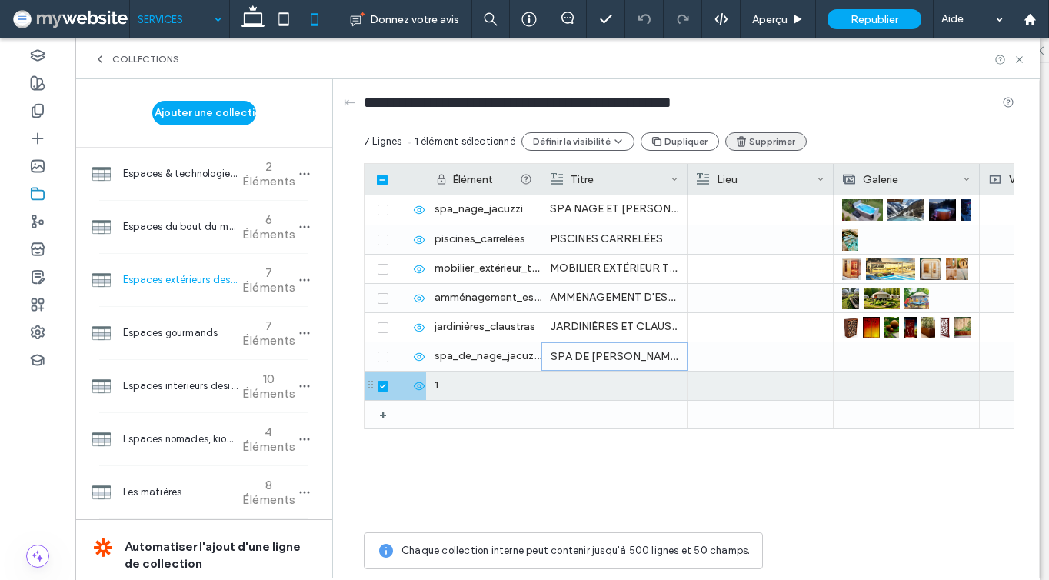
click at [753, 142] on button "Supprimer" at bounding box center [765, 141] width 81 height 18
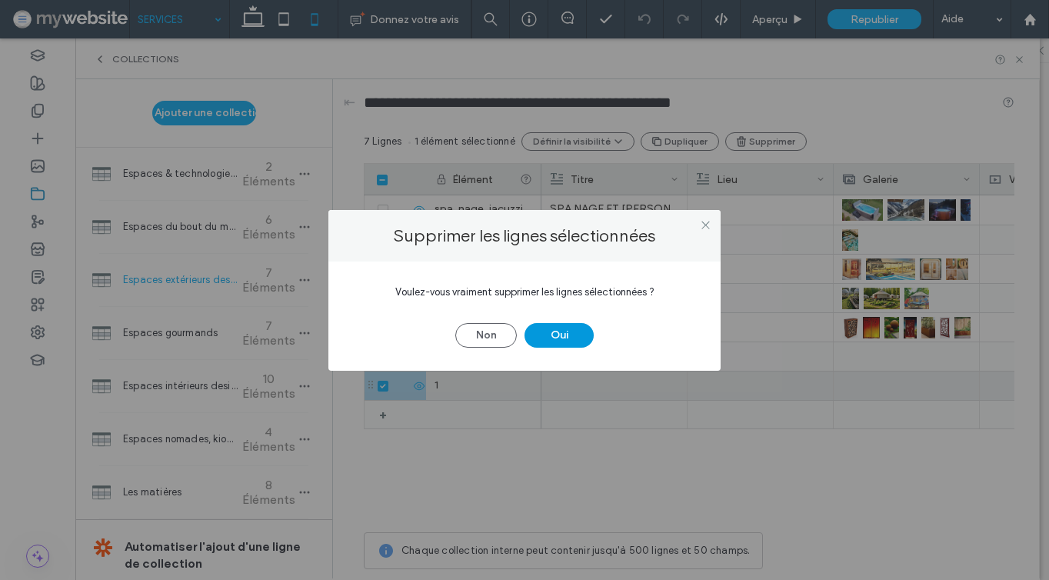
click at [557, 336] on button "Oui" at bounding box center [558, 335] width 69 height 25
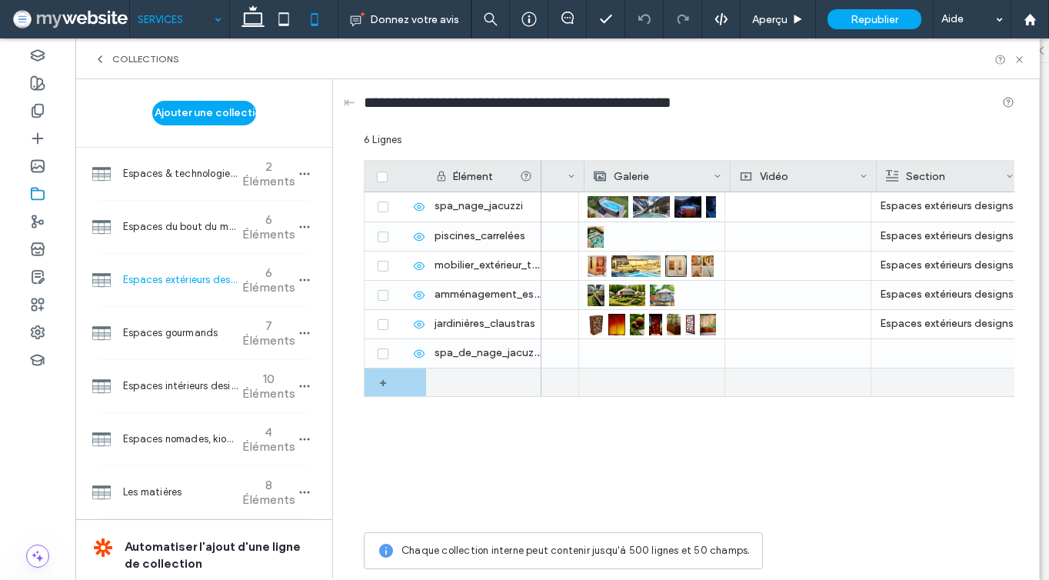
scroll to position [0, 271]
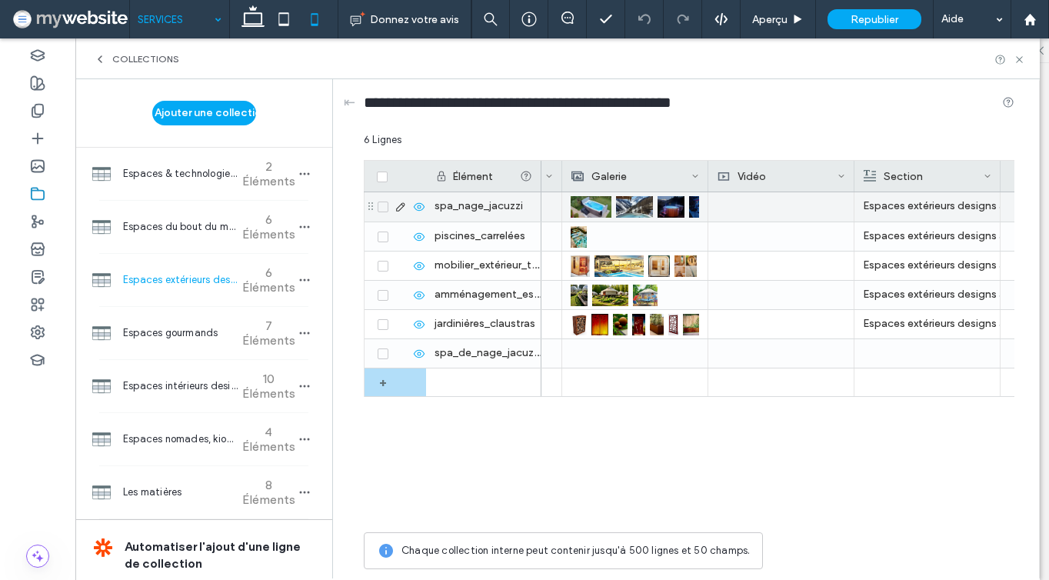
click at [597, 201] on img at bounding box center [590, 207] width 41 height 22
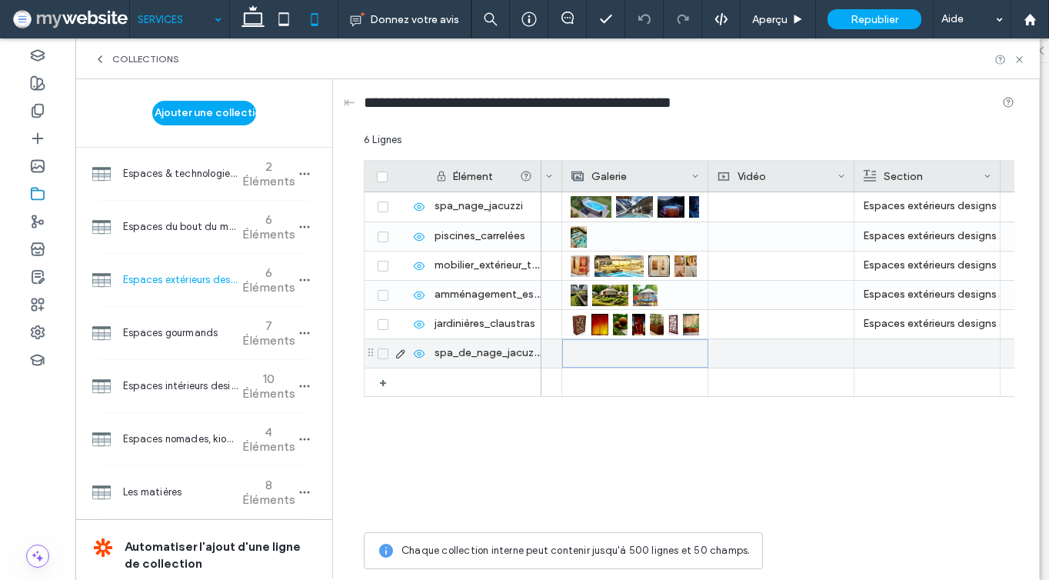
click at [592, 355] on div at bounding box center [635, 353] width 128 height 27
click at [616, 351] on div at bounding box center [635, 353] width 128 height 27
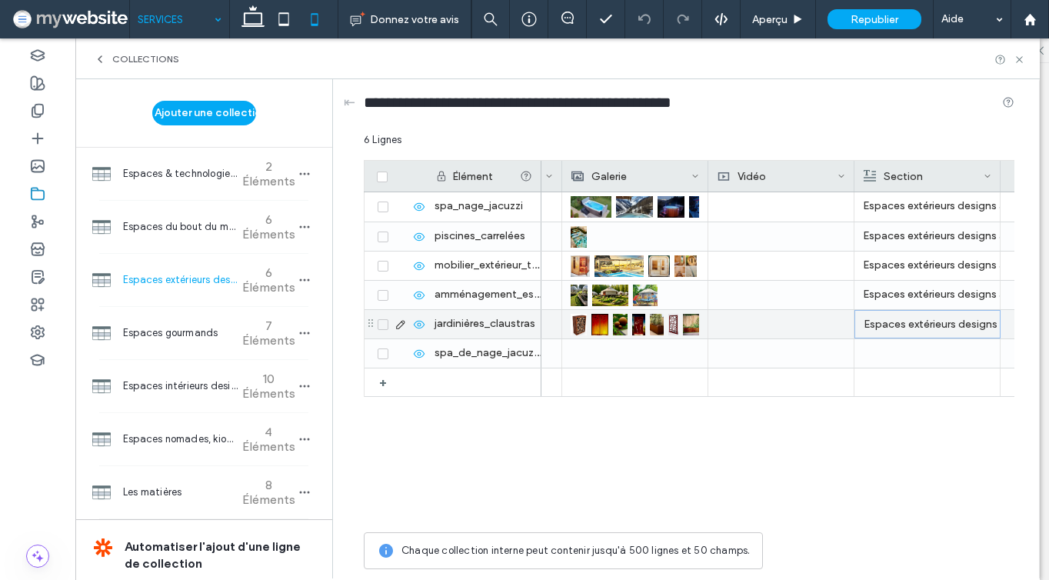
click at [873, 322] on div "Espaces extérieurs designs aquatiques et Bien-être" at bounding box center [927, 325] width 128 height 28
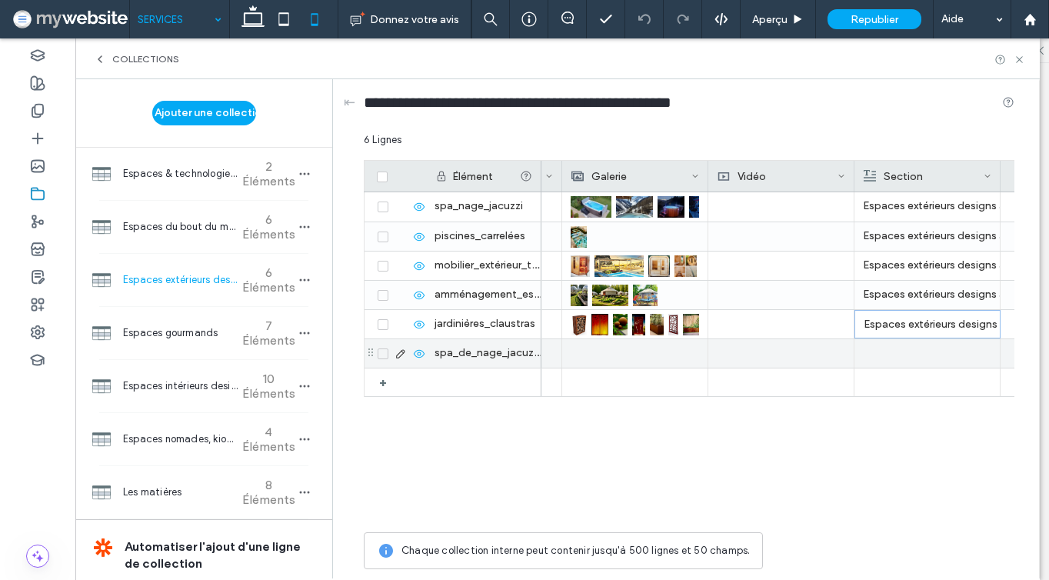
click at [863, 351] on div at bounding box center [927, 353] width 146 height 28
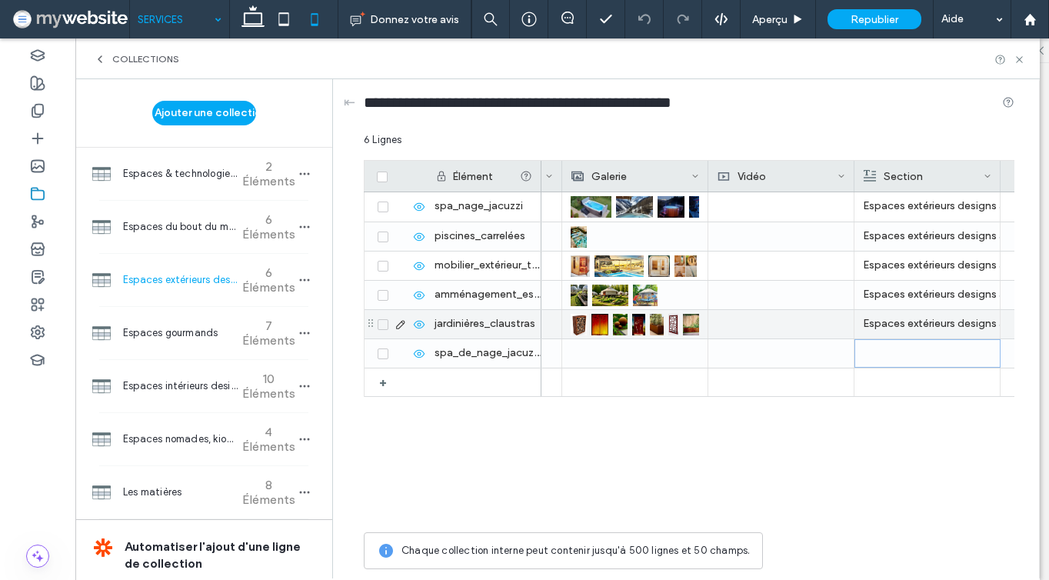
click at [897, 330] on div "Espaces extérieurs designs aquatiques et Bien-être" at bounding box center [927, 324] width 128 height 28
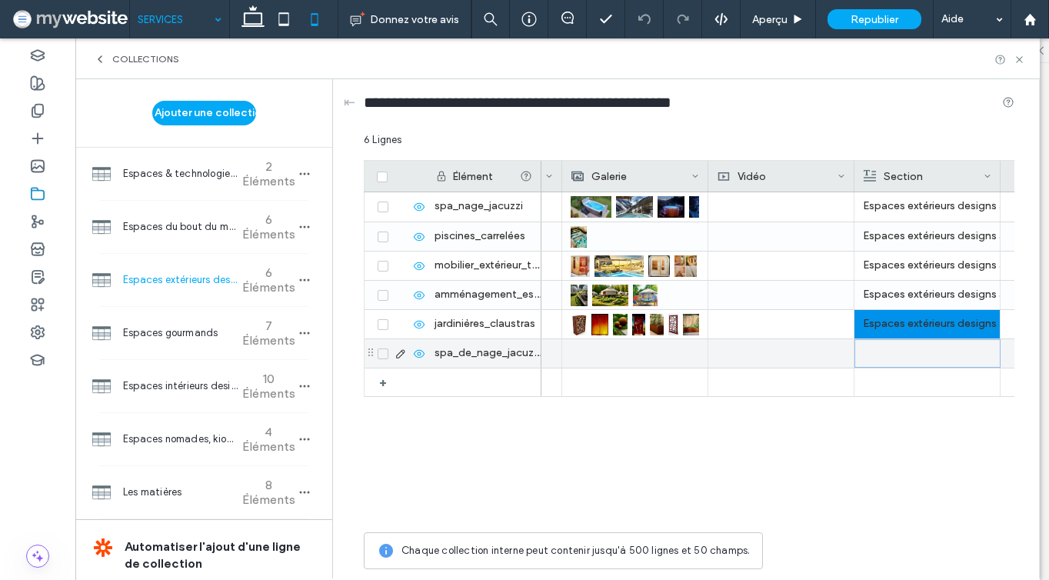
click at [899, 350] on div at bounding box center [927, 353] width 128 height 27
type textarea "**********"
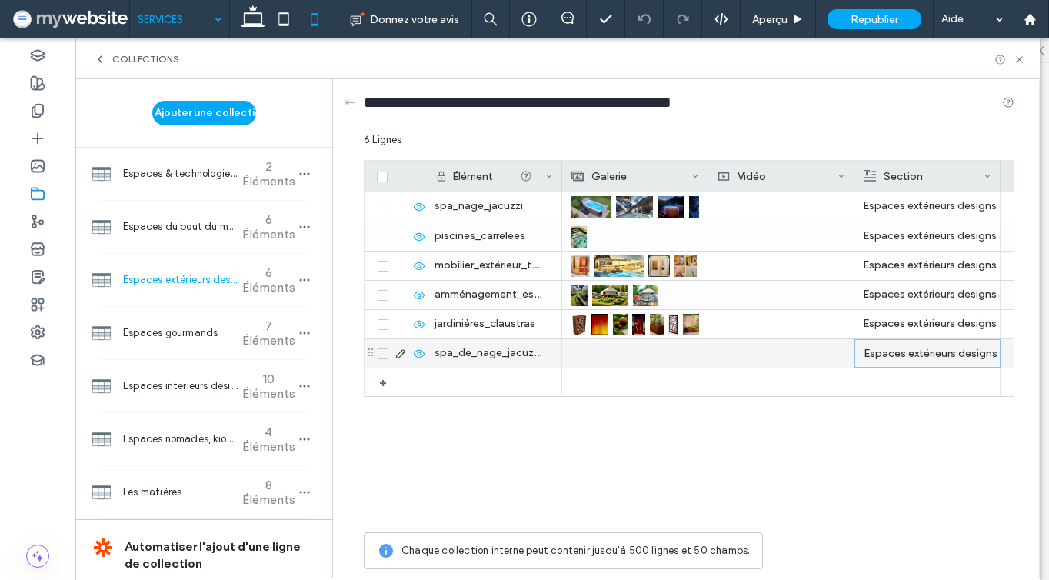
click at [619, 344] on div at bounding box center [634, 353] width 128 height 28
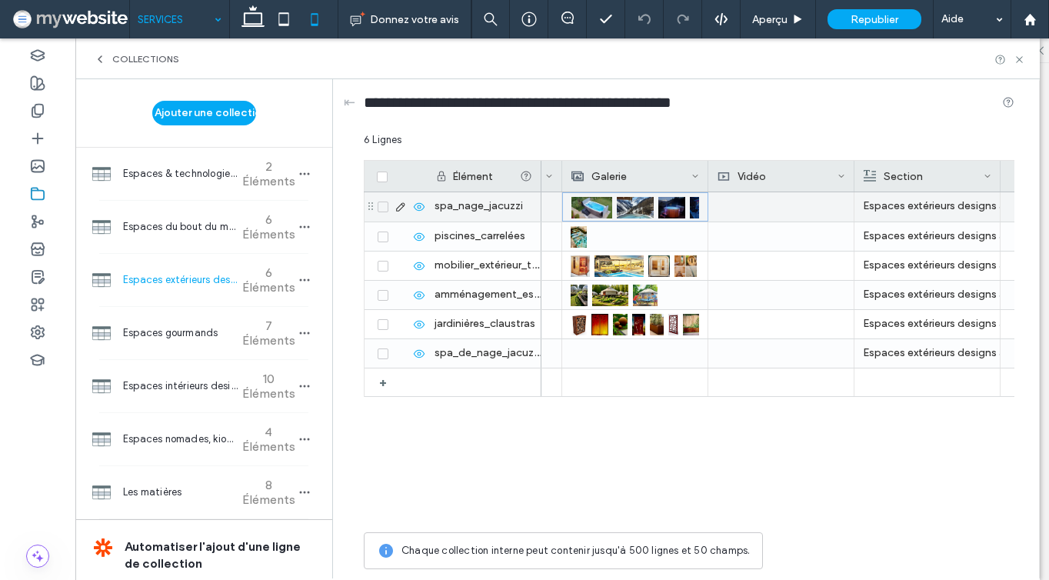
click at [612, 198] on div at bounding box center [593, 207] width 45 height 28
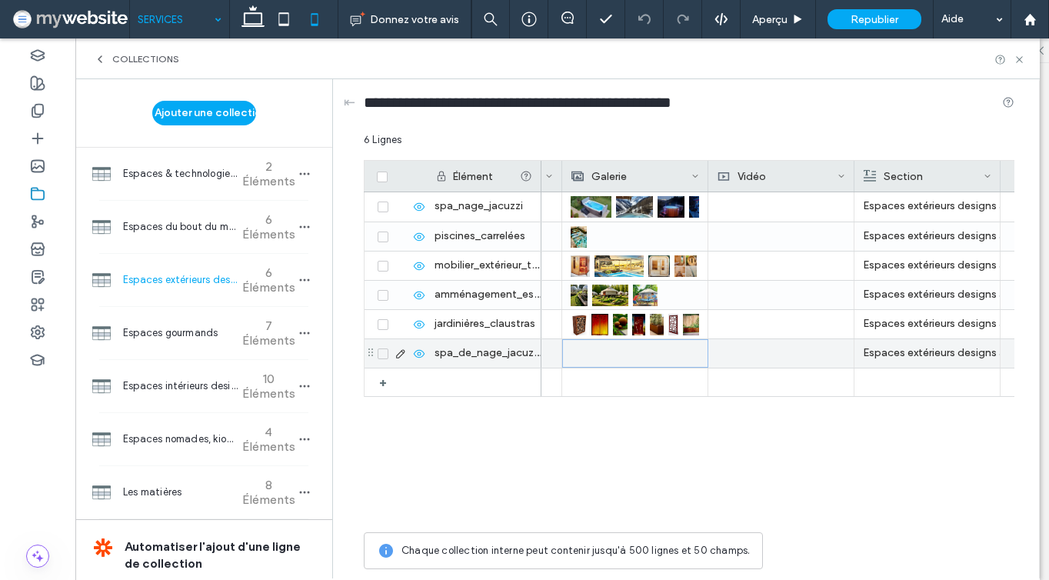
click at [582, 367] on div at bounding box center [635, 353] width 146 height 28
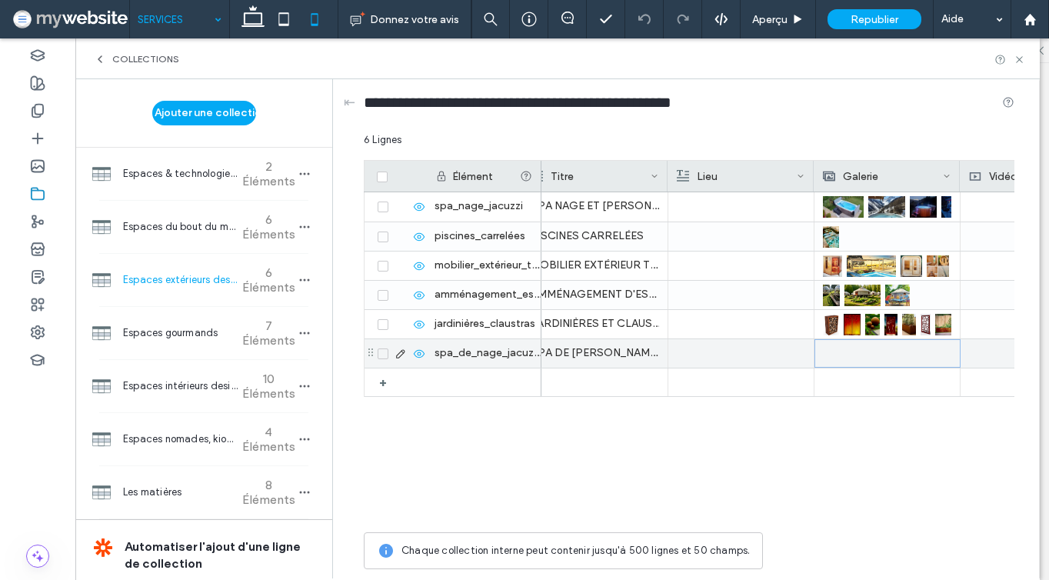
scroll to position [0, 20]
click at [830, 354] on div at bounding box center [887, 353] width 128 height 27
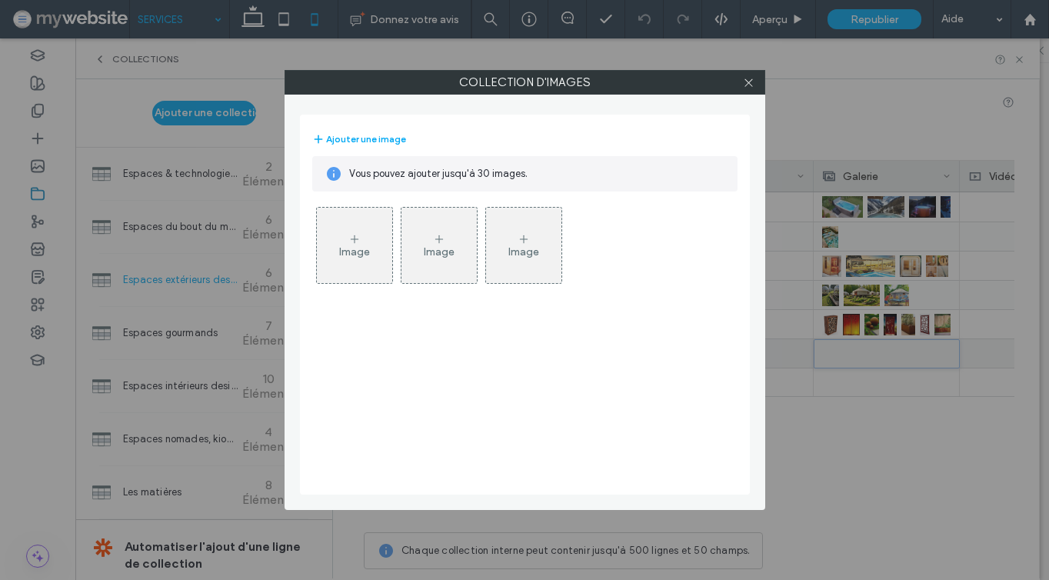
click at [362, 250] on div "Image" at bounding box center [354, 251] width 31 height 13
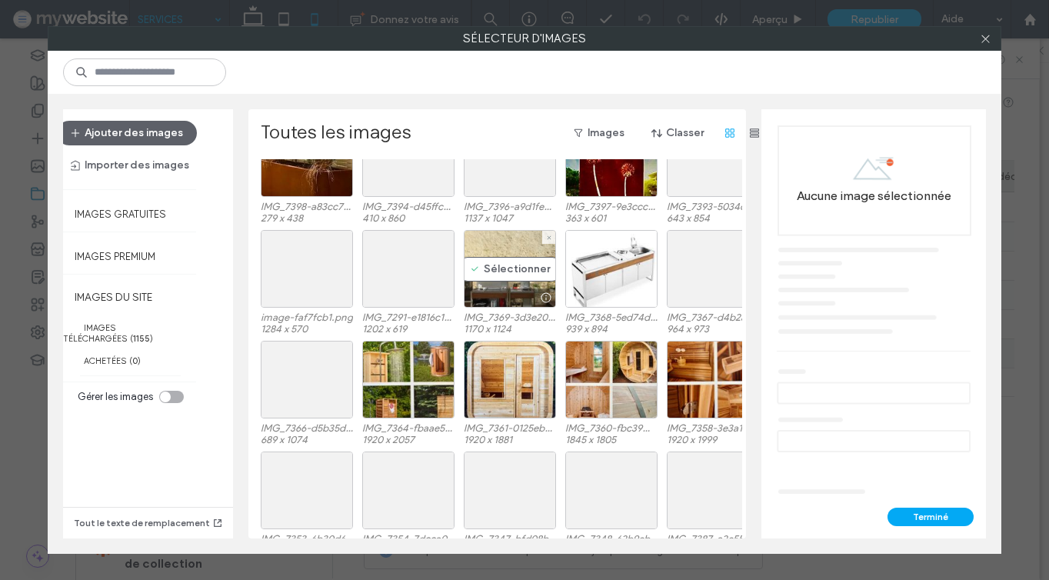
scroll to position [4011, 0]
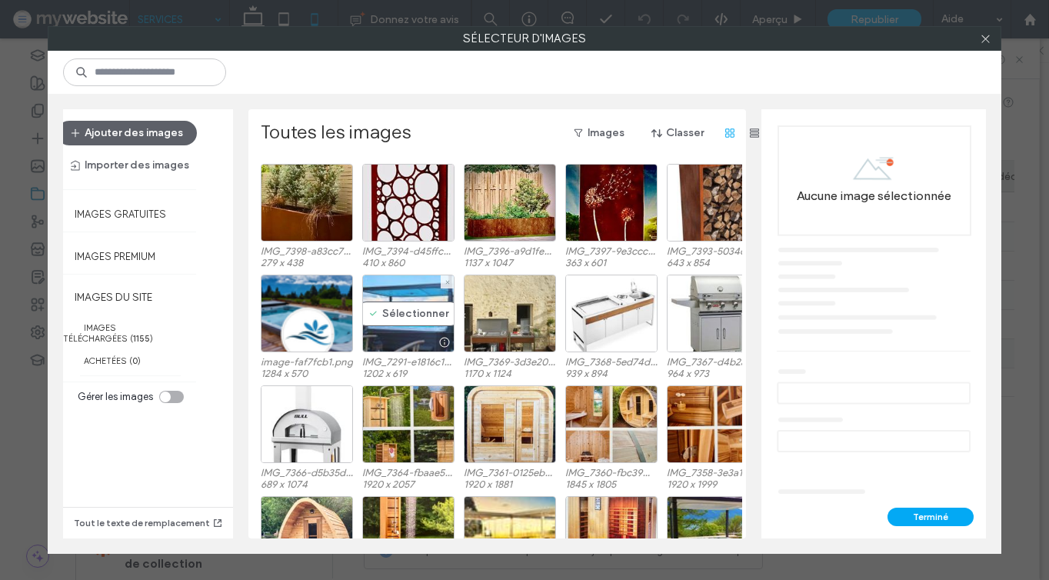
click at [371, 321] on div "Sélectionner" at bounding box center [408, 313] width 92 height 78
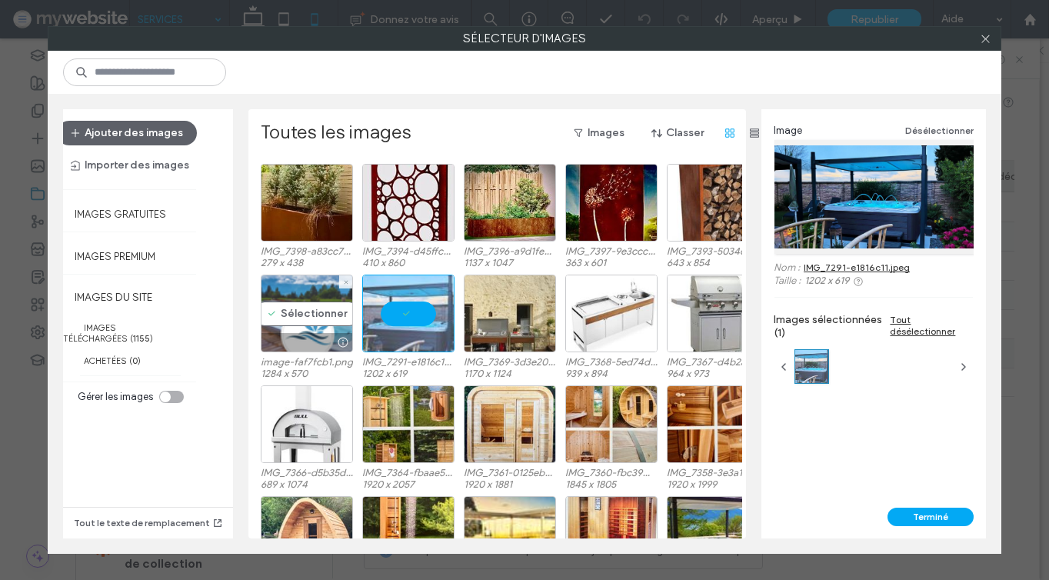
click at [294, 336] on div at bounding box center [306, 342] width 91 height 18
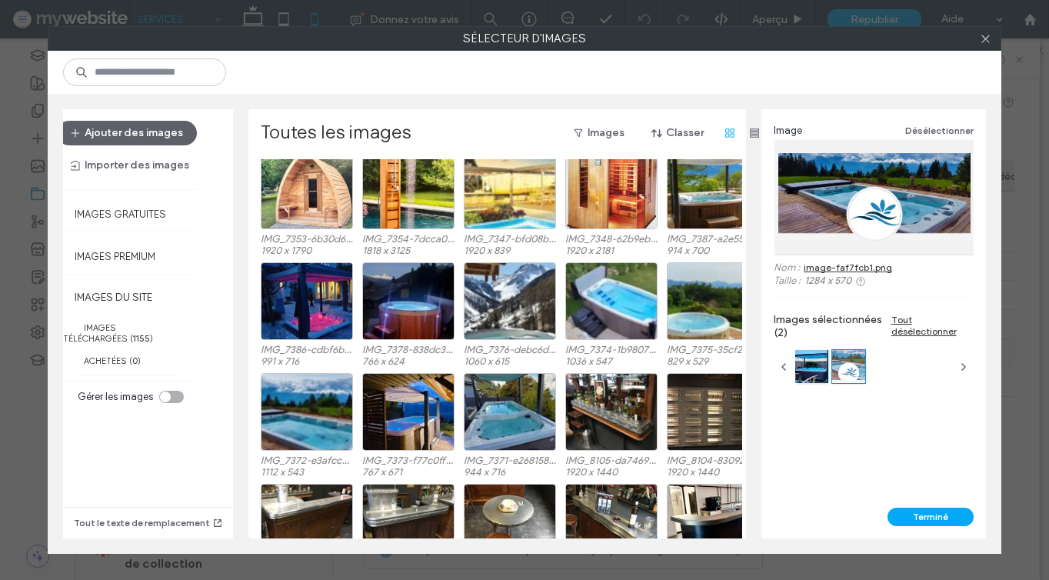
scroll to position [4396, 0]
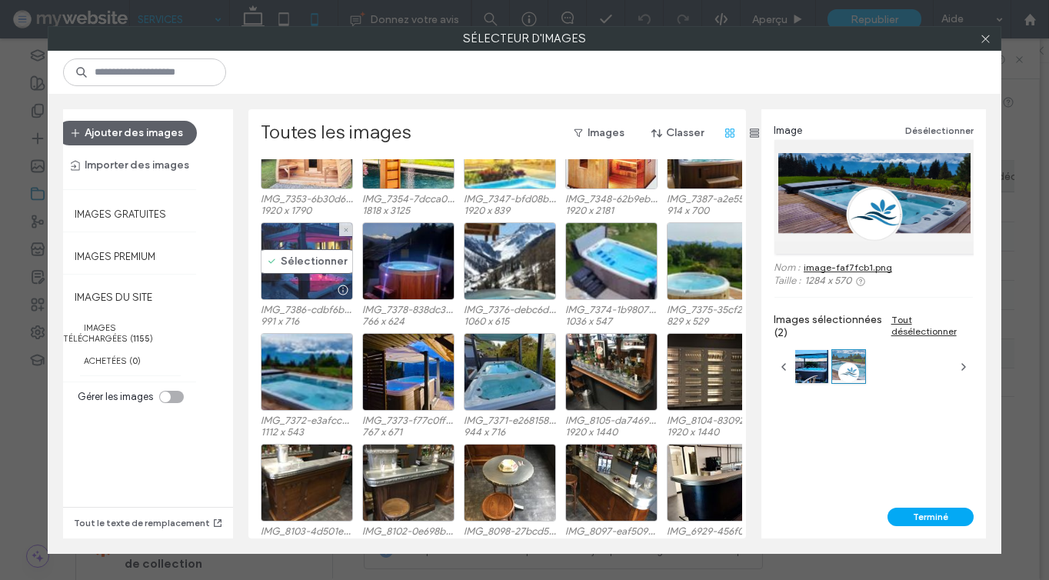
click at [338, 248] on div "Sélectionner" at bounding box center [307, 261] width 92 height 78
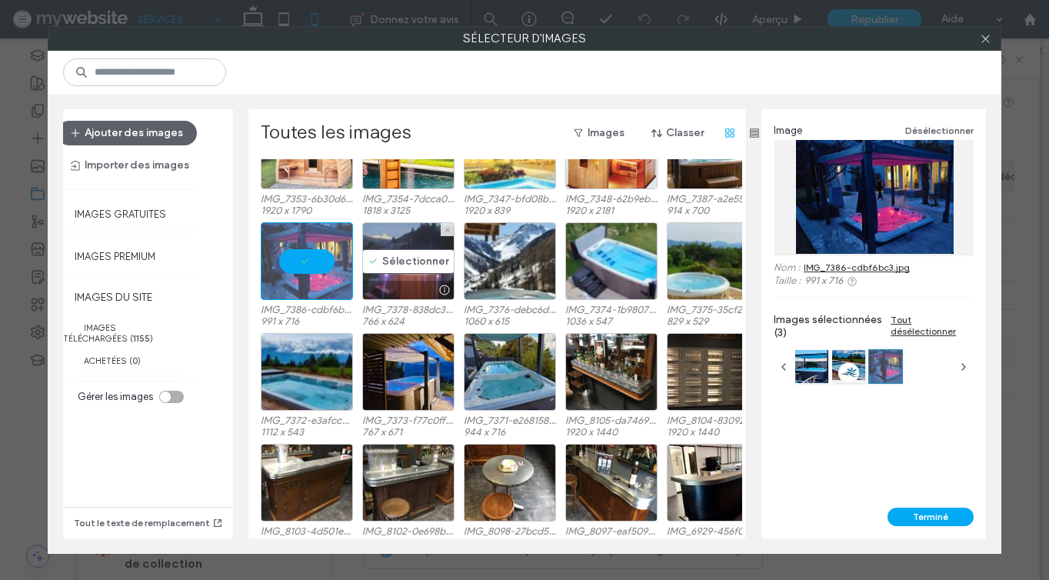
click at [429, 250] on div "Sélectionner" at bounding box center [408, 261] width 92 height 78
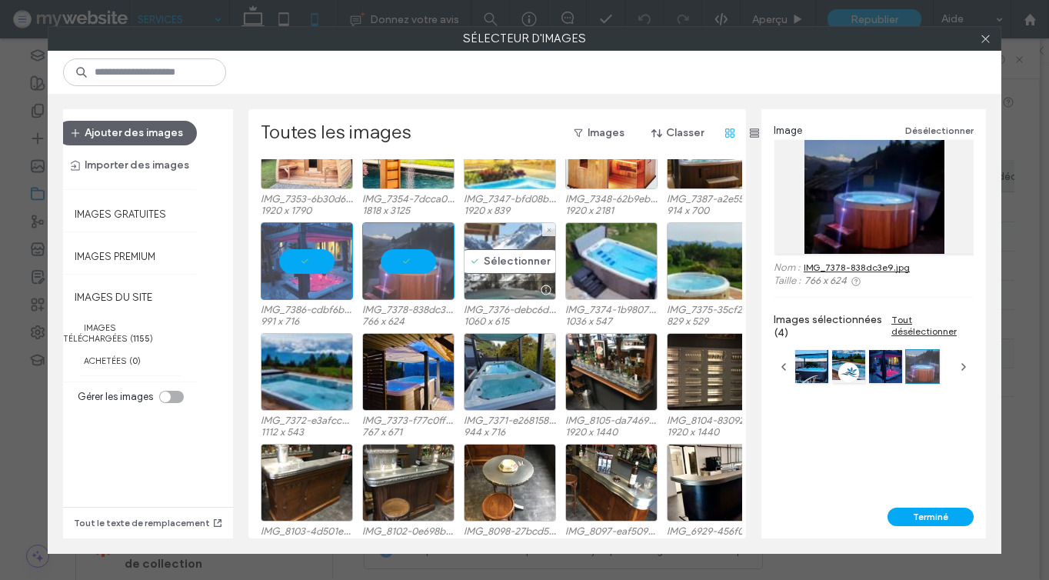
click at [529, 250] on div "Sélectionner" at bounding box center [510, 261] width 92 height 78
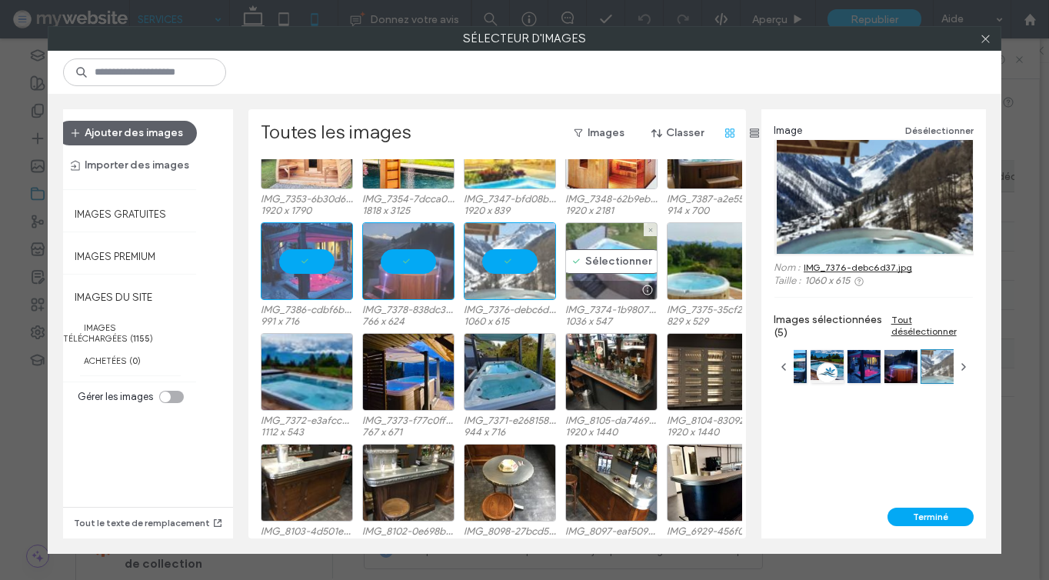
click at [622, 253] on div "Sélectionner" at bounding box center [611, 261] width 92 height 78
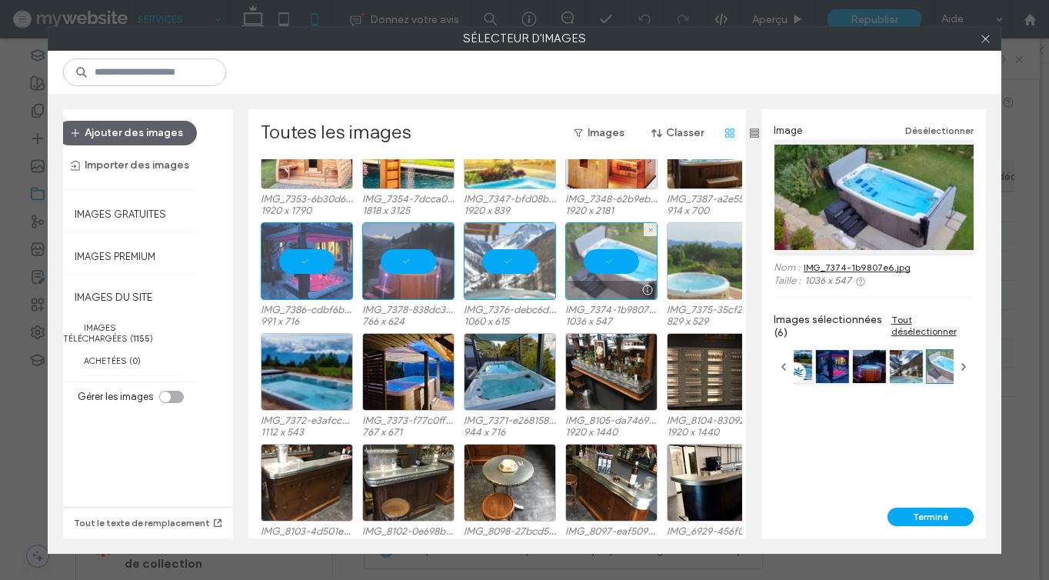
click at [668, 253] on div at bounding box center [713, 261] width 92 height 78
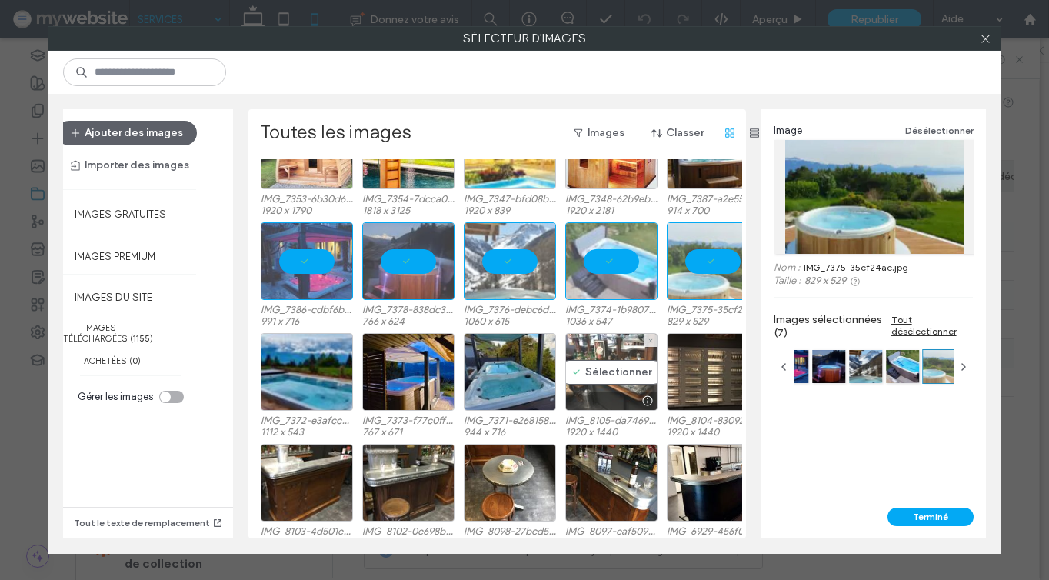
click at [568, 348] on div "Sélectionner" at bounding box center [611, 372] width 92 height 78
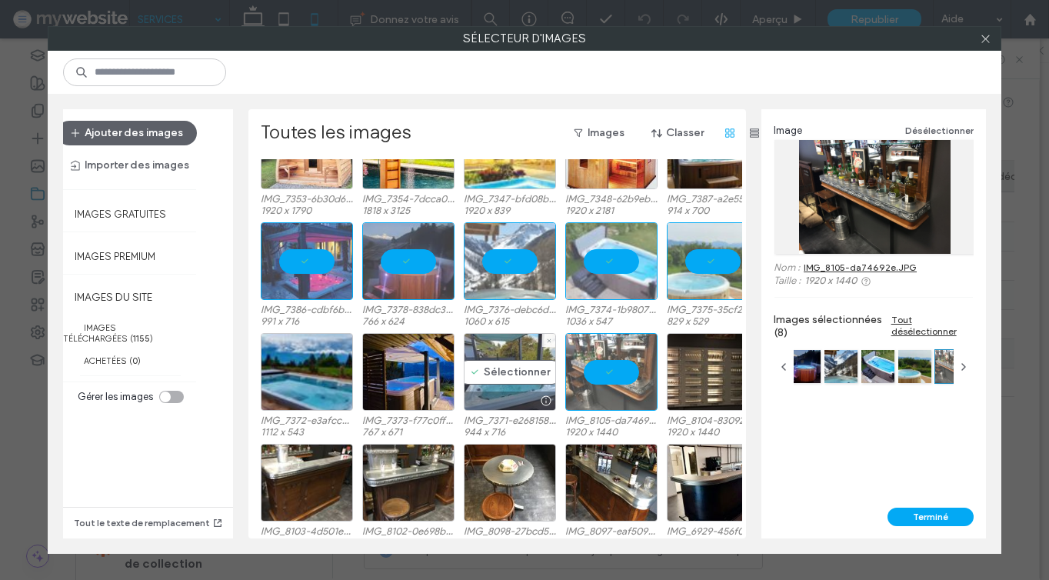
click at [469, 357] on div "Sélectionner" at bounding box center [510, 372] width 92 height 78
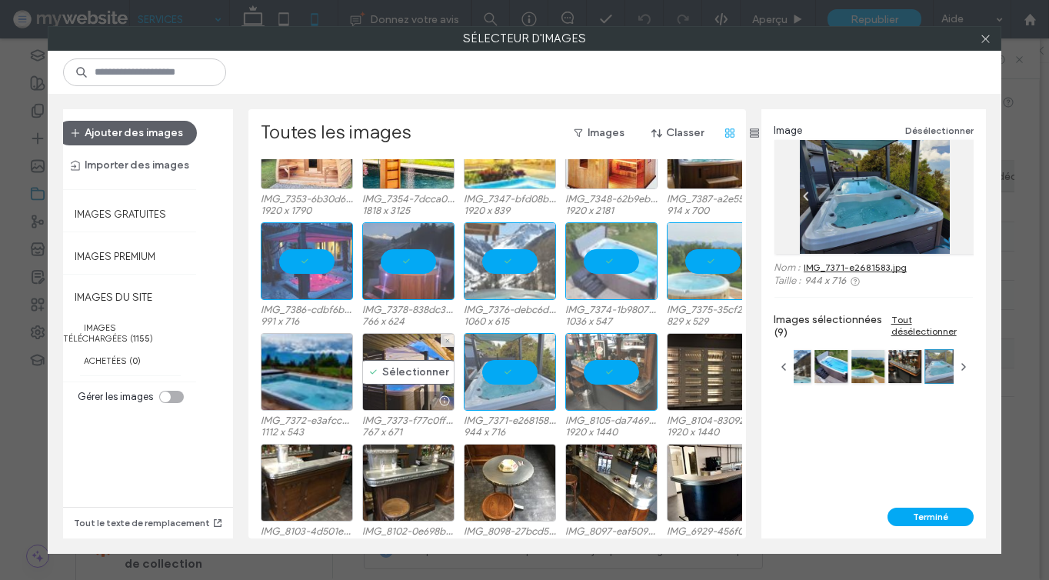
click at [418, 357] on div "Sélectionner" at bounding box center [408, 372] width 92 height 78
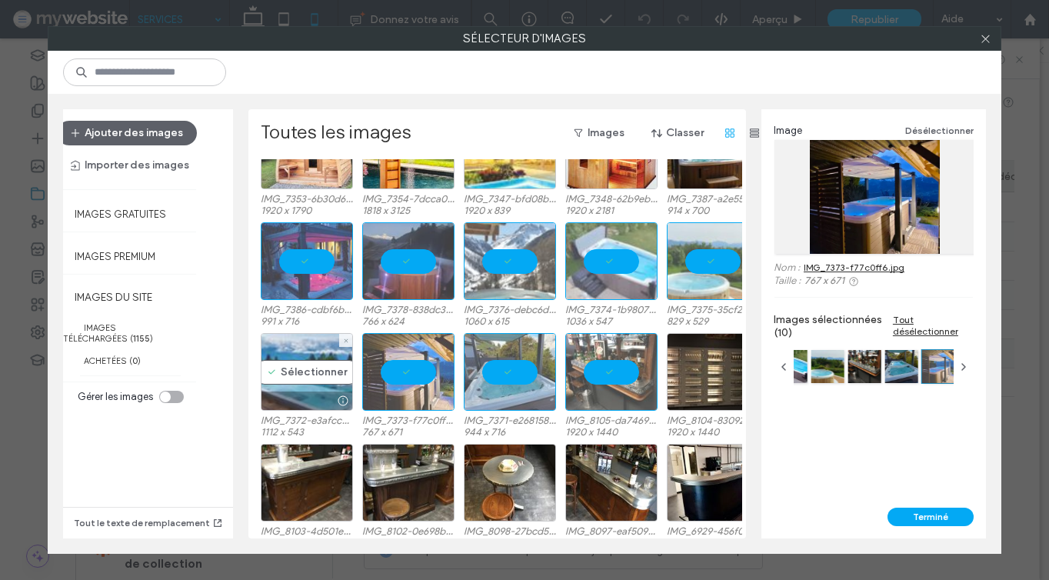
click at [311, 359] on div "Sélectionner" at bounding box center [307, 372] width 92 height 78
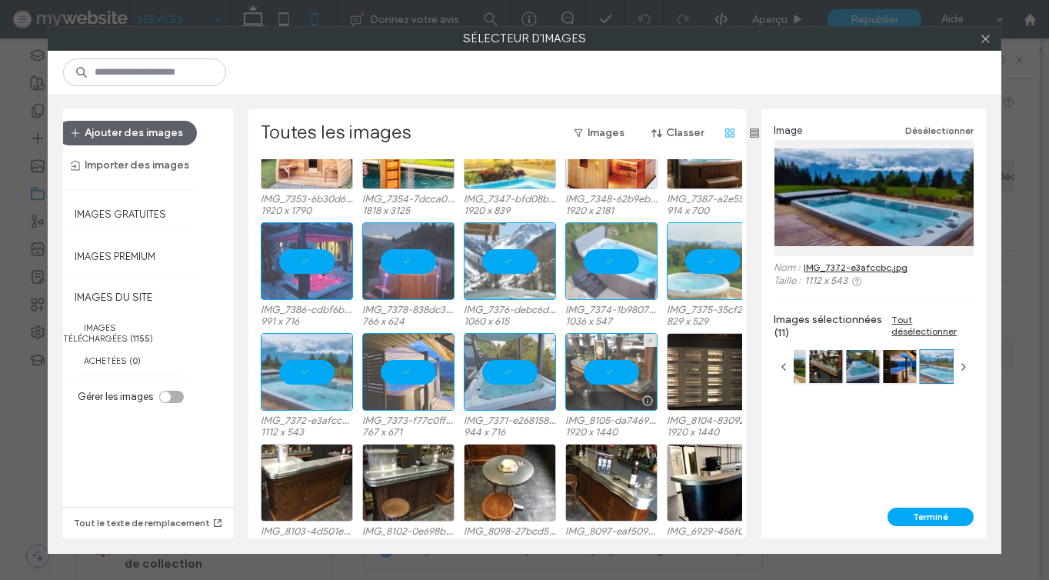
click at [619, 347] on div at bounding box center [611, 372] width 92 height 78
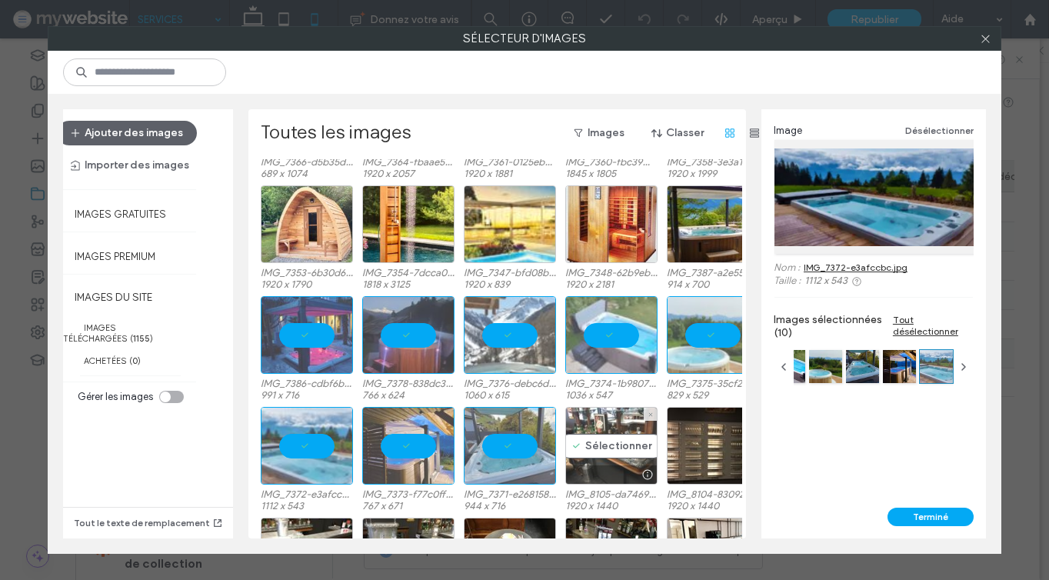
scroll to position [4321, 0]
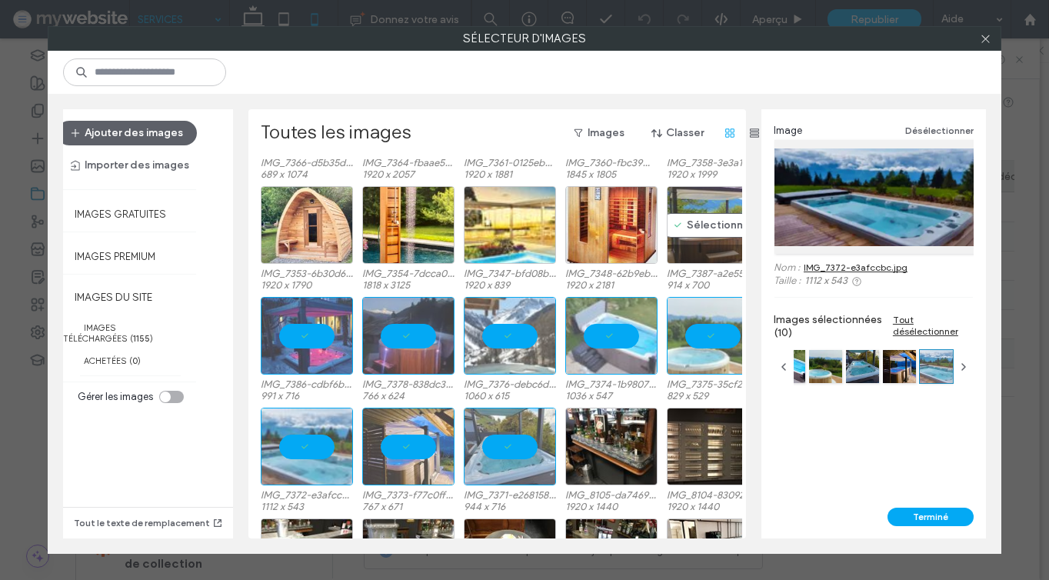
click at [706, 228] on div "Sélectionner" at bounding box center [713, 225] width 92 height 78
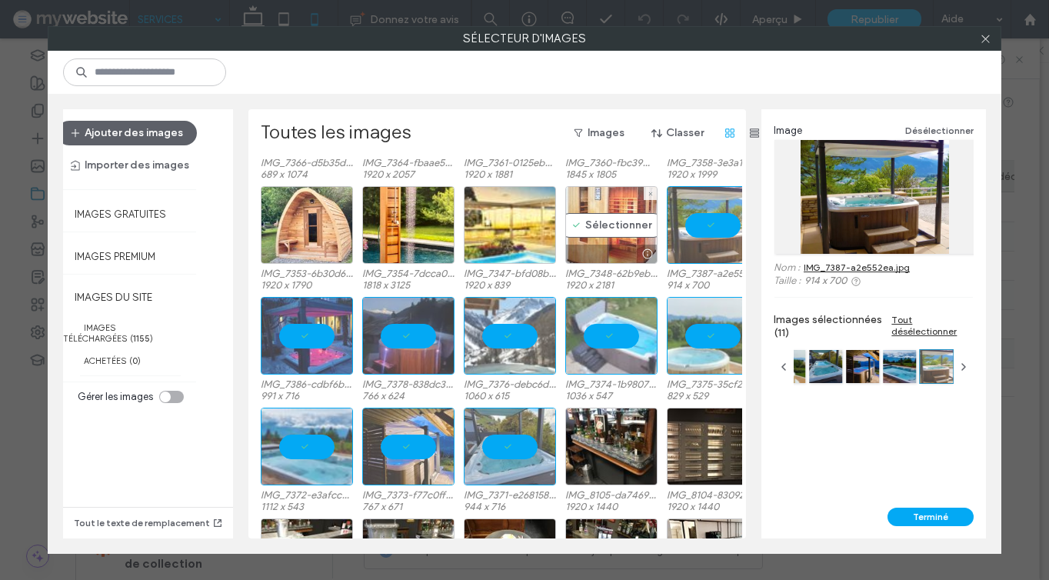
click at [612, 231] on div "Sélectionner" at bounding box center [611, 225] width 92 height 78
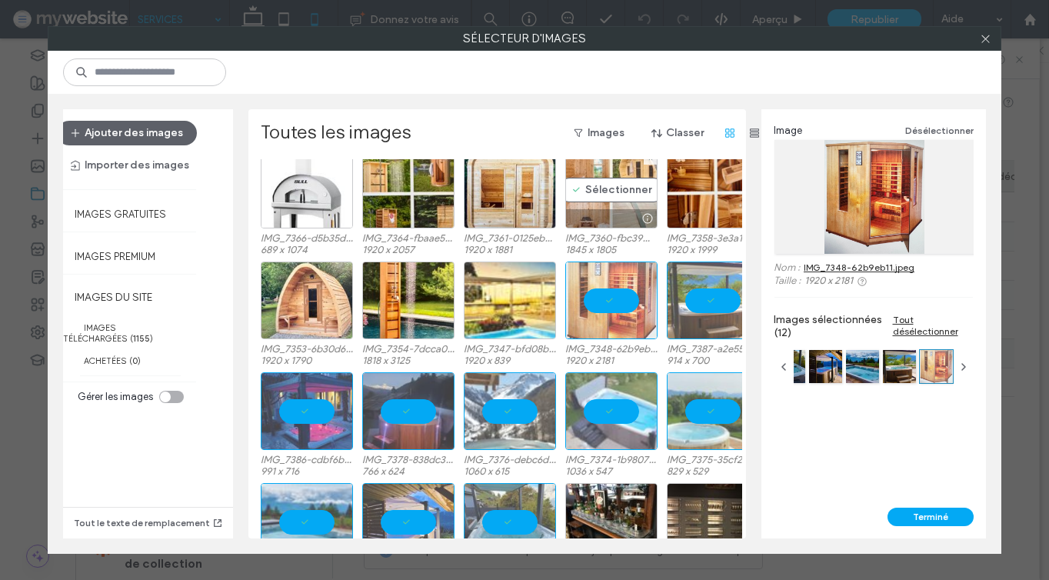
scroll to position [4247, 0]
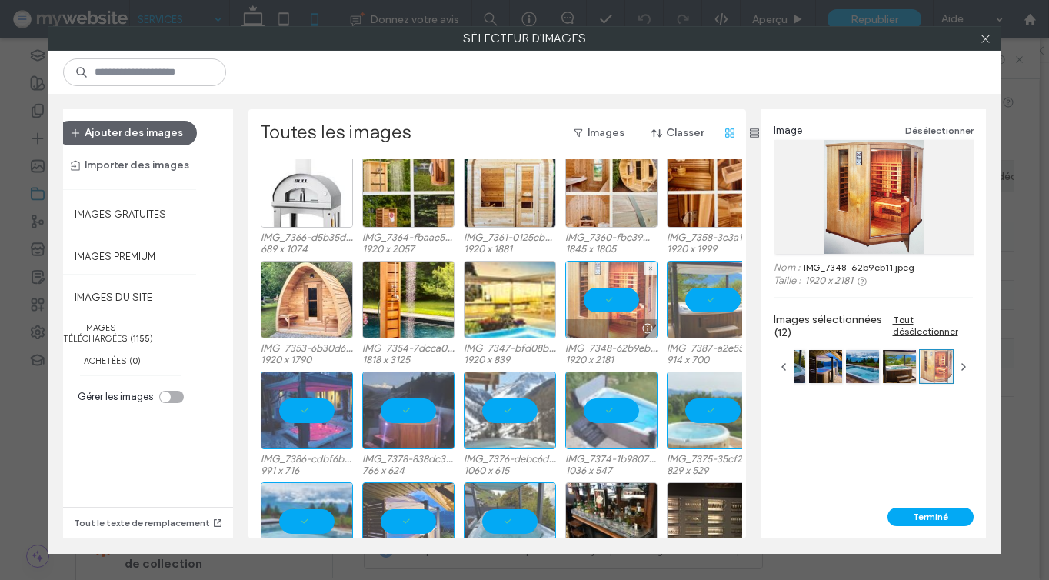
click at [612, 311] on div at bounding box center [611, 300] width 92 height 78
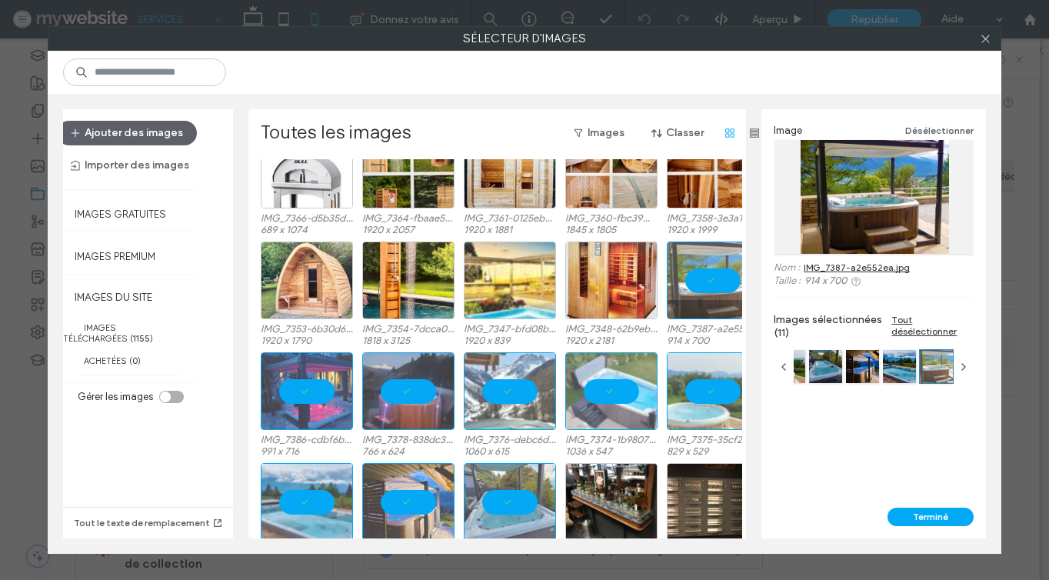
scroll to position [4275, 0]
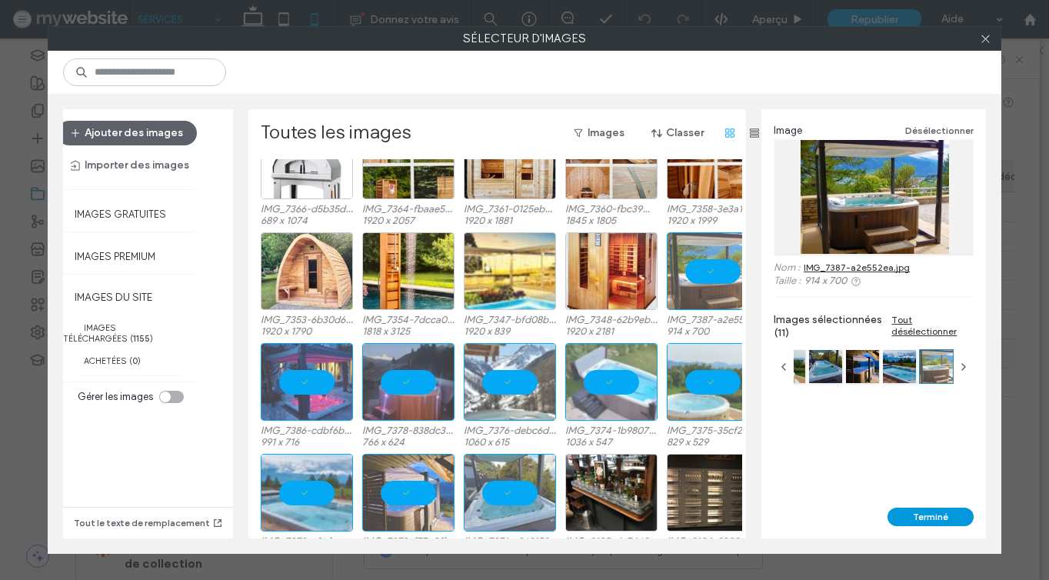
click at [926, 517] on button "Terminé" at bounding box center [930, 516] width 86 height 18
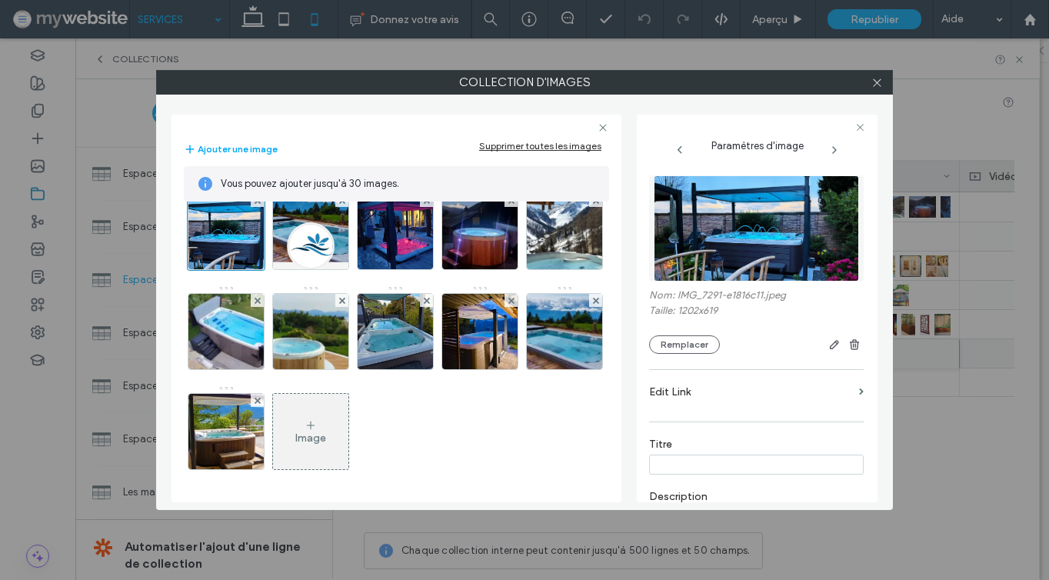
scroll to position [24, 0]
click at [876, 81] on icon at bounding box center [877, 83] width 12 height 12
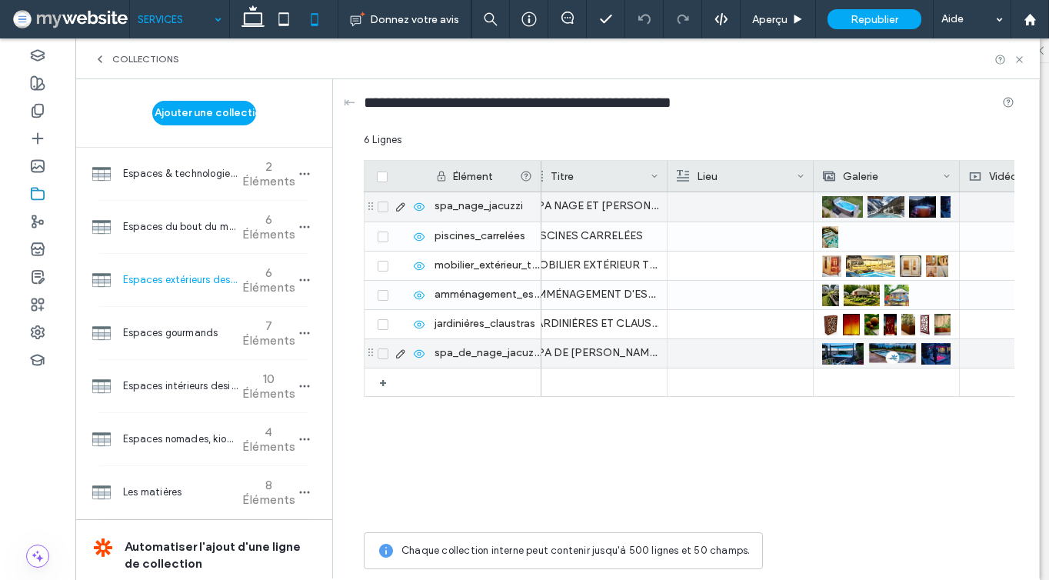
click at [383, 205] on icon at bounding box center [383, 206] width 6 height 5
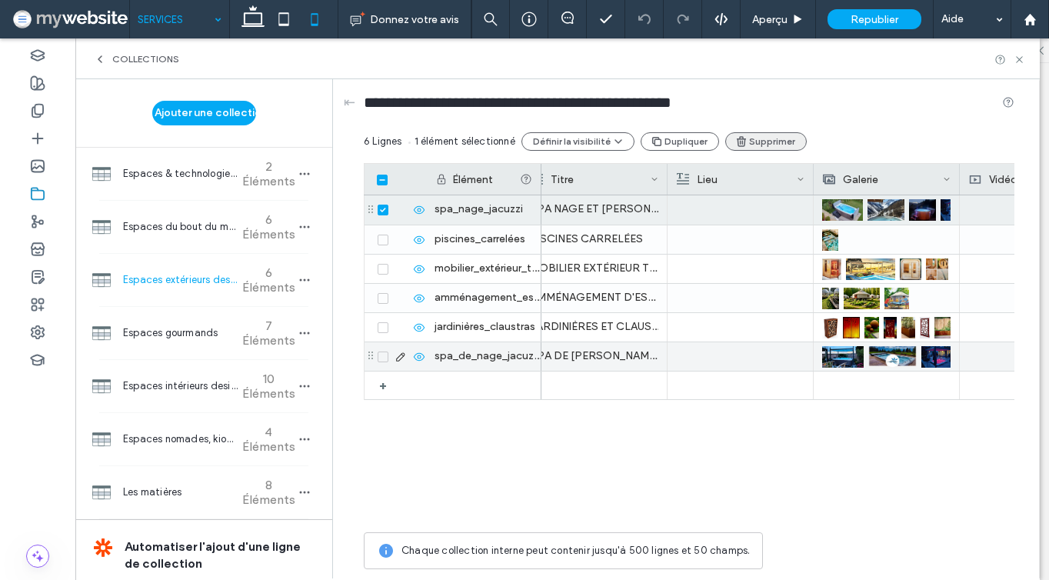
click at [751, 143] on button "Supprimer" at bounding box center [765, 141] width 81 height 18
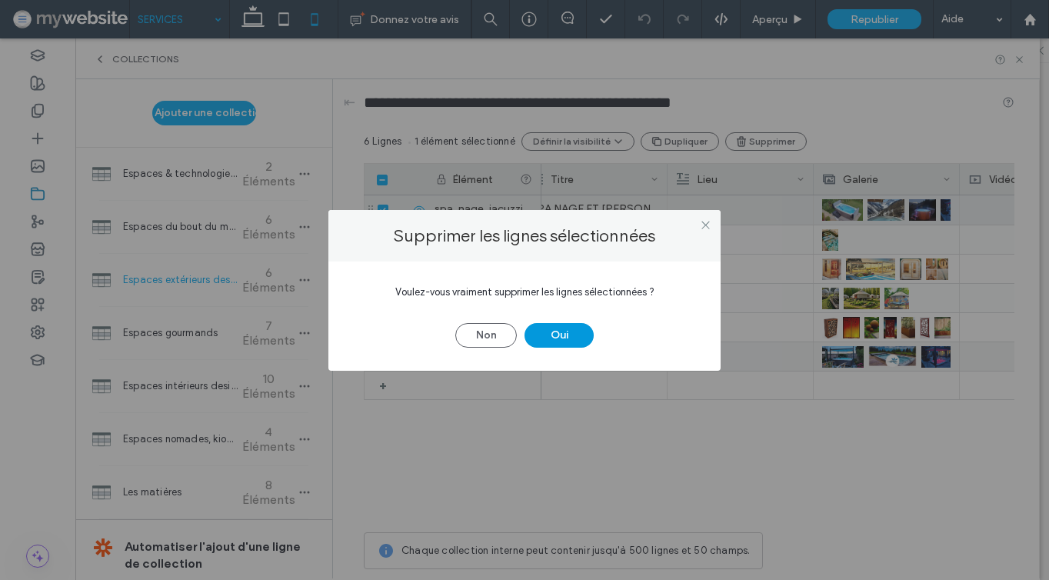
click at [540, 329] on button "Oui" at bounding box center [558, 335] width 69 height 25
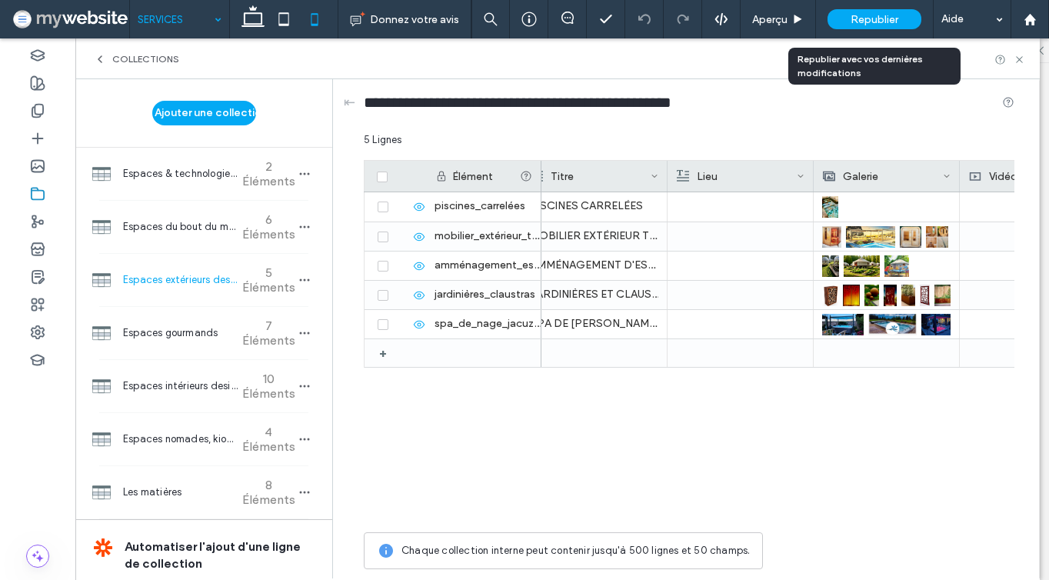
click at [866, 20] on span "Republier" at bounding box center [874, 19] width 48 height 13
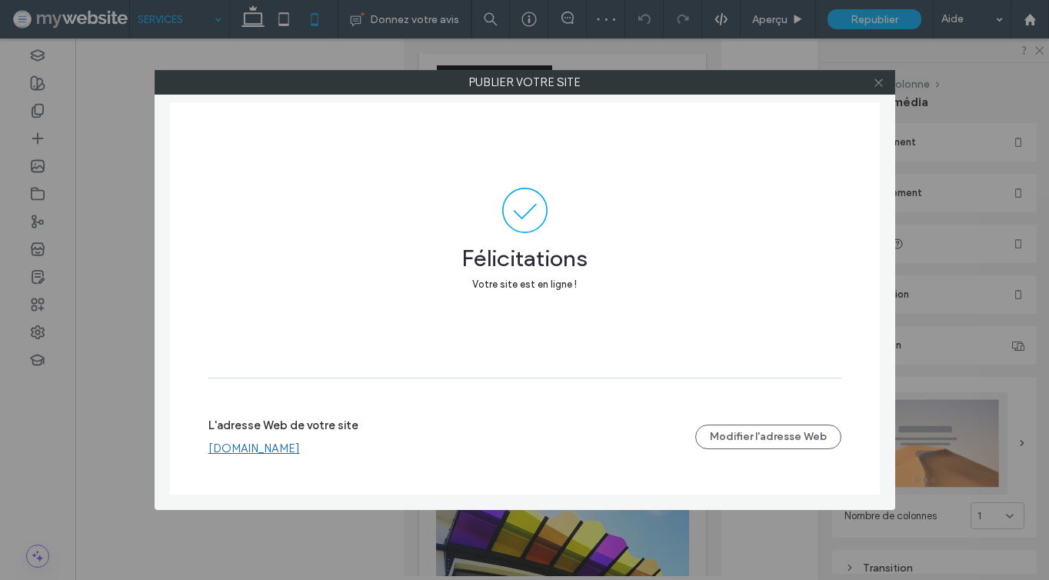
click at [883, 81] on icon at bounding box center [879, 83] width 12 height 12
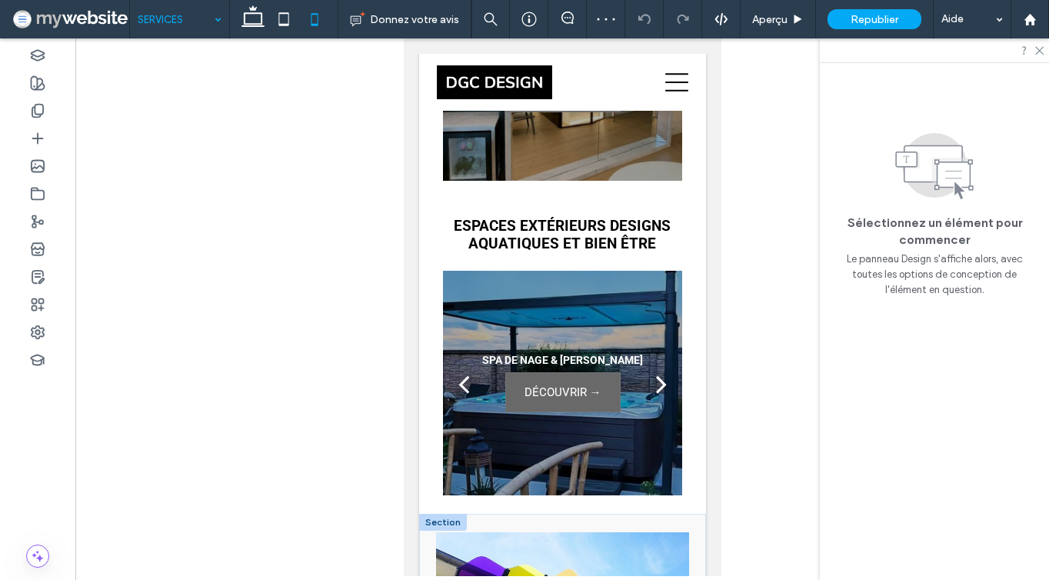
scroll to position [2269, 0]
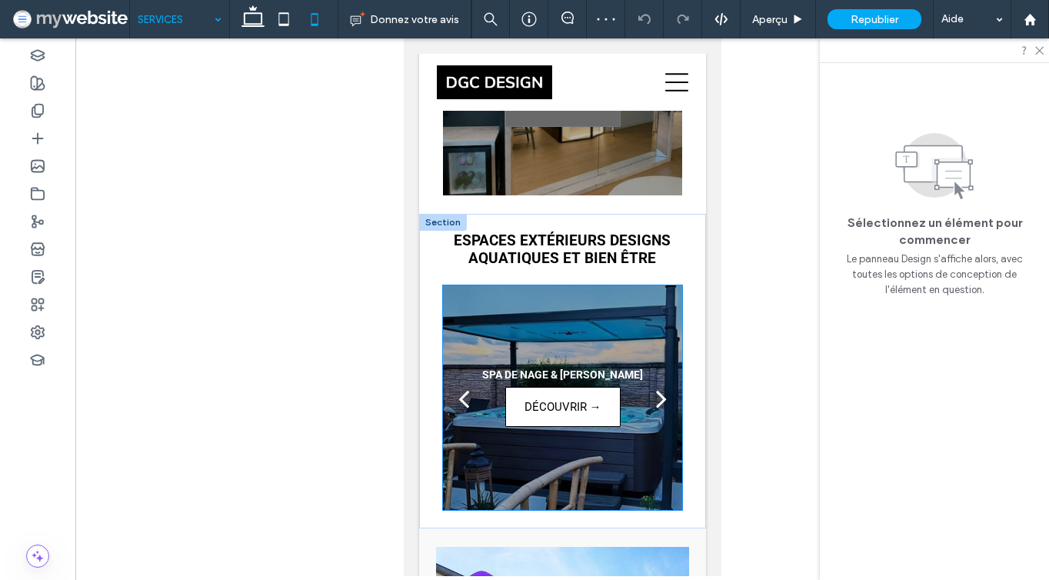
click at [551, 404] on span "DÉCOUVRIR →" at bounding box center [561, 406] width 83 height 38
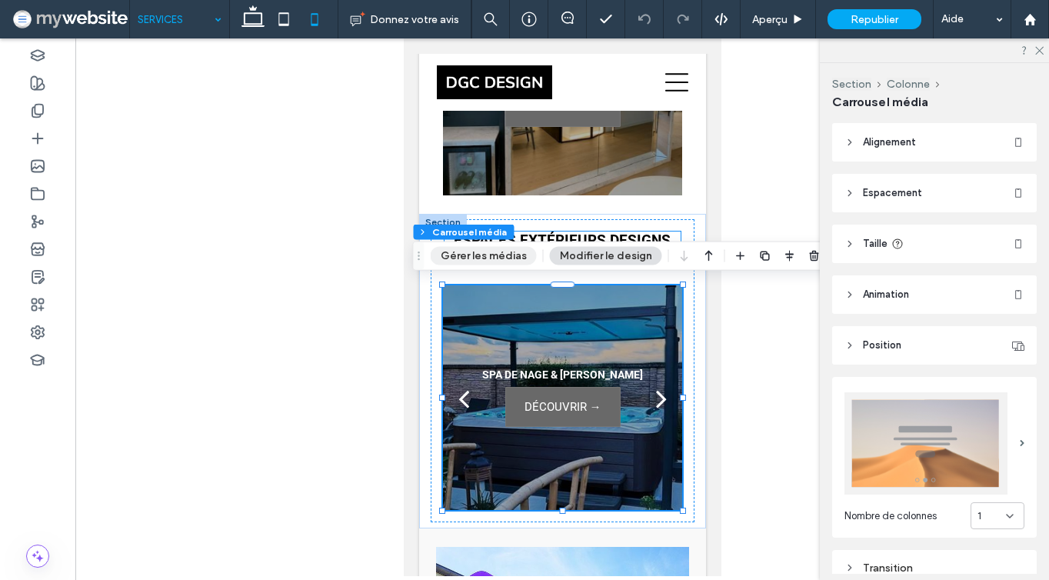
click at [463, 260] on button "Gérer les médias" at bounding box center [483, 256] width 106 height 18
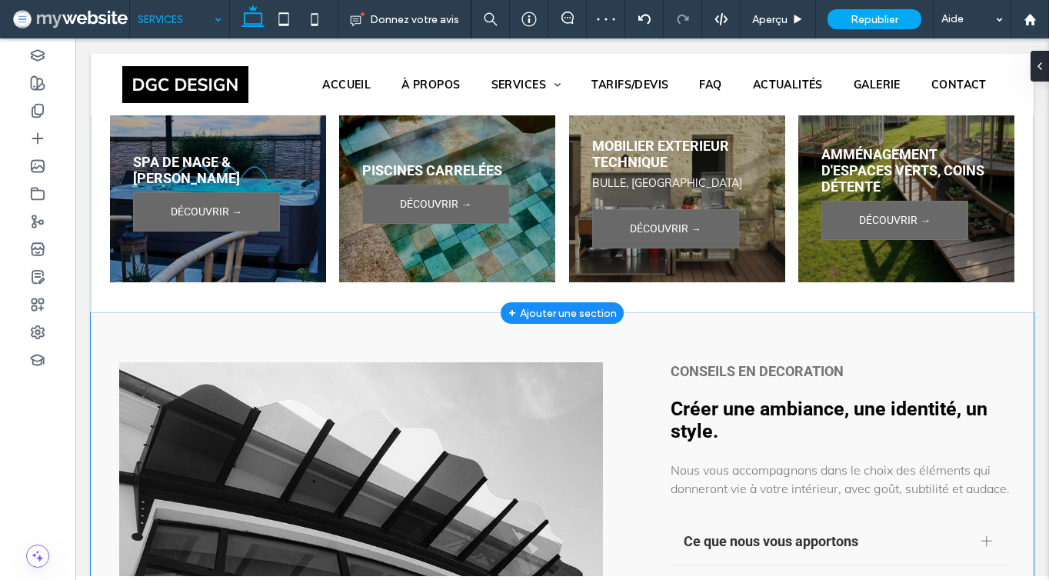
scroll to position [2543, 0]
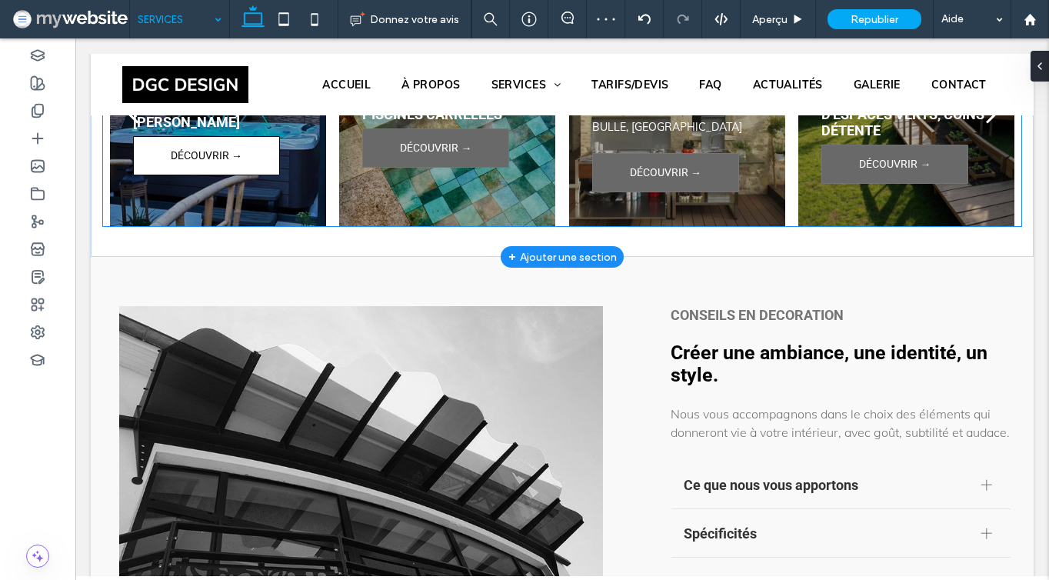
click at [228, 149] on span "DÉCOUVRIR →" at bounding box center [206, 156] width 115 height 38
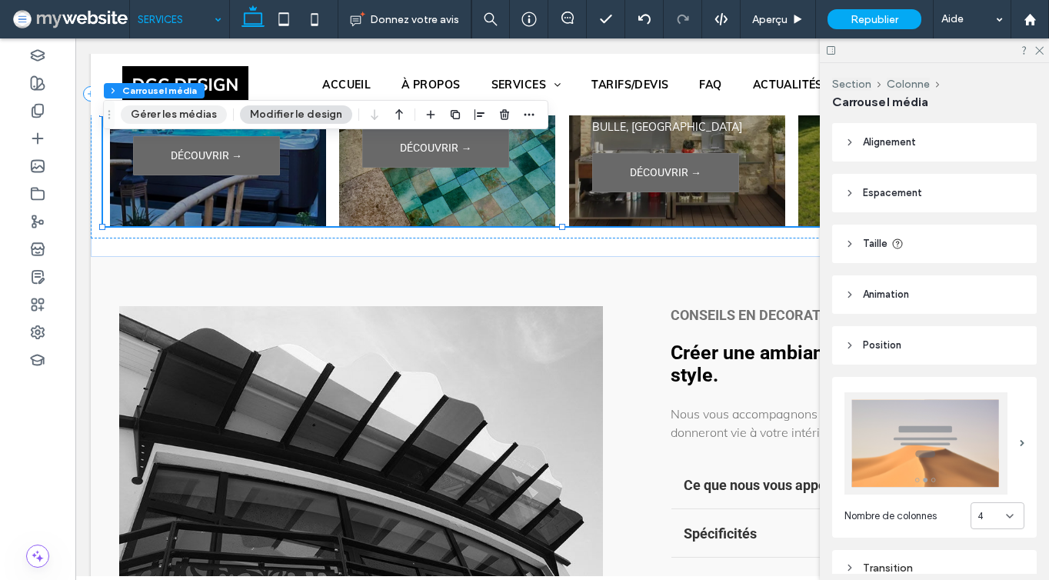
click at [218, 117] on button "Gérer les médias" at bounding box center [174, 114] width 106 height 18
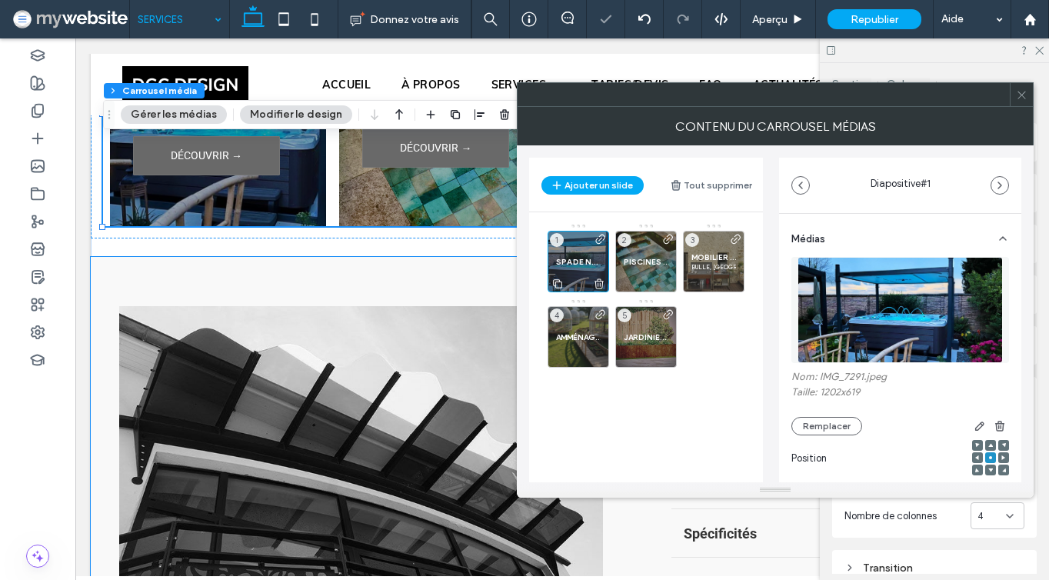
click at [579, 261] on span "SPA DE NAGE & [PERSON_NAME]" at bounding box center [578, 262] width 45 height 10
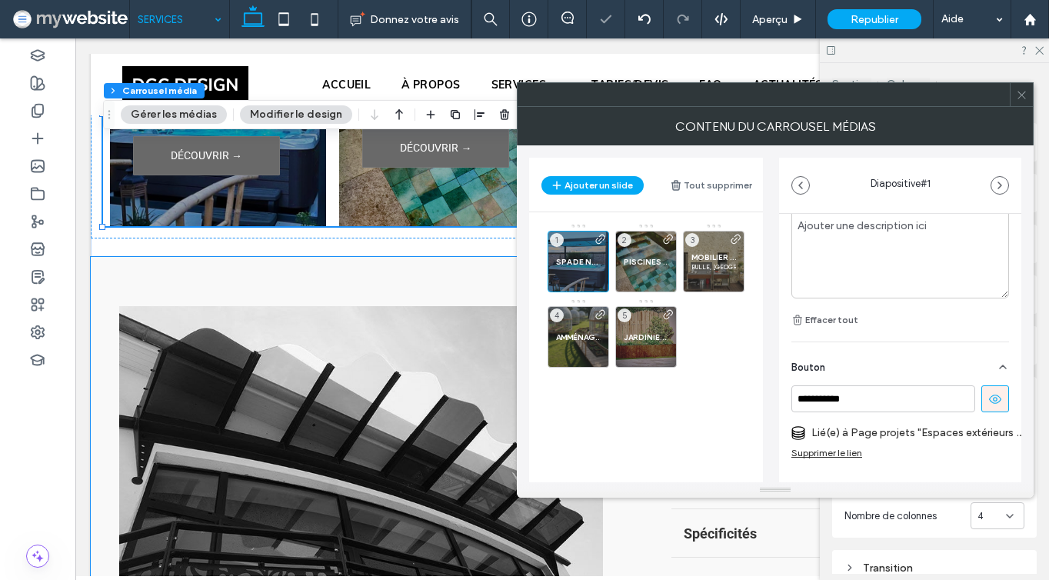
scroll to position [555, 0]
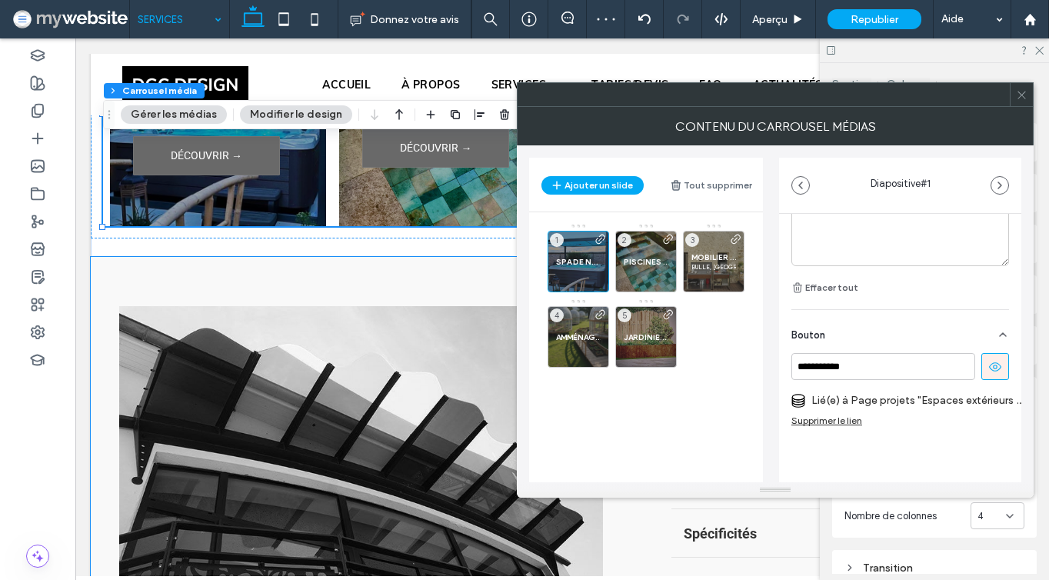
click at [843, 414] on div "Supprimer le lien" at bounding box center [826, 420] width 71 height 12
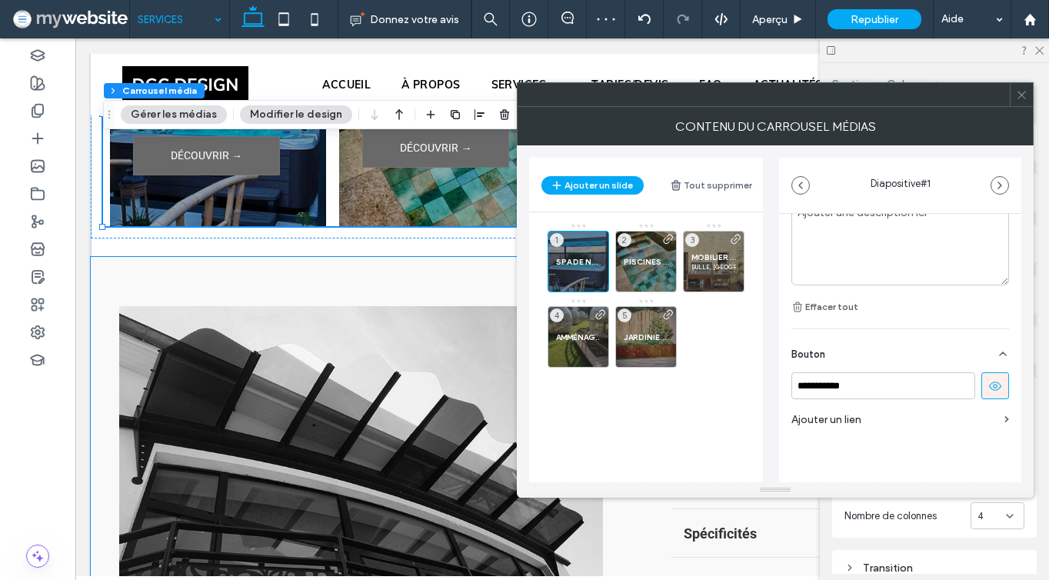
click at [845, 405] on label "Ajouter un lien" at bounding box center [894, 419] width 207 height 28
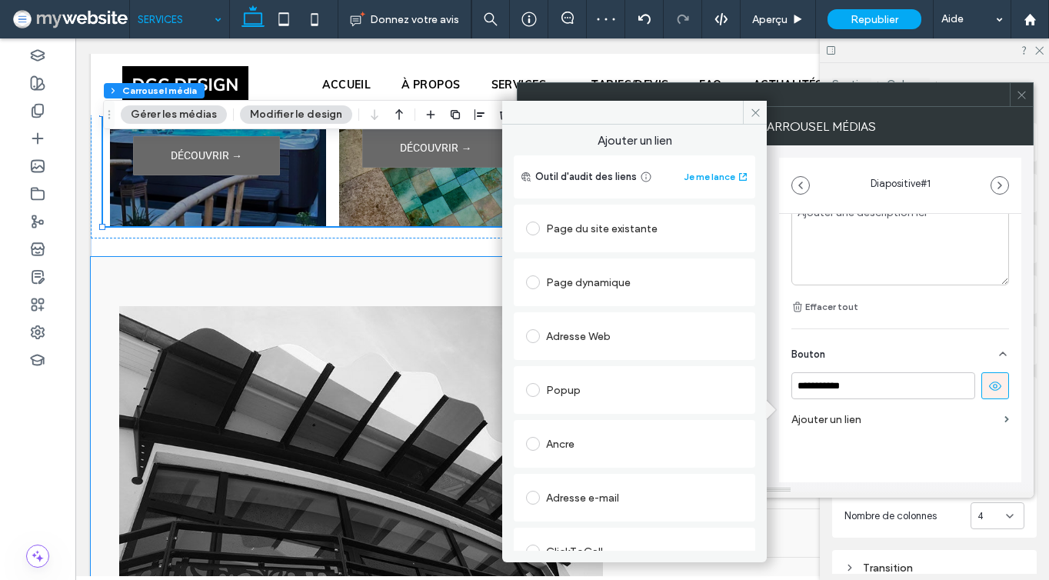
click at [597, 274] on div "Page dynamique" at bounding box center [634, 282] width 217 height 25
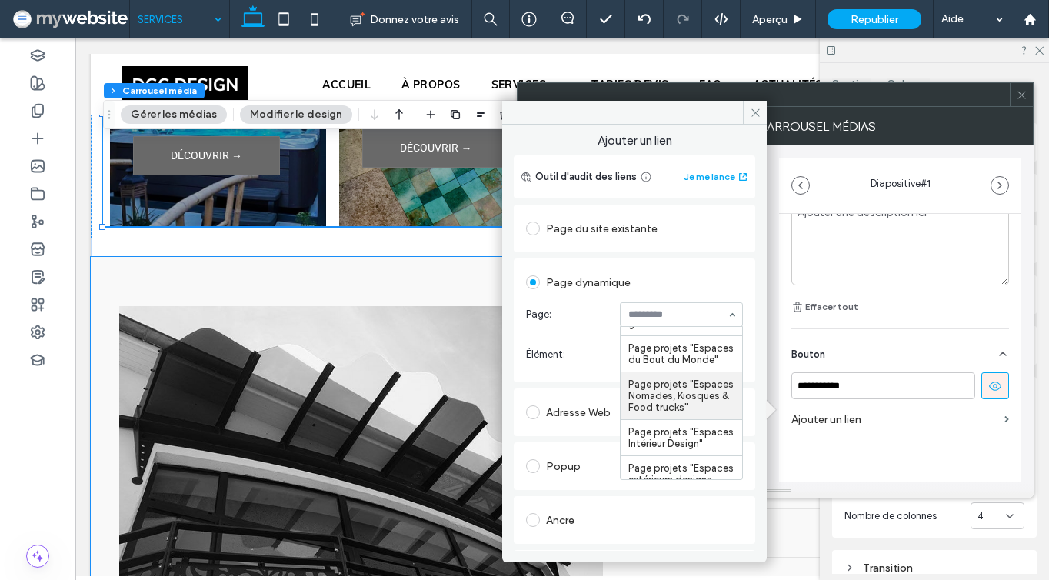
scroll to position [98, 0]
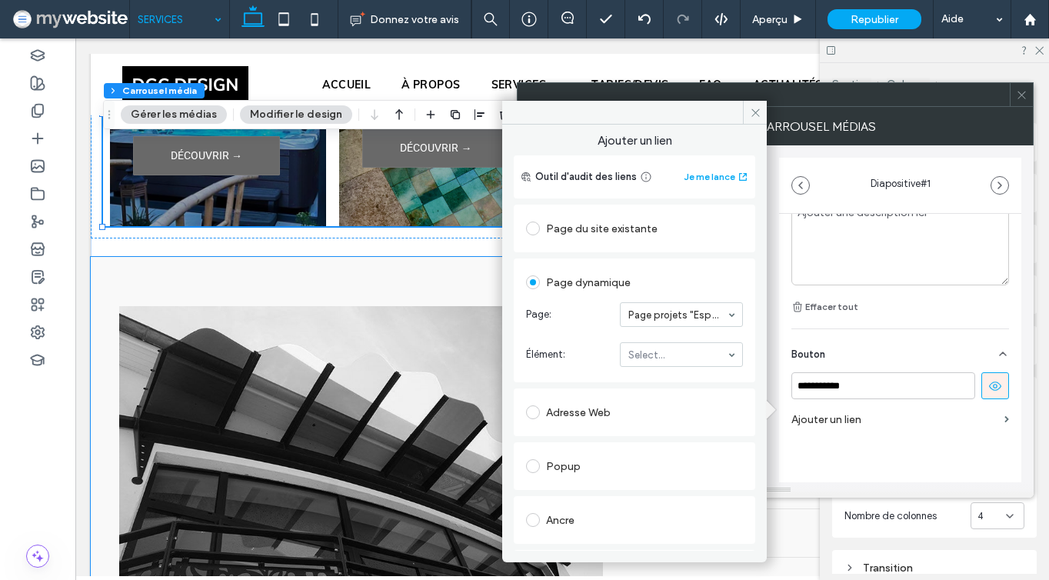
click at [649, 315] on input at bounding box center [677, 314] width 98 height 11
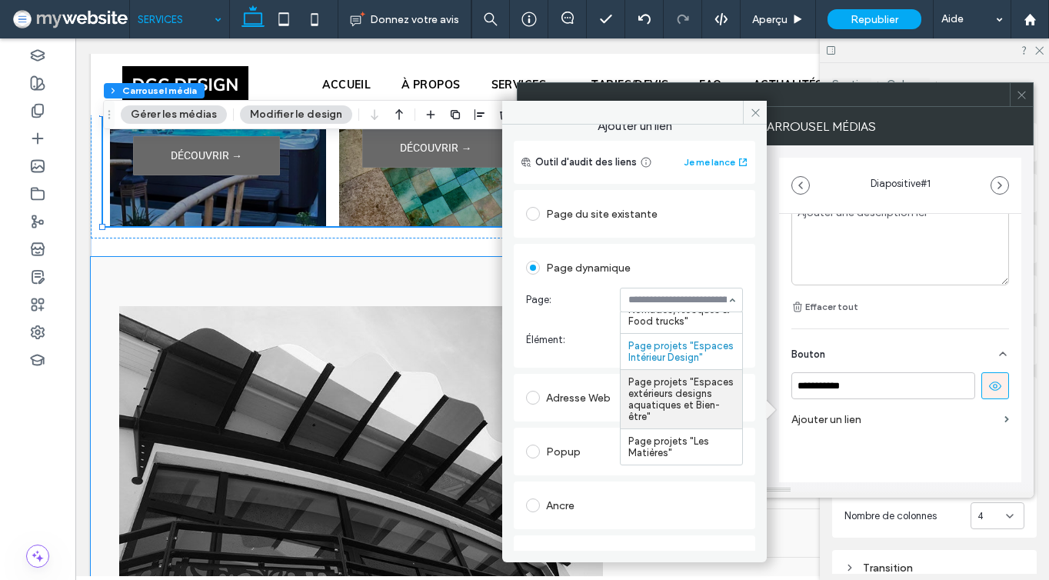
scroll to position [16, 0]
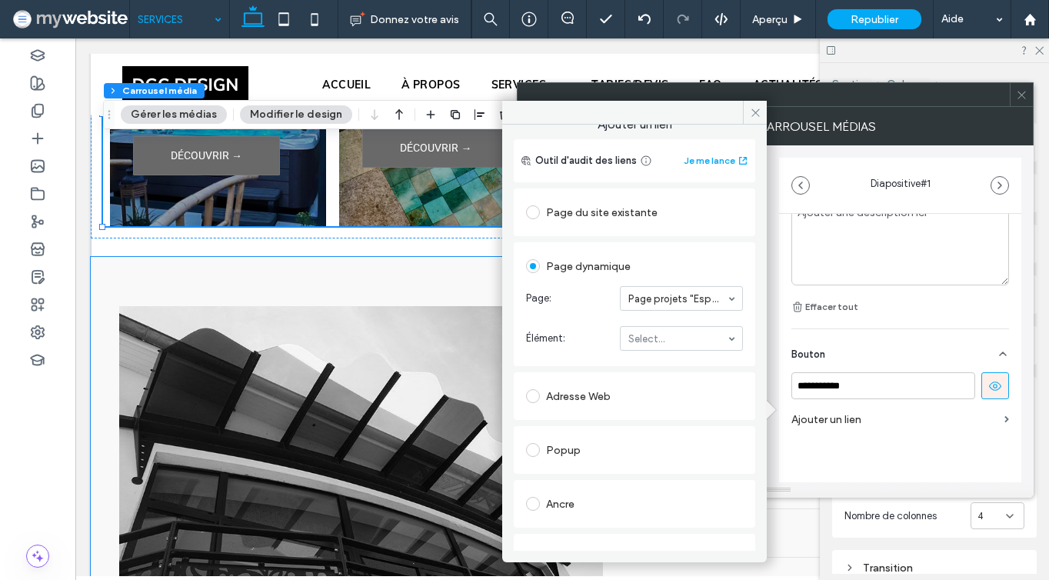
click at [638, 318] on section "Élément: Select..." at bounding box center [634, 338] width 217 height 40
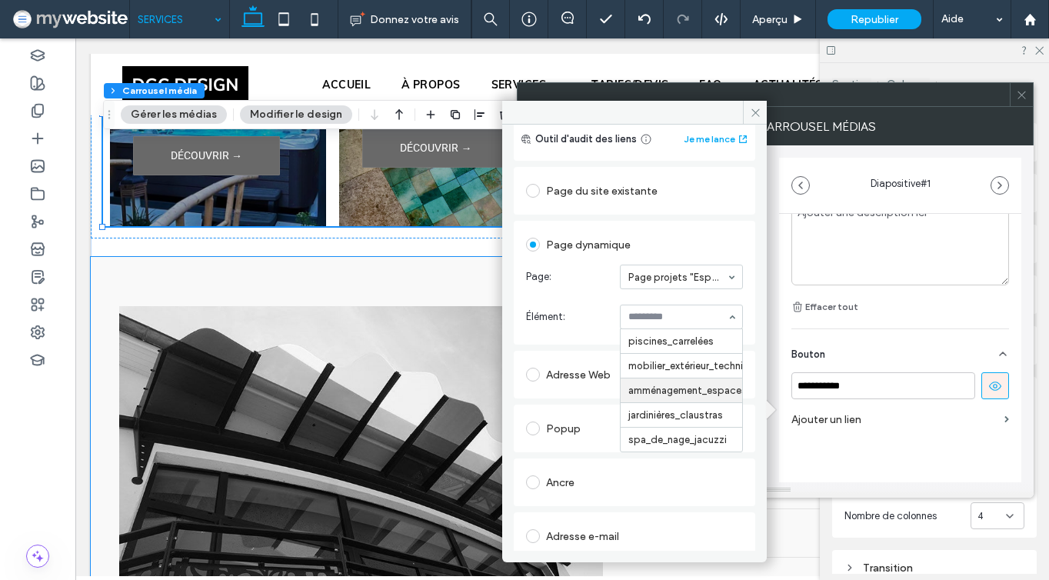
scroll to position [38, 0]
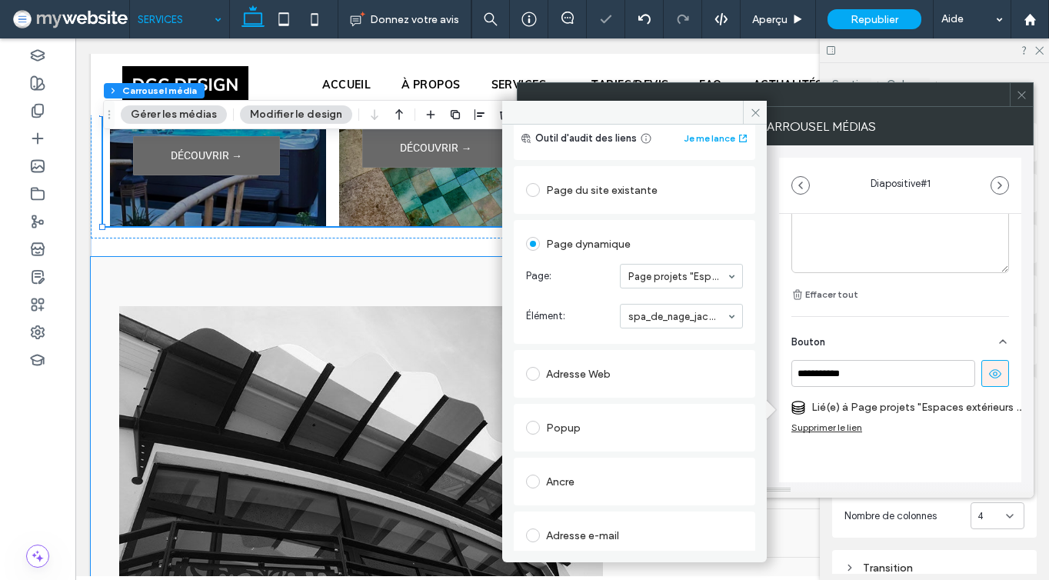
click at [580, 313] on span "Élément:" at bounding box center [570, 315] width 88 height 15
click at [756, 111] on icon at bounding box center [756, 113] width 12 height 12
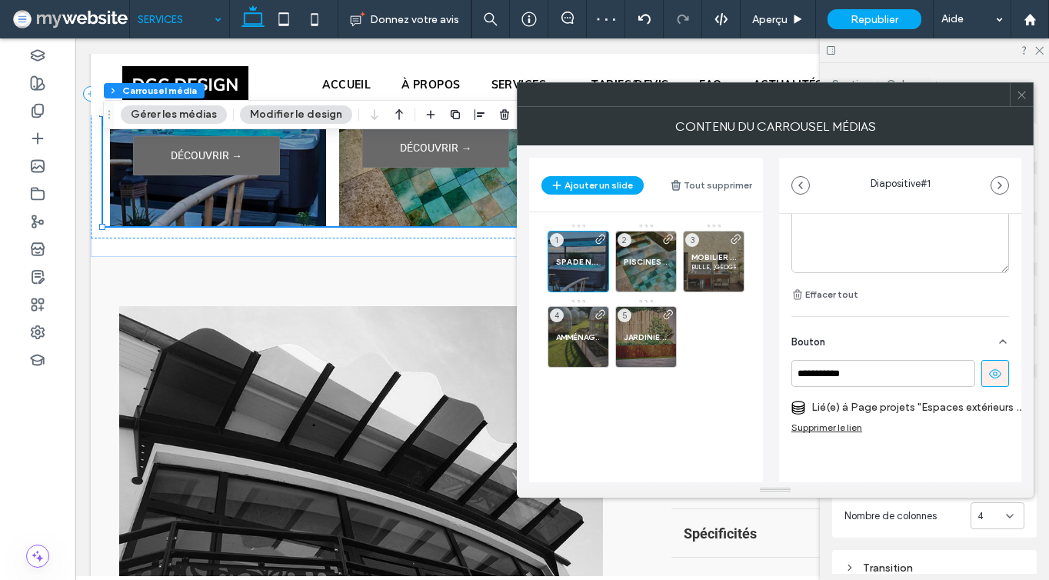
click at [1020, 95] on icon at bounding box center [1022, 95] width 12 height 12
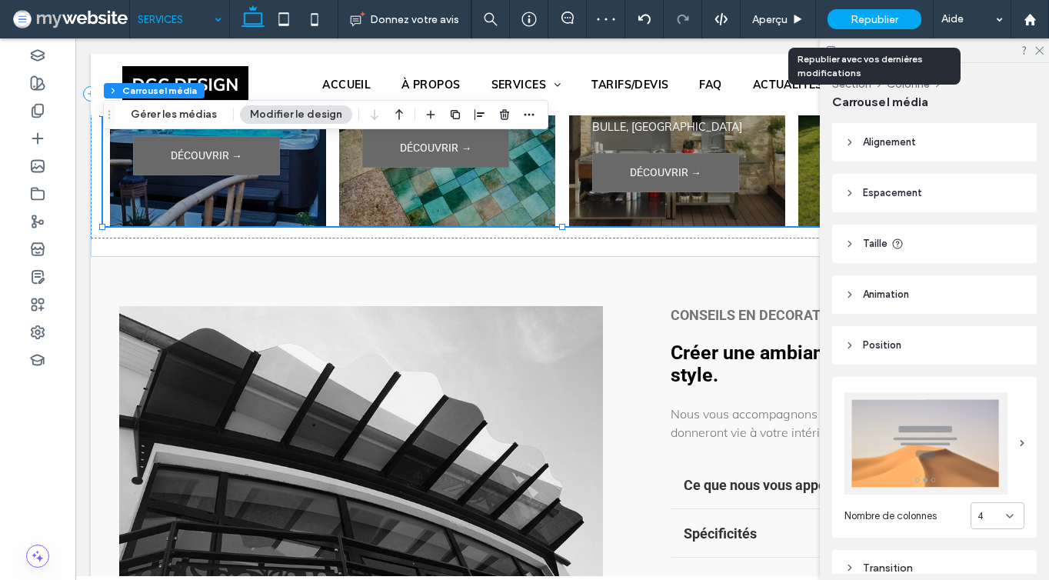
click at [880, 15] on span "Republier" at bounding box center [874, 19] width 48 height 13
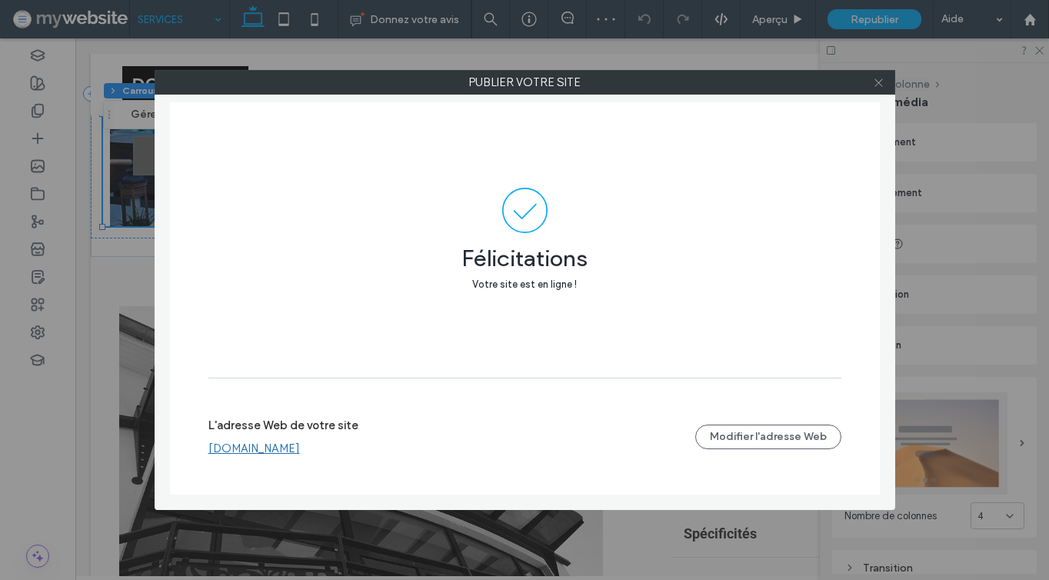
click at [880, 84] on icon at bounding box center [879, 83] width 12 height 12
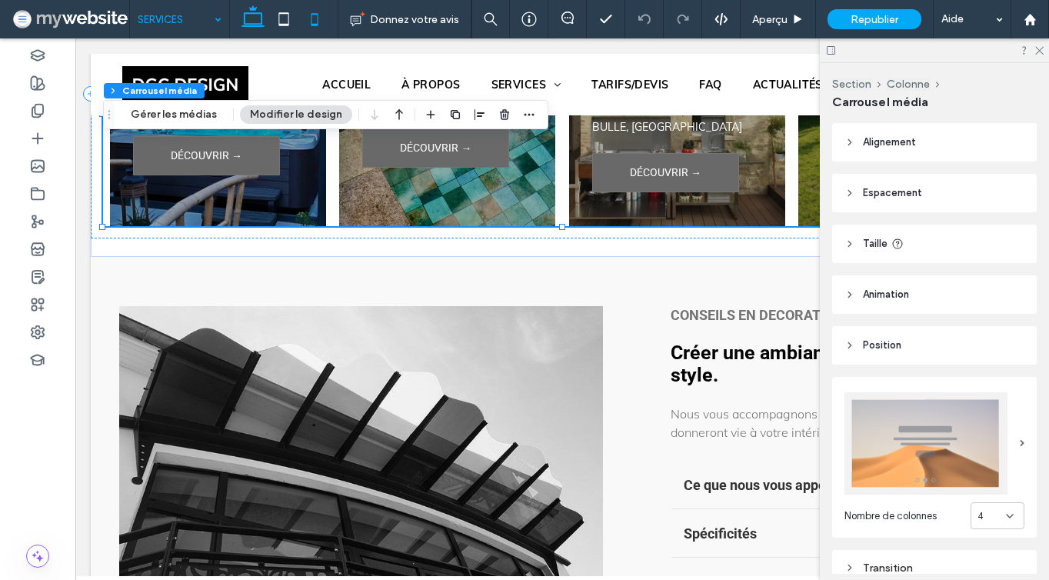
click at [311, 19] on icon at bounding box center [314, 19] width 31 height 31
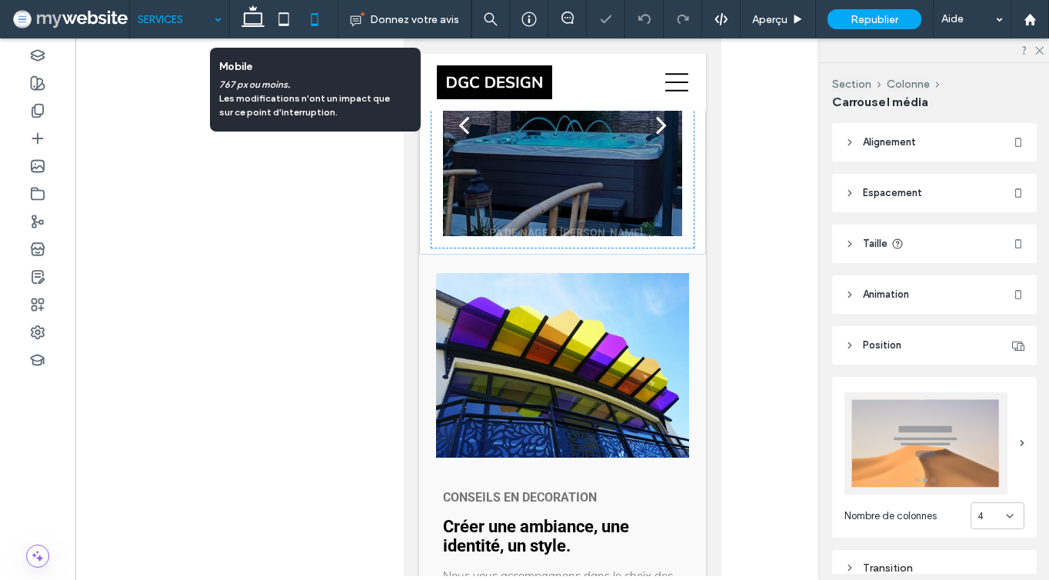
scroll to position [2368, 0]
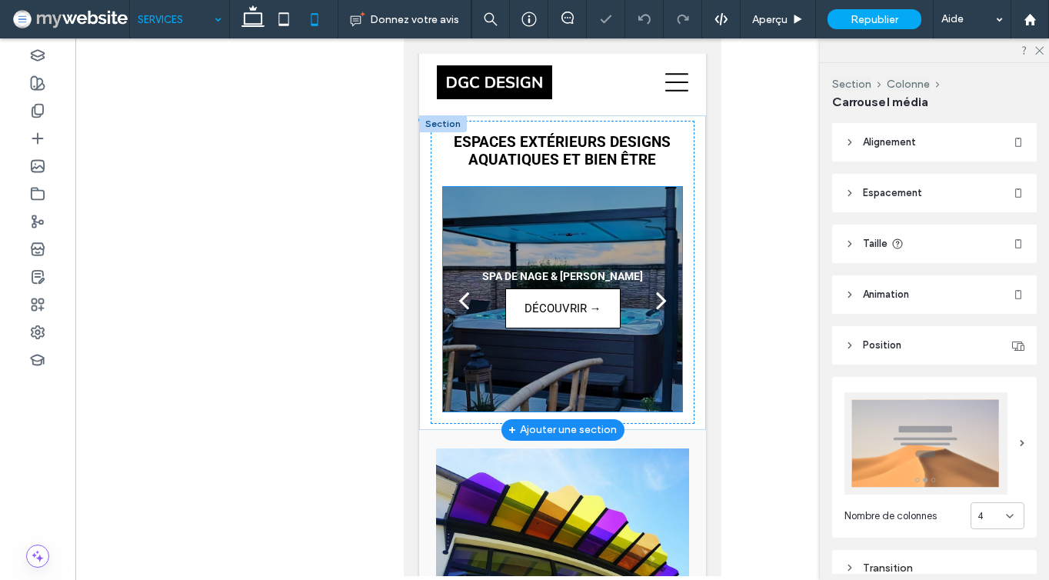
click at [569, 289] on span "DÉCOUVRIR →" at bounding box center [561, 308] width 83 height 38
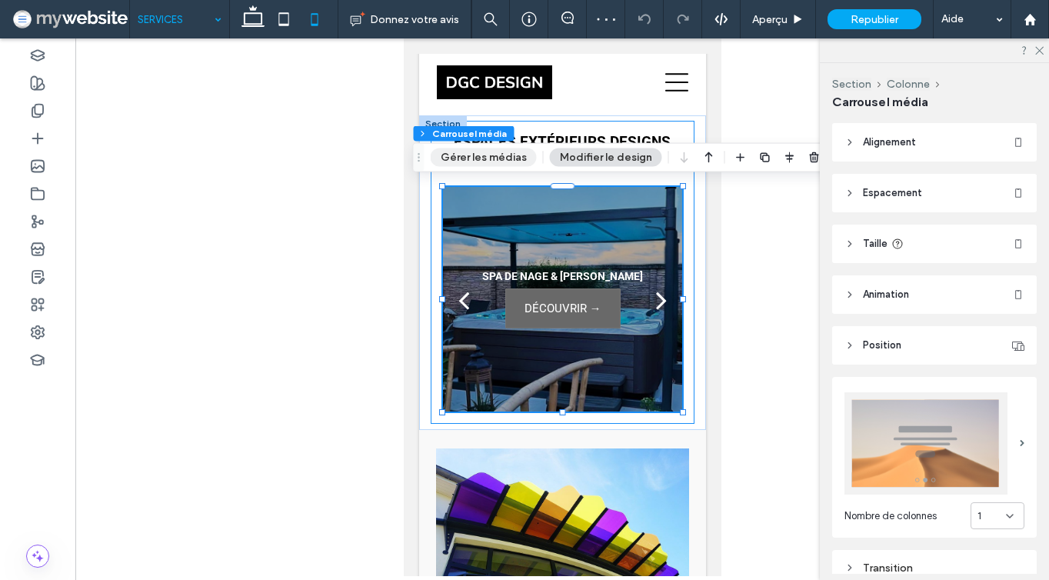
click at [500, 155] on button "Gérer les médias" at bounding box center [483, 157] width 106 height 18
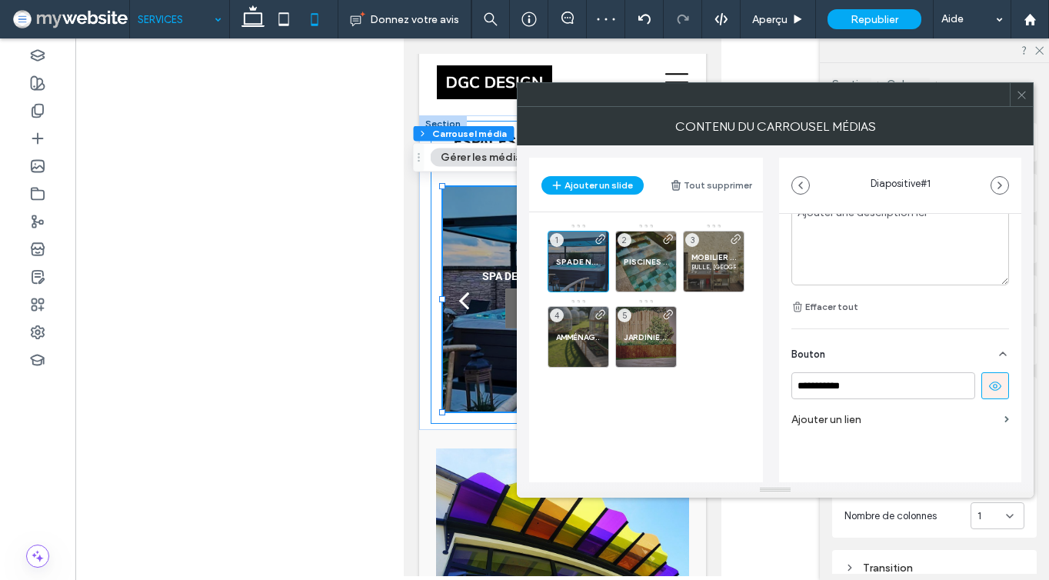
scroll to position [536, 0]
click at [842, 406] on label "Ajouter un lien" at bounding box center [894, 419] width 207 height 28
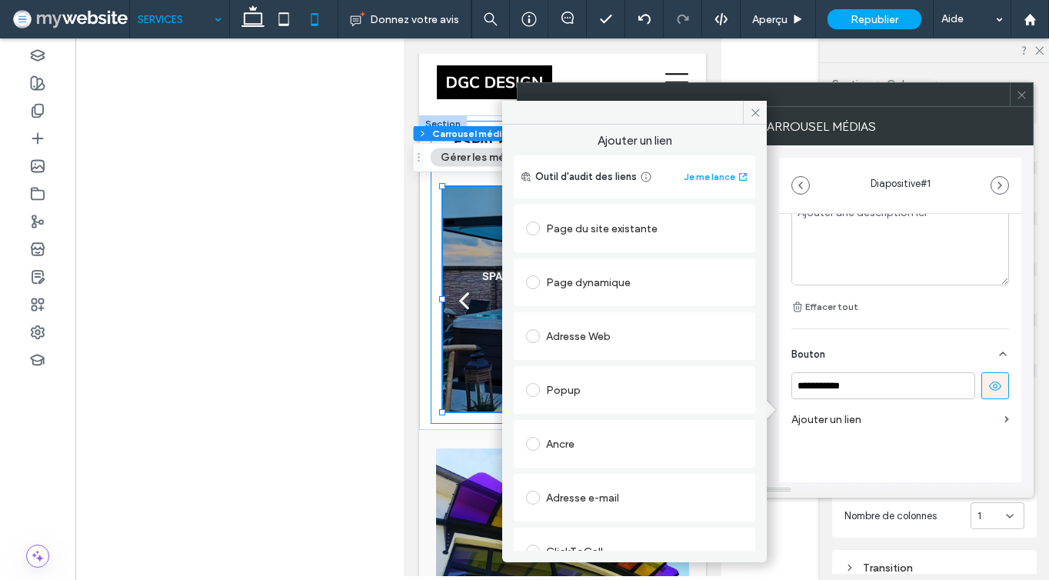
click at [597, 286] on div "Page dynamique" at bounding box center [634, 282] width 217 height 25
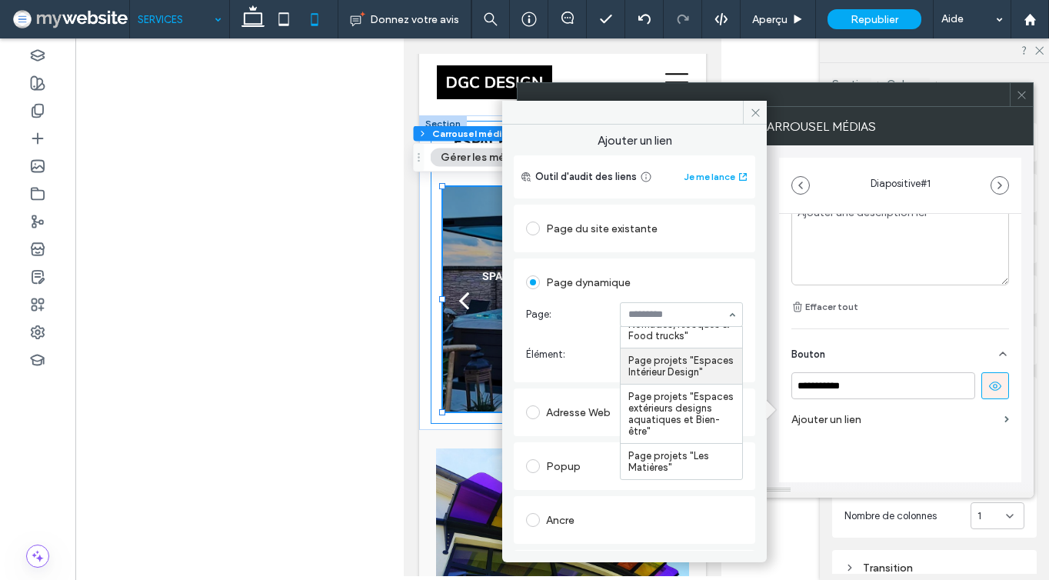
scroll to position [180, 0]
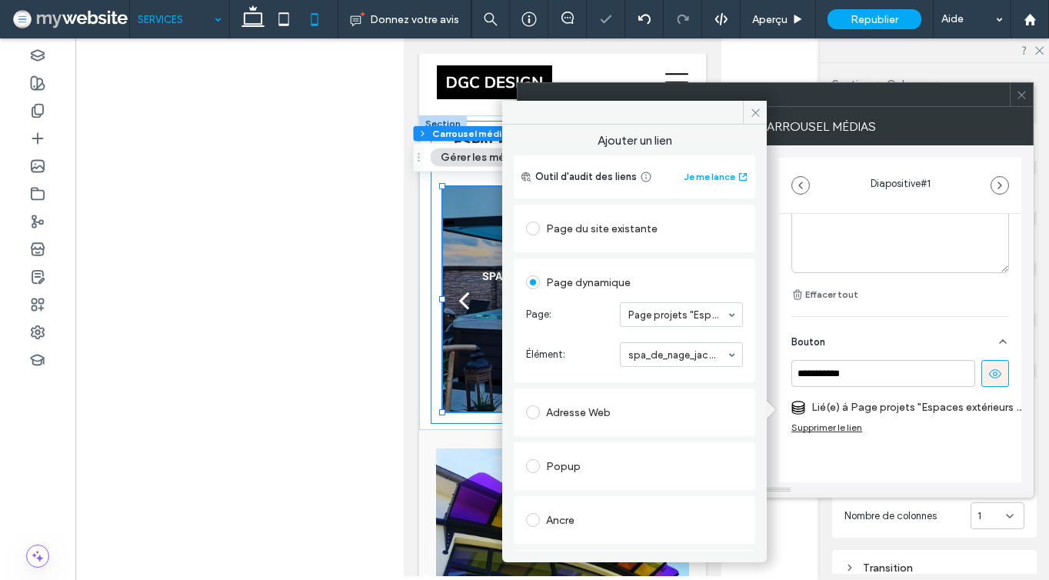
click at [573, 357] on span "Élément:" at bounding box center [570, 354] width 88 height 15
click at [756, 111] on use at bounding box center [755, 112] width 8 height 8
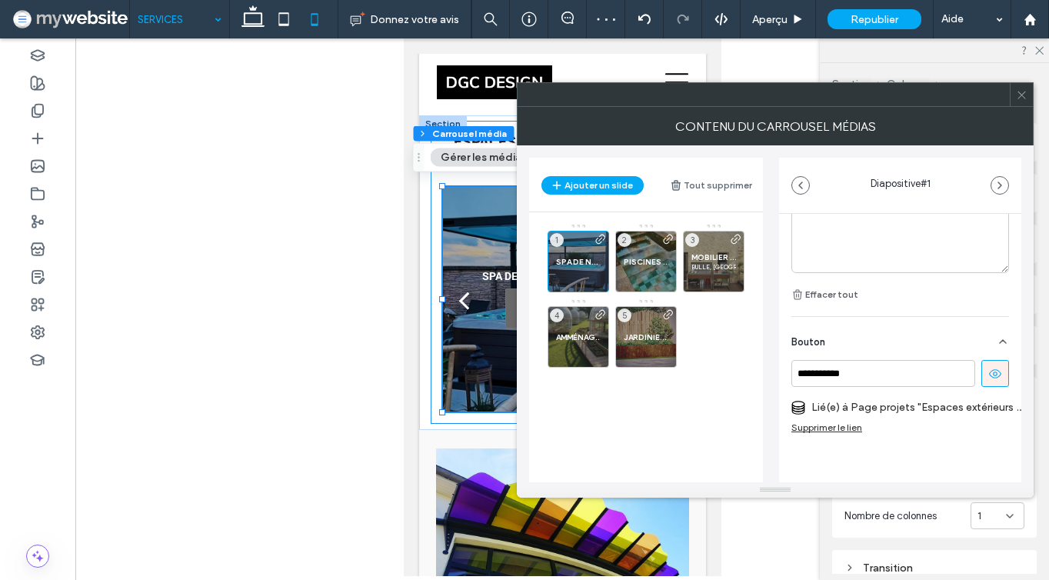
click at [1017, 92] on icon at bounding box center [1022, 95] width 12 height 12
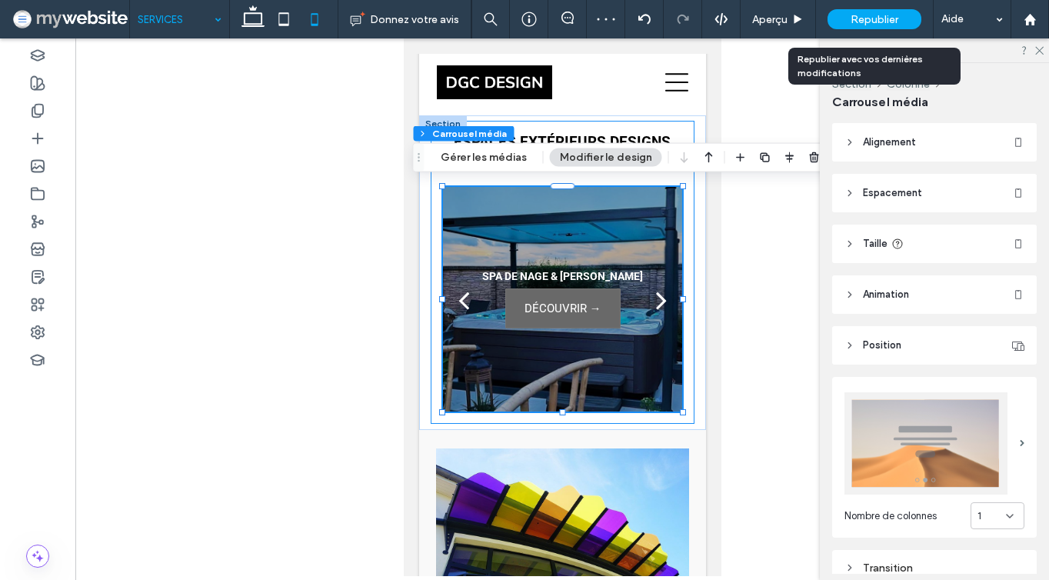
click at [899, 18] on div "Republier" at bounding box center [874, 19] width 94 height 20
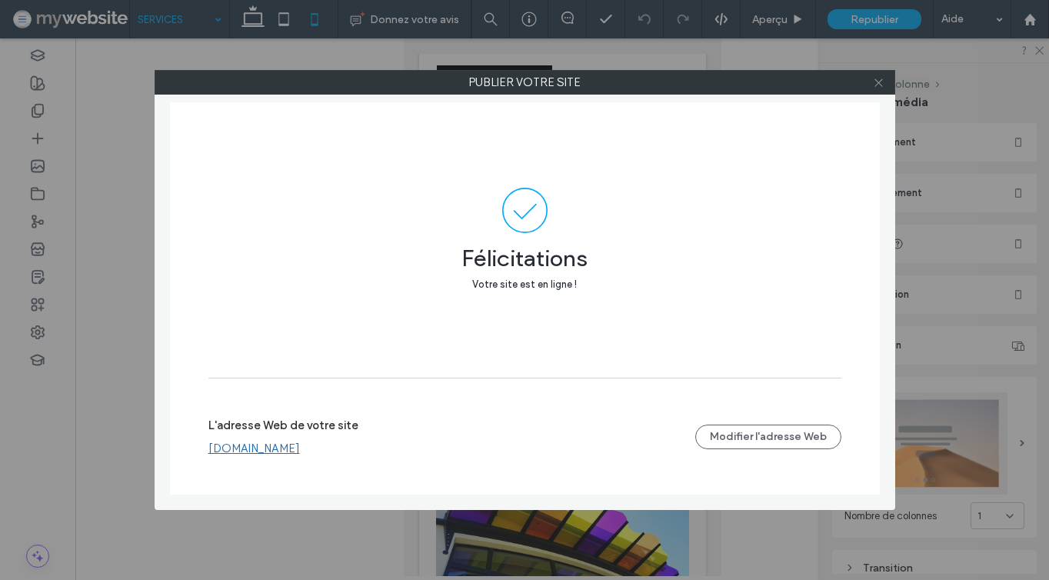
click at [880, 82] on icon at bounding box center [879, 83] width 12 height 12
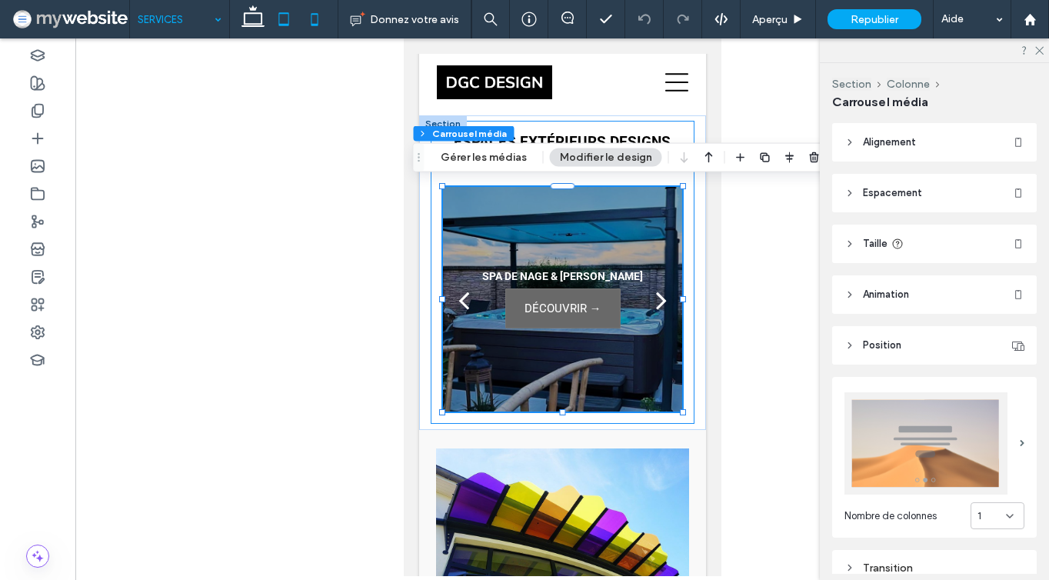
click at [282, 22] on icon at bounding box center [283, 19] width 31 height 31
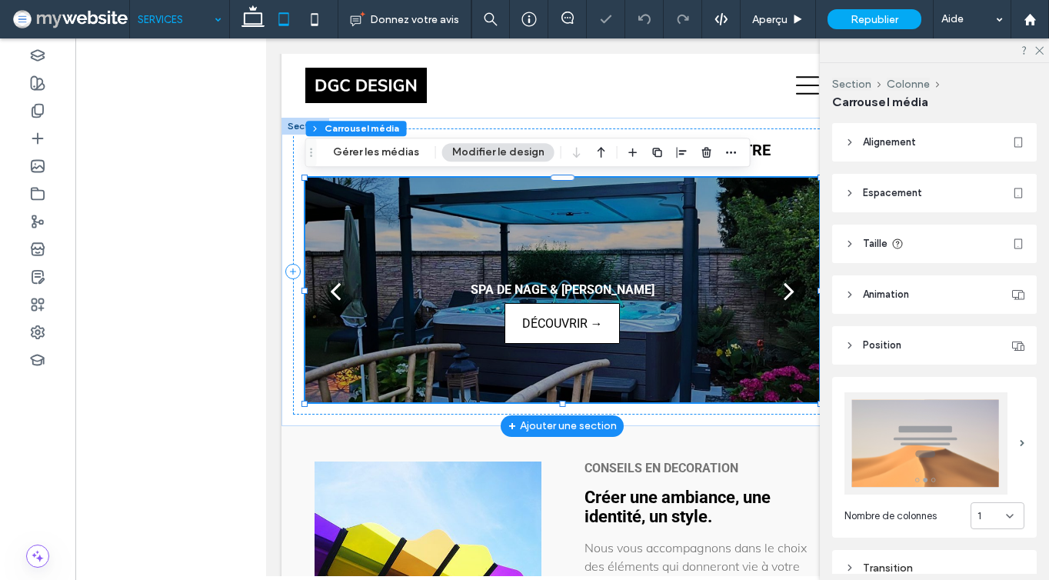
click at [554, 335] on span "DÉCOUVRIR →" at bounding box center [561, 323] width 83 height 39
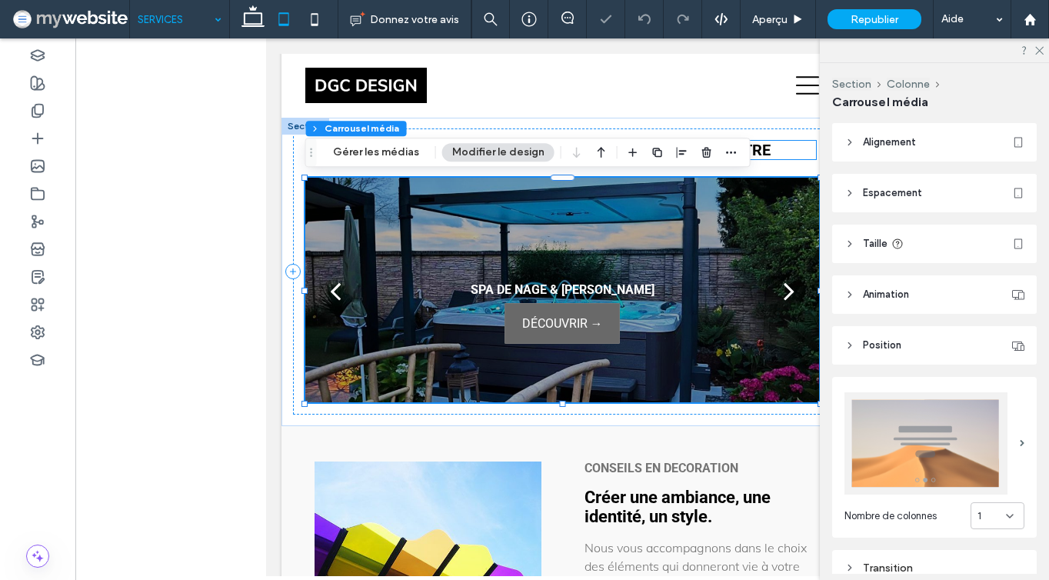
click at [386, 143] on div "Section Colonne Carrousel média Gérer les médias Modifier le design" at bounding box center [527, 152] width 445 height 29
click at [385, 147] on button "Gérer les médias" at bounding box center [376, 152] width 106 height 18
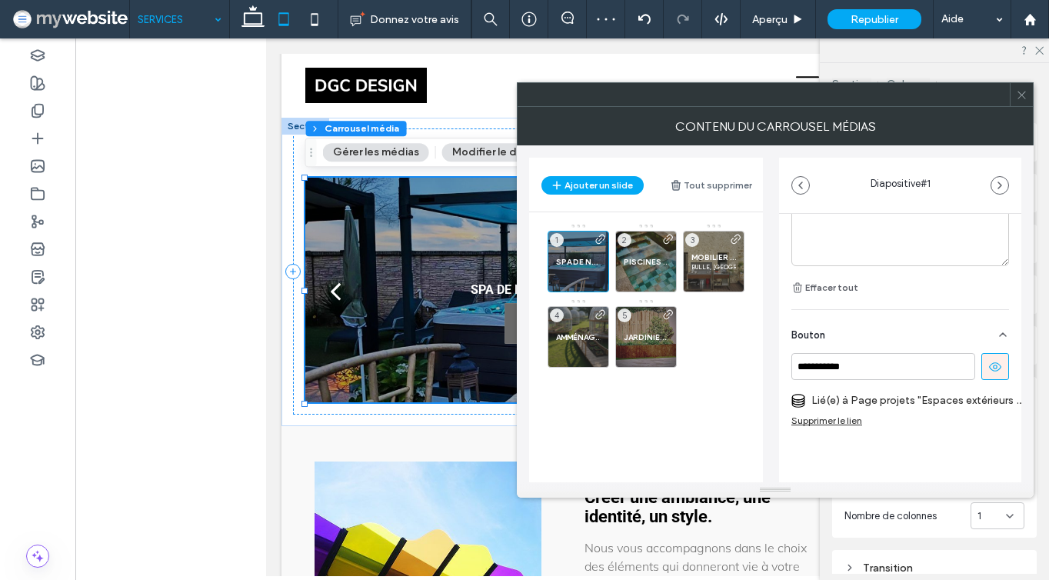
scroll to position [555, 0]
click at [831, 414] on div "Supprimer le lien" at bounding box center [826, 420] width 71 height 12
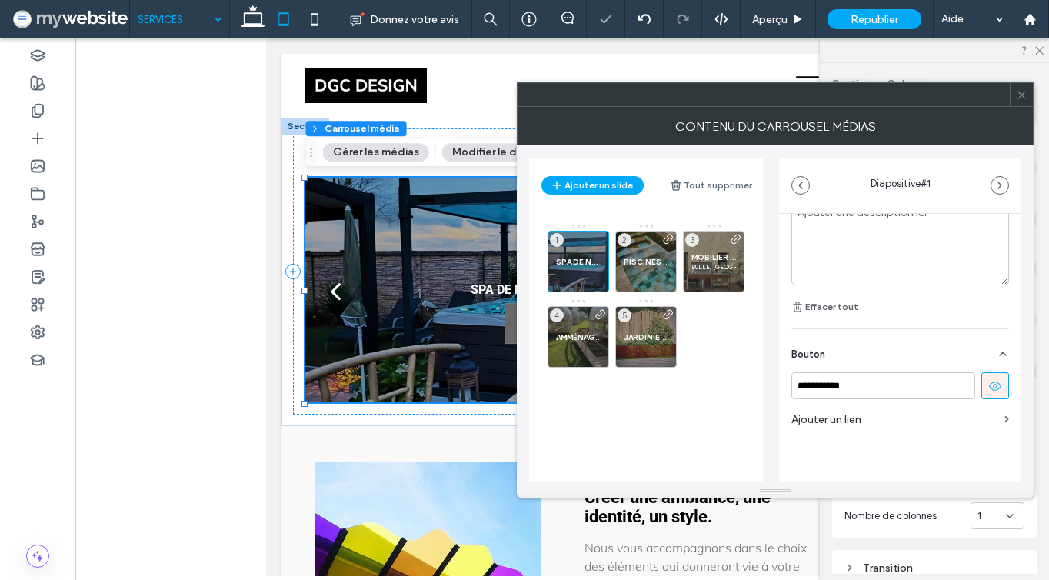
scroll to position [536, 0]
click at [831, 411] on label "Ajouter un lien" at bounding box center [894, 419] width 207 height 28
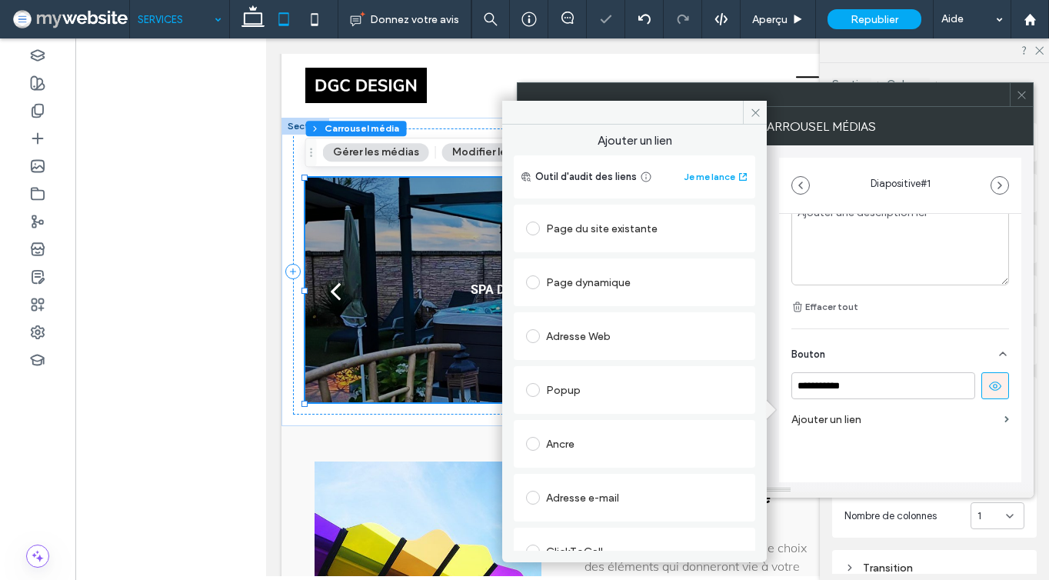
click at [610, 279] on div "Page dynamique" at bounding box center [634, 282] width 217 height 25
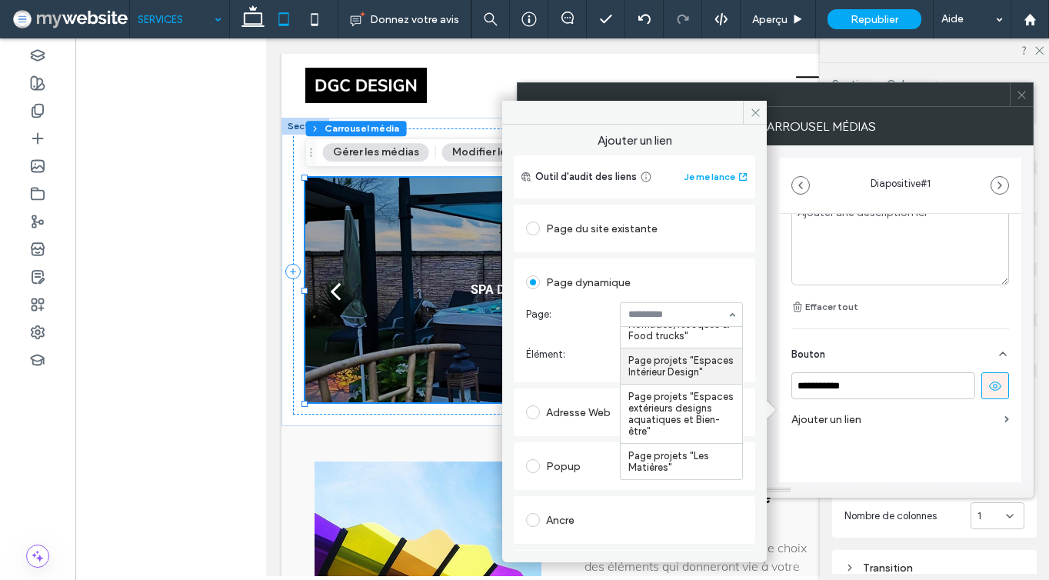
scroll to position [161, 0]
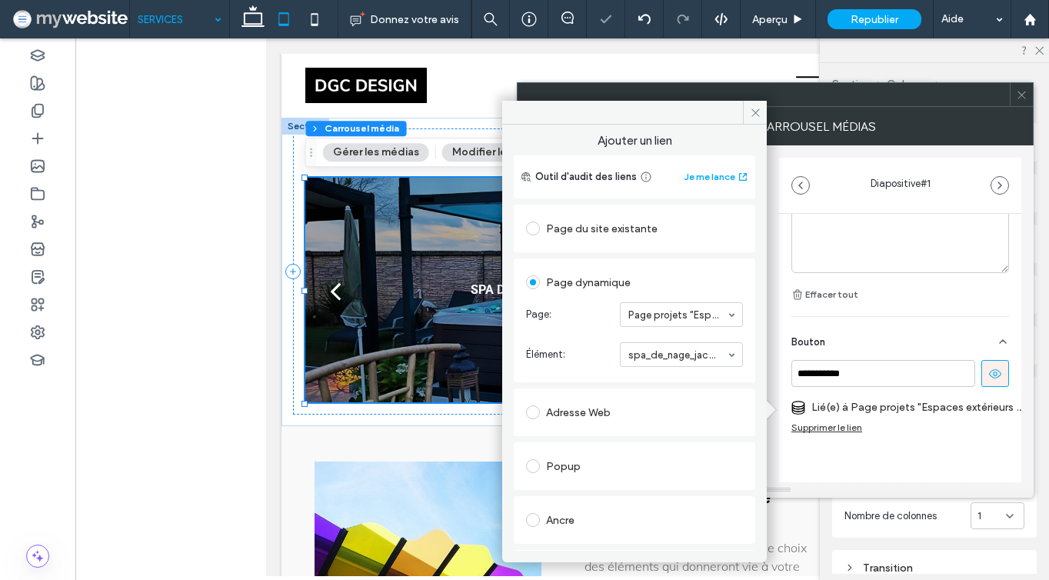
click at [562, 310] on span "Page:" at bounding box center [570, 314] width 88 height 15
click at [759, 115] on icon at bounding box center [756, 113] width 12 height 12
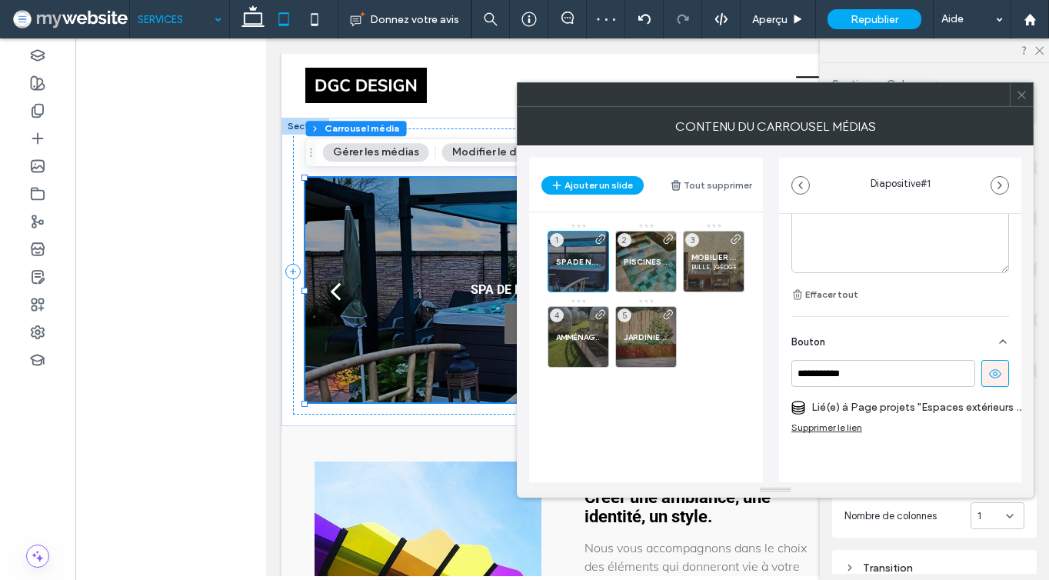
click at [1021, 101] on span at bounding box center [1022, 94] width 12 height 23
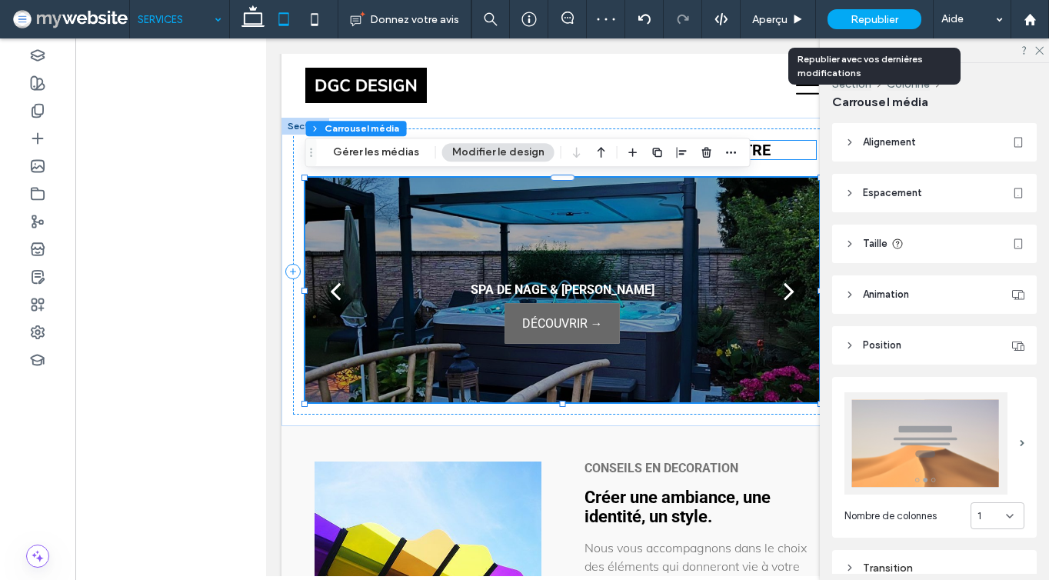
click at [906, 22] on div "Republier" at bounding box center [874, 19] width 94 height 20
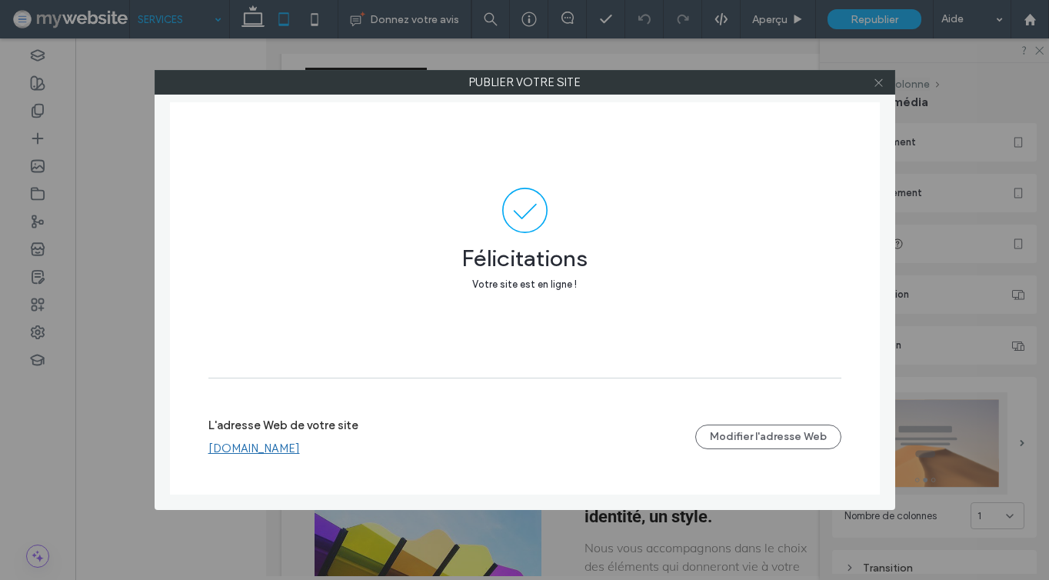
click at [876, 82] on icon at bounding box center [879, 83] width 12 height 12
